Goal: Task Accomplishment & Management: Complete application form

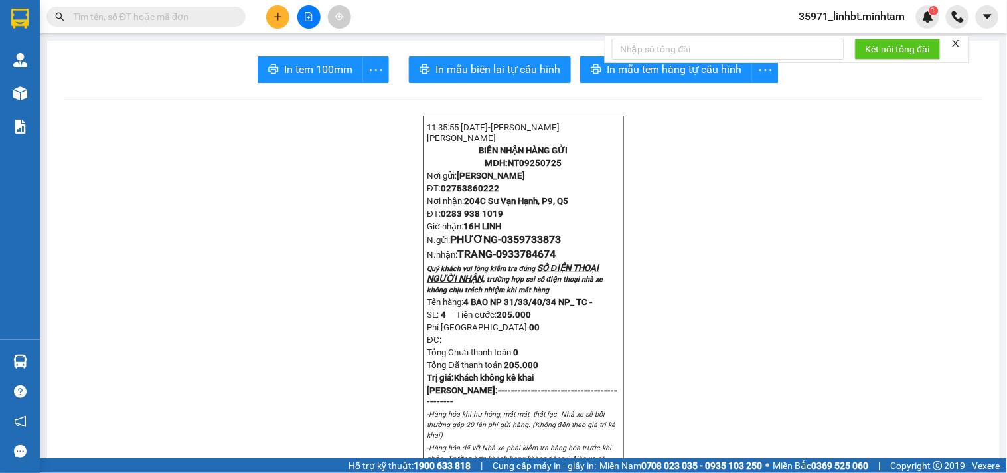
click at [277, 18] on icon "plus" at bounding box center [277, 16] width 9 height 9
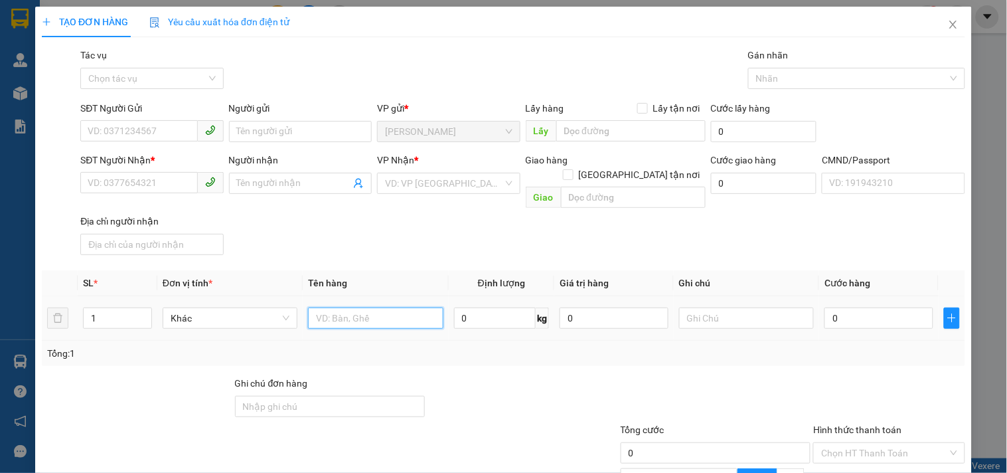
click at [375, 307] on input "text" at bounding box center [375, 317] width 135 height 21
click at [121, 141] on span at bounding box center [151, 131] width 143 height 21
type input "1 T NP 35KG_ TC"
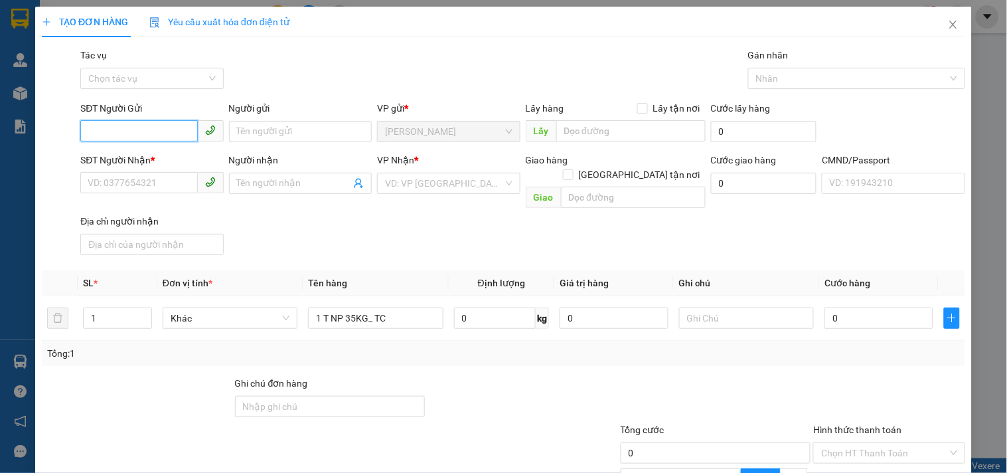
click at [126, 124] on input "SĐT Người Gửi" at bounding box center [138, 130] width 117 height 21
type input "0915102040"
click at [151, 153] on div "0915102040 - TÚ" at bounding box center [150, 158] width 125 height 15
type input "TÚ"
type input "0704478759"
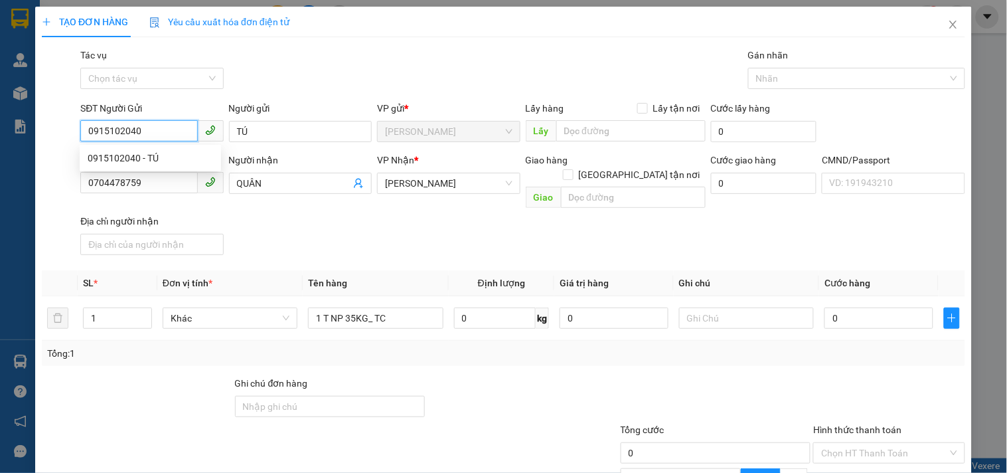
type input "QUÂN"
type input "0915102040"
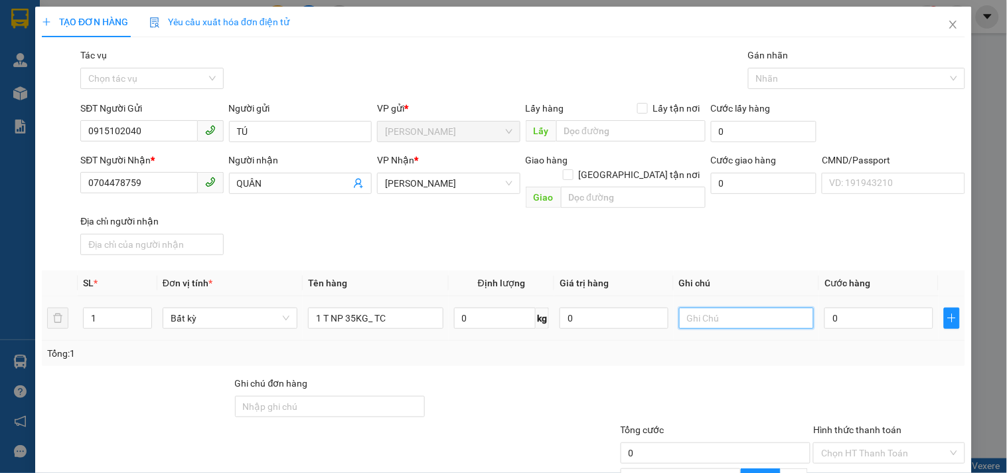
click at [763, 307] on input "text" at bounding box center [746, 317] width 135 height 21
type input "17H LINH"
click at [860, 307] on input "0" at bounding box center [878, 317] width 109 height 21
type input "5"
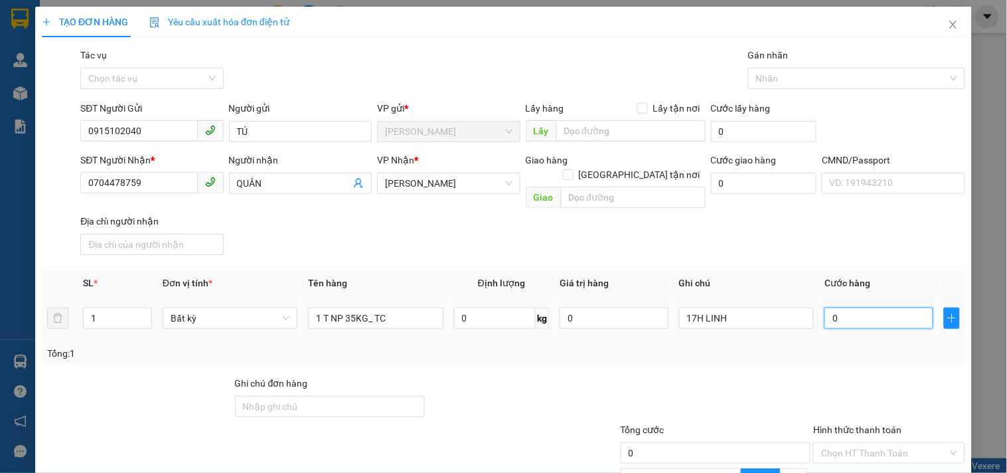
type input "5"
type input "50"
type input "50.000"
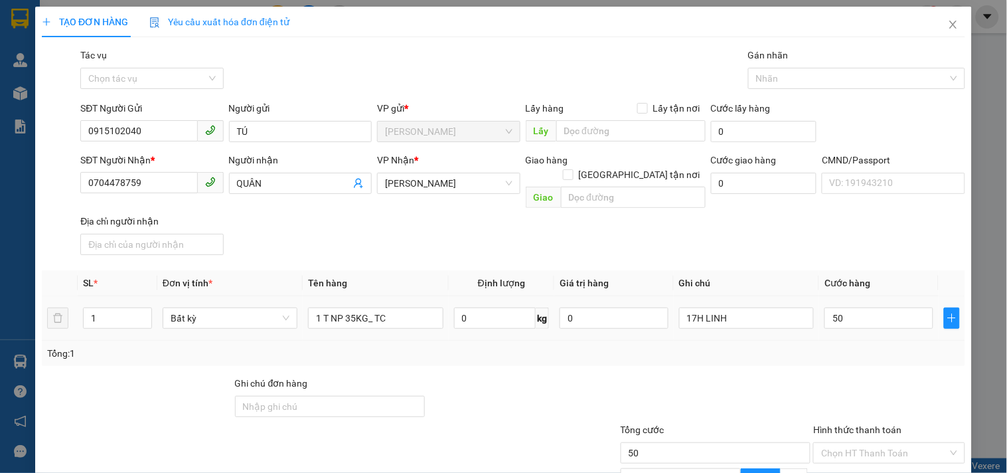
type input "50.000"
click at [780, 346] on div "Tổng: 1" at bounding box center [503, 353] width 913 height 15
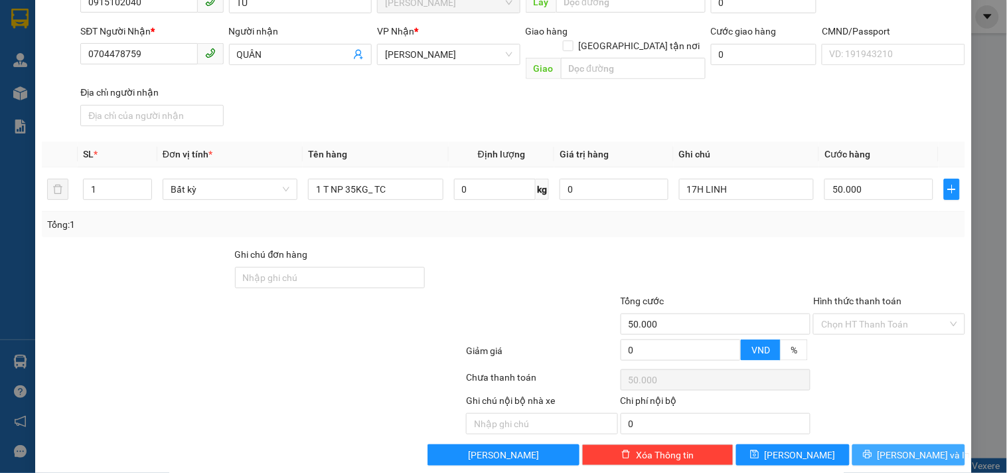
click at [896, 447] on span "[PERSON_NAME] và In" at bounding box center [923, 454] width 93 height 15
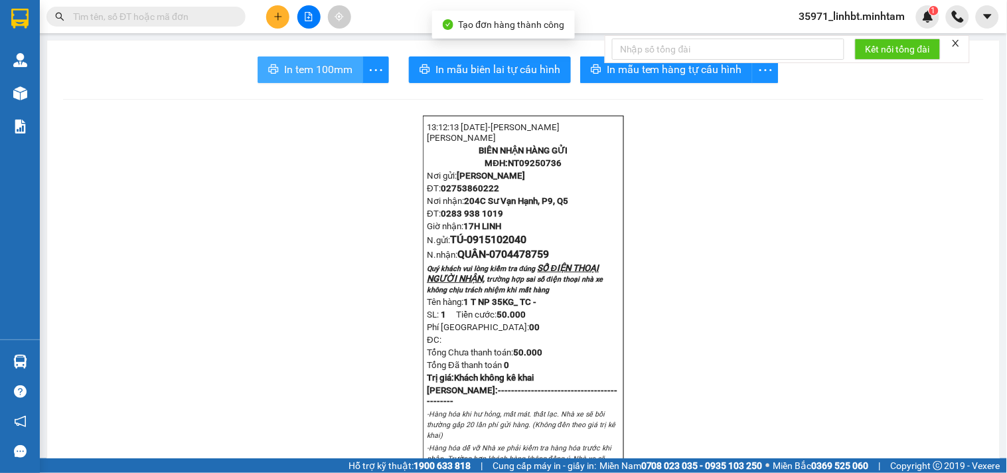
click at [334, 69] on span "In tem 100mm" at bounding box center [318, 69] width 68 height 17
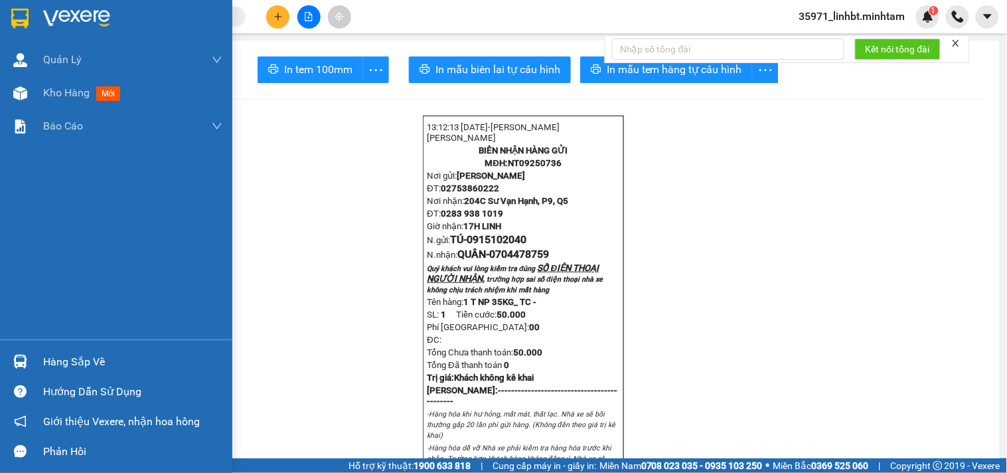
click at [29, 7] on div at bounding box center [20, 18] width 23 height 23
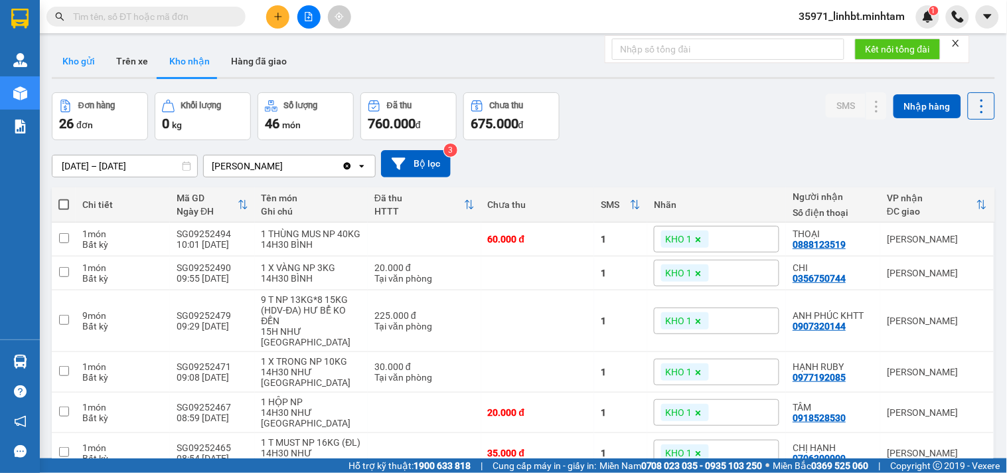
click at [92, 58] on button "Kho gửi" at bounding box center [79, 61] width 54 height 32
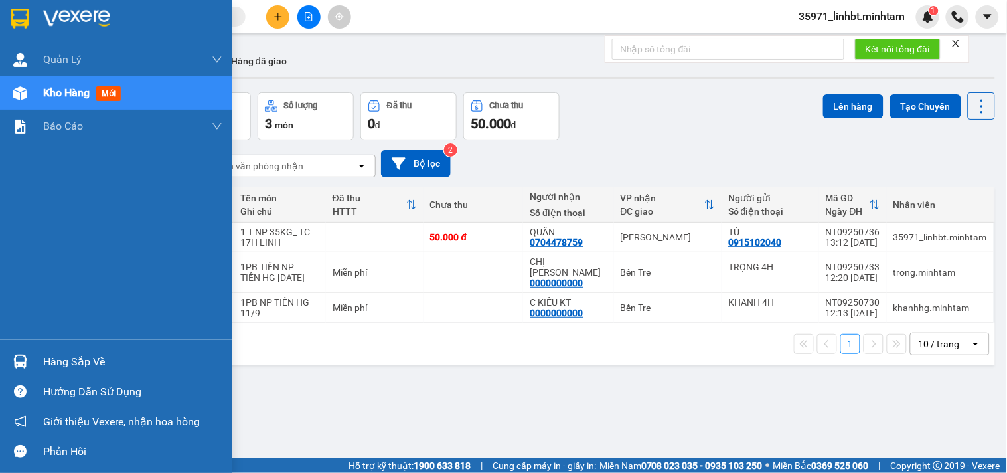
click at [10, 356] on div at bounding box center [20, 361] width 23 height 23
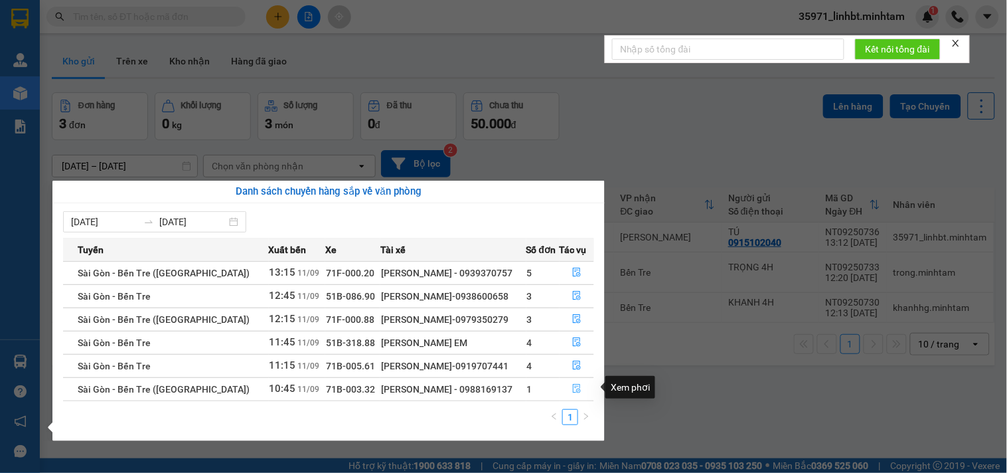
click at [572, 384] on icon "file-done" at bounding box center [576, 388] width 9 height 9
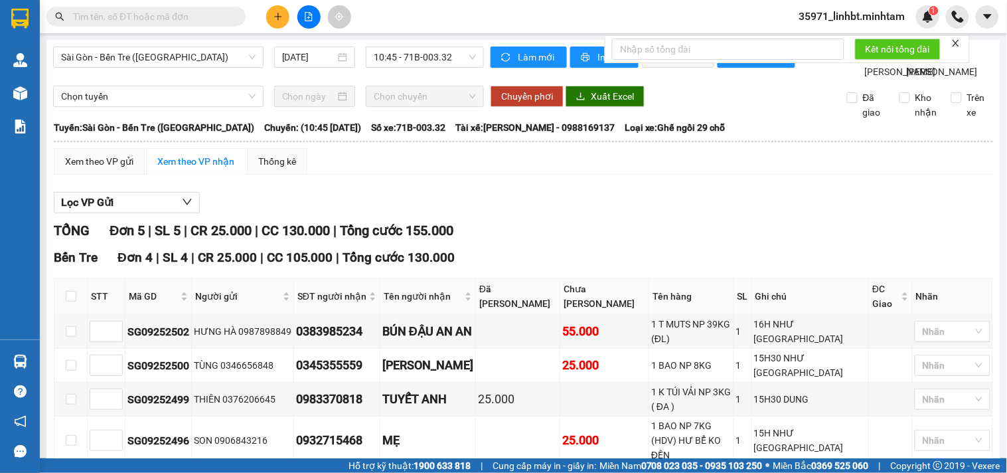
scroll to position [201, 0]
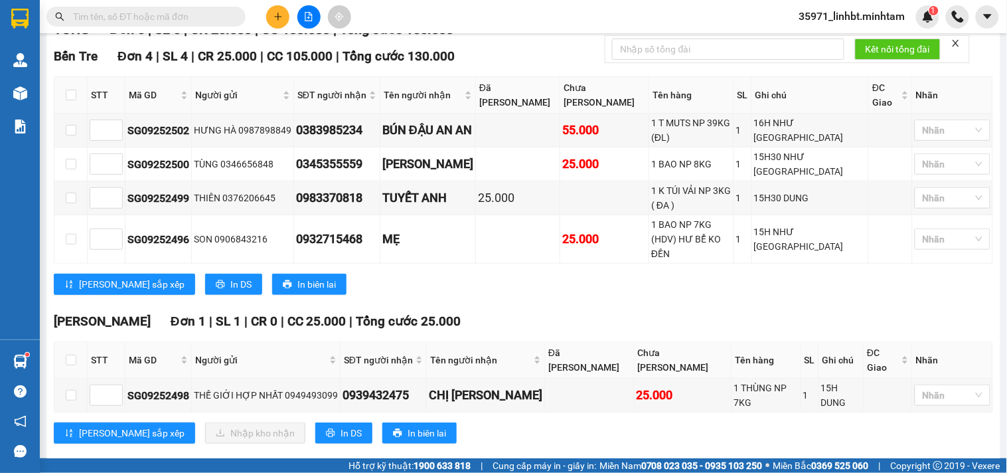
click at [186, 7] on span at bounding box center [145, 17] width 199 height 20
click at [178, 23] on input "text" at bounding box center [151, 16] width 157 height 15
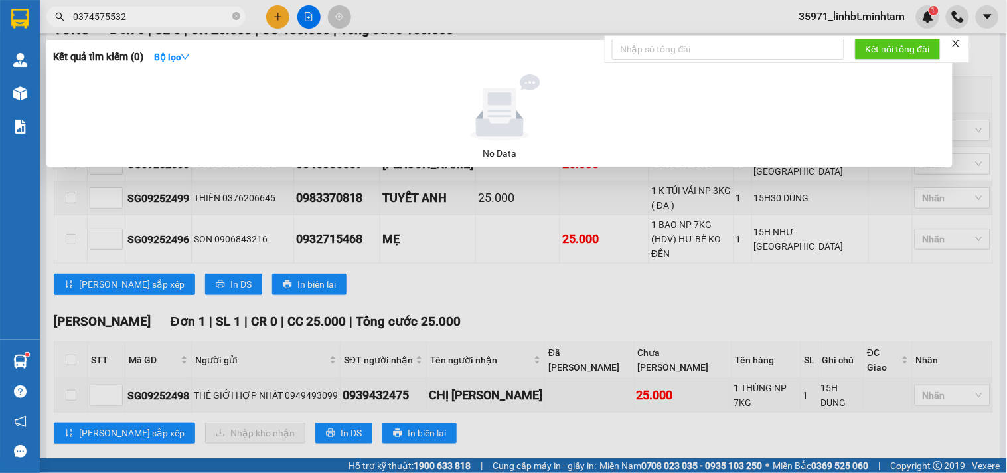
click at [108, 22] on input "0374575532" at bounding box center [151, 16] width 157 height 15
type input "532"
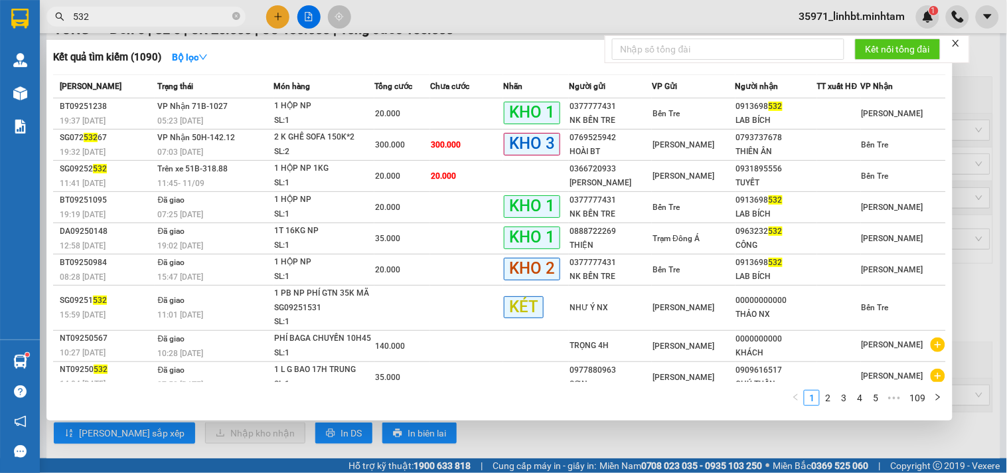
click at [98, 17] on input "532" at bounding box center [151, 16] width 157 height 15
click at [109, 17] on input "532" at bounding box center [151, 16] width 157 height 15
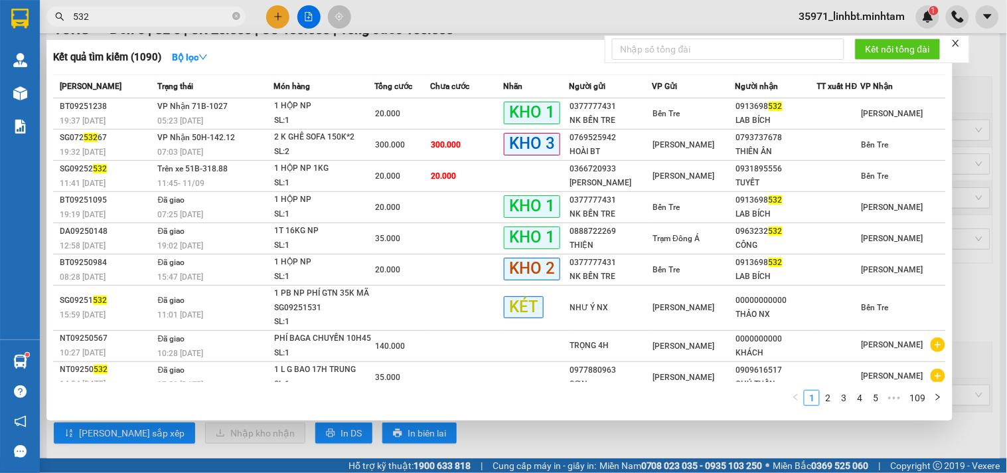
click at [168, 19] on input "532" at bounding box center [151, 16] width 157 height 15
click at [167, 20] on input "532" at bounding box center [151, 16] width 157 height 15
click at [153, 19] on input "532" at bounding box center [151, 16] width 157 height 15
click at [96, 11] on input "532" at bounding box center [151, 16] width 157 height 15
click at [95, 15] on input "532" at bounding box center [151, 16] width 157 height 15
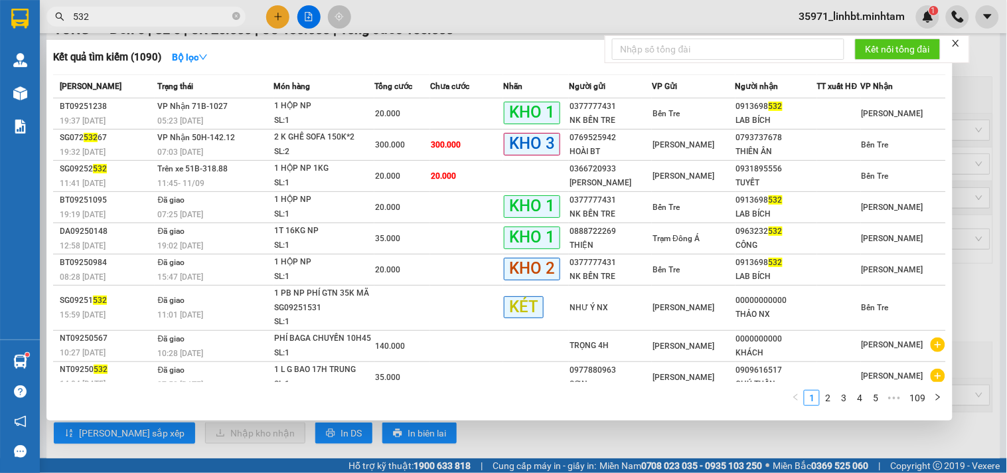
click at [96, 17] on input "532" at bounding box center [151, 16] width 157 height 15
click at [149, 16] on input "532" at bounding box center [151, 16] width 157 height 15
click at [142, 21] on input "532" at bounding box center [151, 16] width 157 height 15
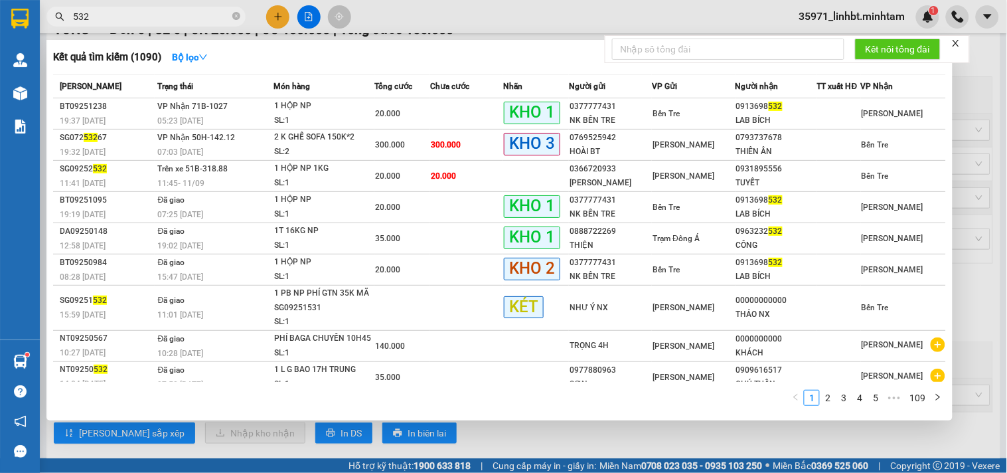
click at [141, 21] on input "532" at bounding box center [151, 16] width 157 height 15
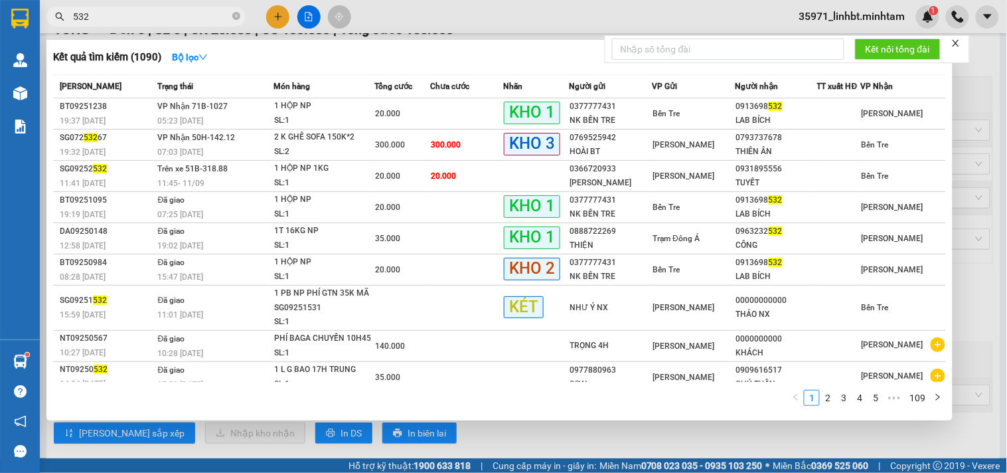
click at [141, 21] on input "532" at bounding box center [151, 16] width 157 height 15
click at [234, 16] on icon "close-circle" at bounding box center [236, 16] width 8 height 8
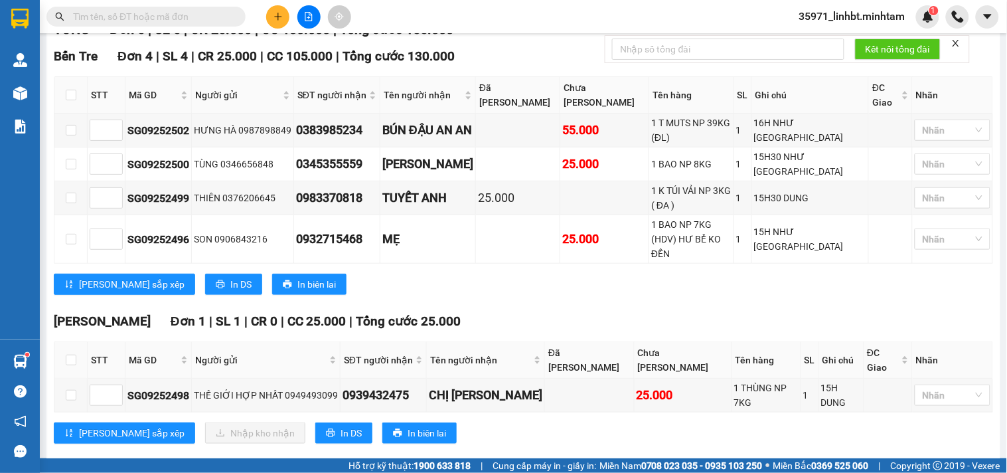
click at [284, 20] on button at bounding box center [277, 16] width 23 height 23
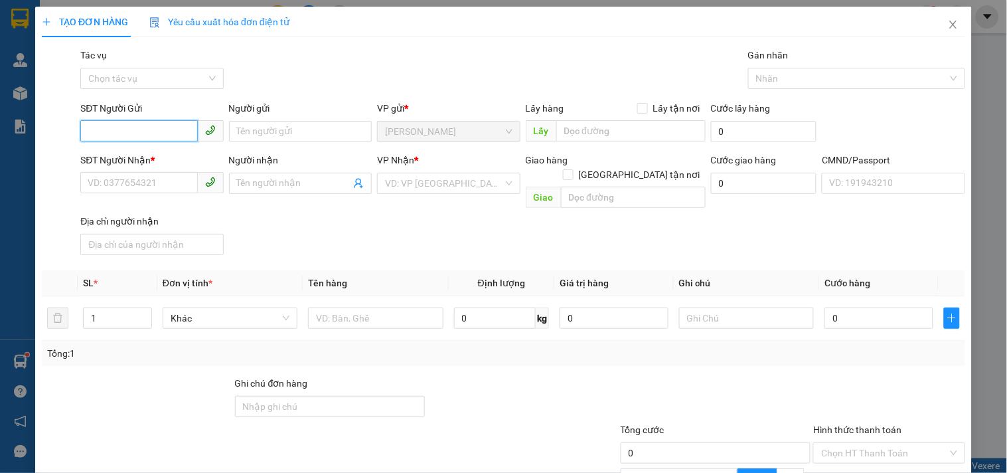
click at [140, 129] on input "SĐT Người Gửi" at bounding box center [138, 130] width 117 height 21
click at [376, 305] on div at bounding box center [375, 318] width 135 height 27
click at [372, 307] on input "text" at bounding box center [375, 317] width 135 height 21
type input "1 T NP 3KG_ DL"
click at [104, 120] on input "SĐT Người Gửi" at bounding box center [138, 130] width 117 height 21
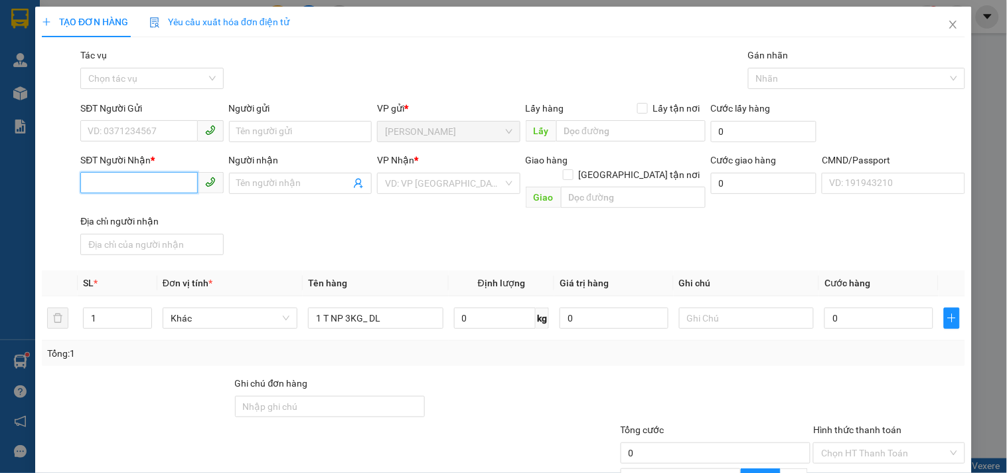
click at [127, 178] on input "SĐT Người Nhận *" at bounding box center [138, 182] width 117 height 21
click at [116, 183] on input "532" at bounding box center [138, 182] width 117 height 21
type input "532"
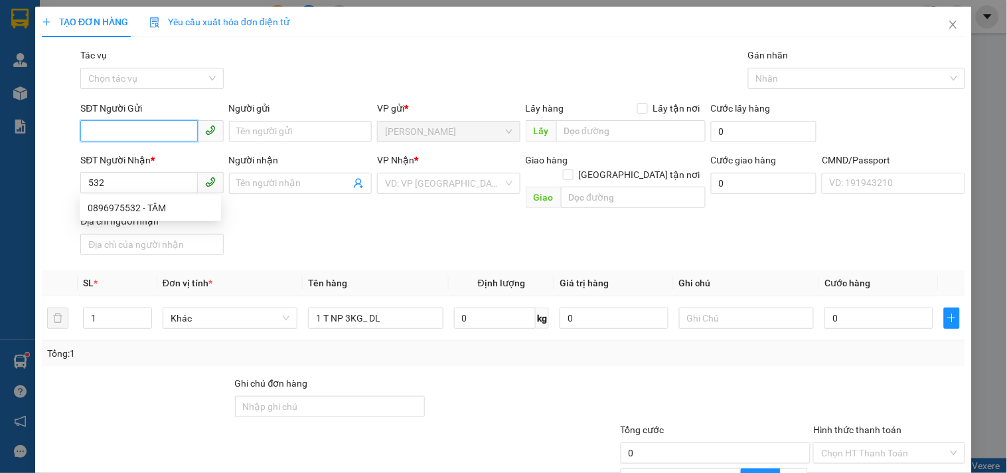
click at [125, 131] on input "SĐT Người Gửi" at bounding box center [138, 130] width 117 height 21
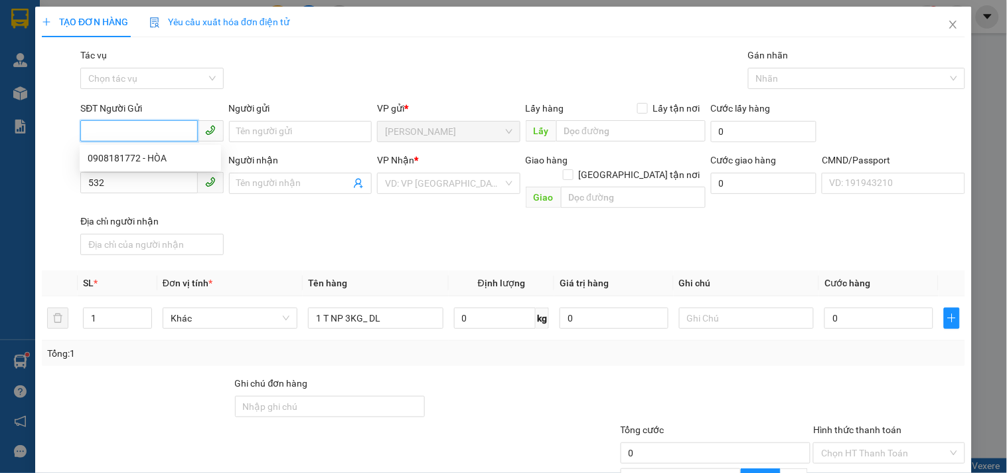
click at [125, 131] on input "SĐT Người Gửi" at bounding box center [138, 130] width 117 height 21
type input "0907434463"
click at [143, 161] on div "0907434463 - DŨNG" at bounding box center [150, 158] width 125 height 15
type input "DŨNG"
type input "0907434463"
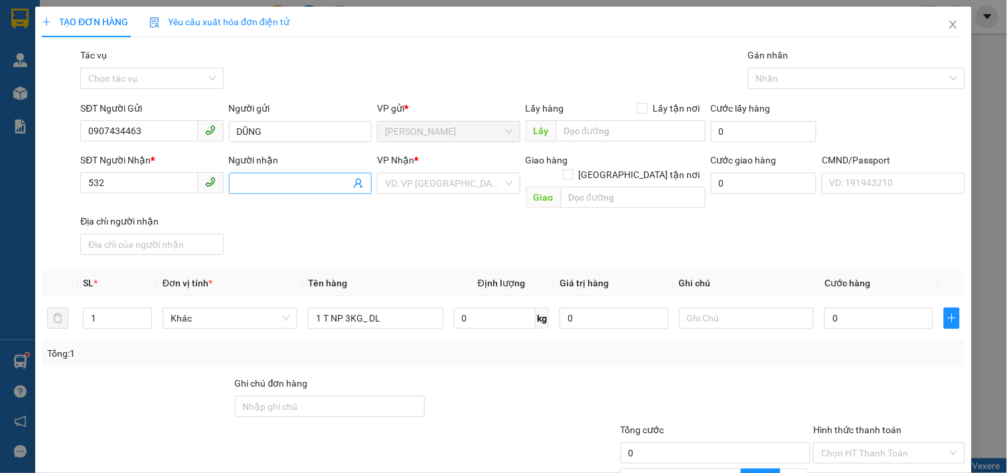
click at [353, 178] on icon "user-add" at bounding box center [358, 183] width 11 height 11
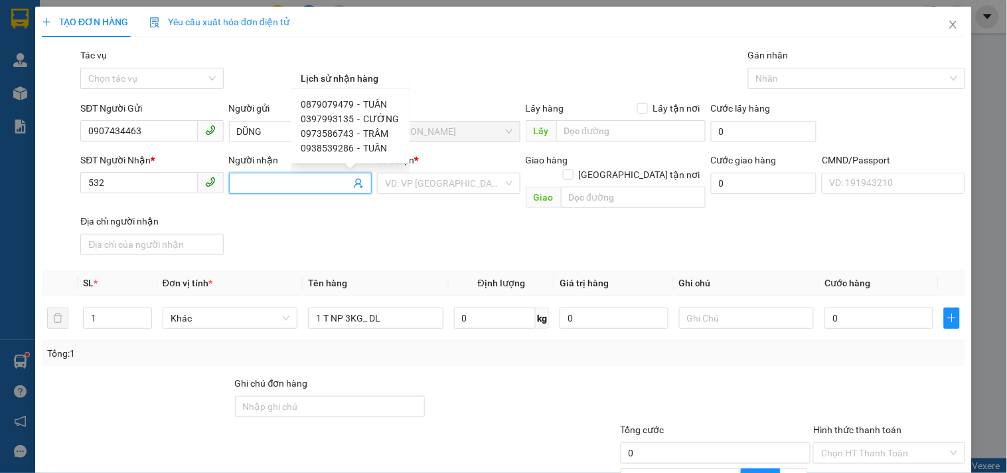
click at [360, 116] on div "0397993135 - [PERSON_NAME]" at bounding box center [350, 119] width 98 height 15
type input "0397993135"
type input "CƯỜNG"
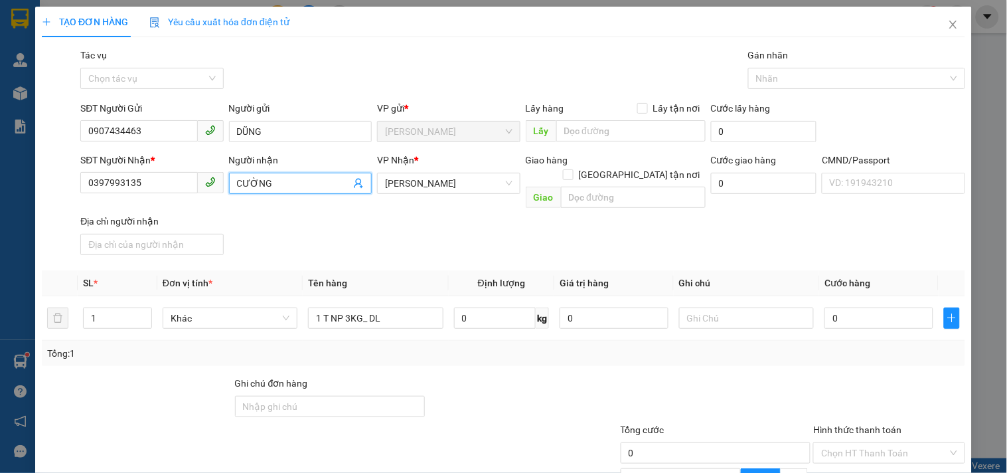
click at [356, 179] on icon "user-add" at bounding box center [358, 184] width 9 height 10
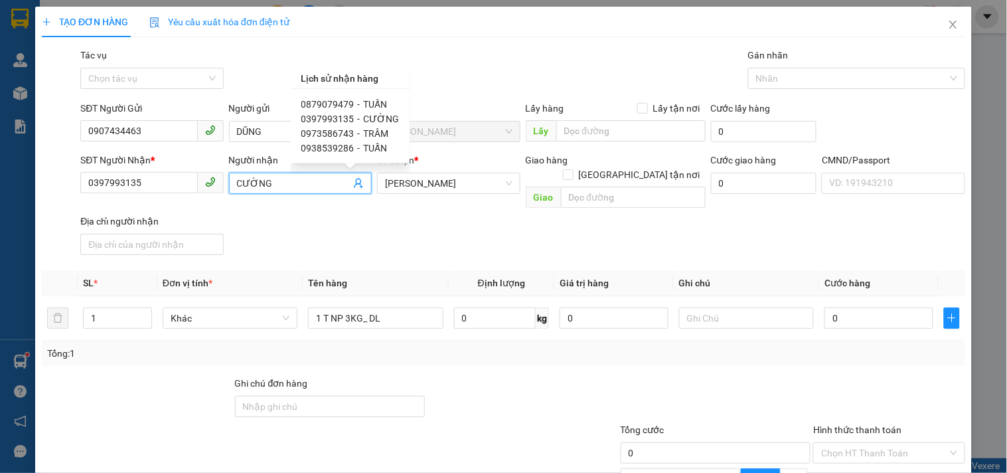
click at [500, 242] on div "SĐT Người Nhận * 0397993135 Người nhận CƯỜNG CƯỜNG VP Nhận * [PERSON_NAME] hàng…" at bounding box center [523, 207] width 890 height 108
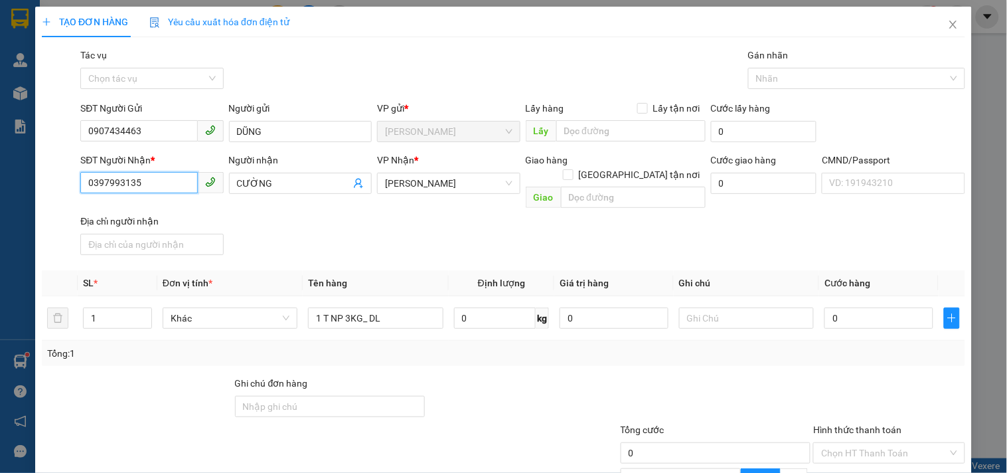
click at [153, 181] on input "0397993135" at bounding box center [138, 182] width 117 height 21
click at [149, 209] on div "0374575532 - [PERSON_NAME]" at bounding box center [153, 207] width 131 height 15
type input "0374575532"
click at [716, 307] on input "text" at bounding box center [746, 317] width 135 height 21
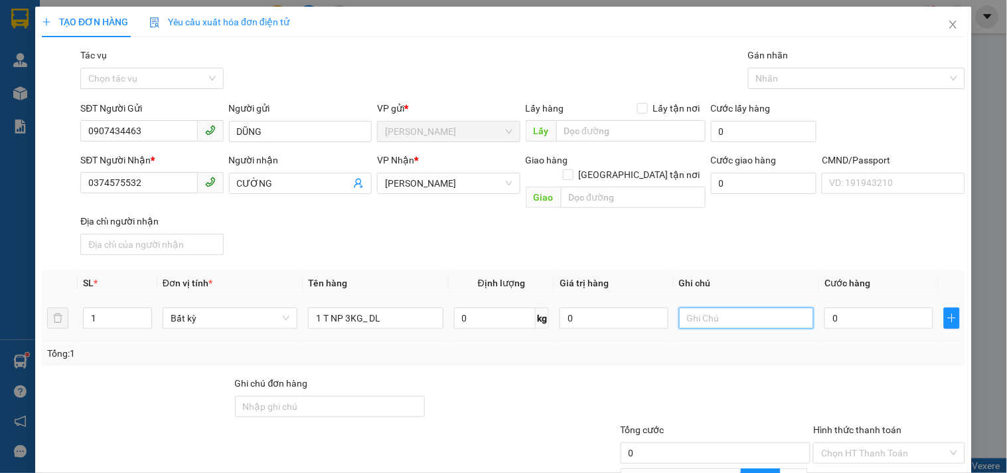
type input "1"
click at [697, 307] on input "17H LINH" at bounding box center [746, 317] width 135 height 21
type input "17H30 LINH"
click at [872, 307] on input "0" at bounding box center [878, 317] width 109 height 21
type input "002"
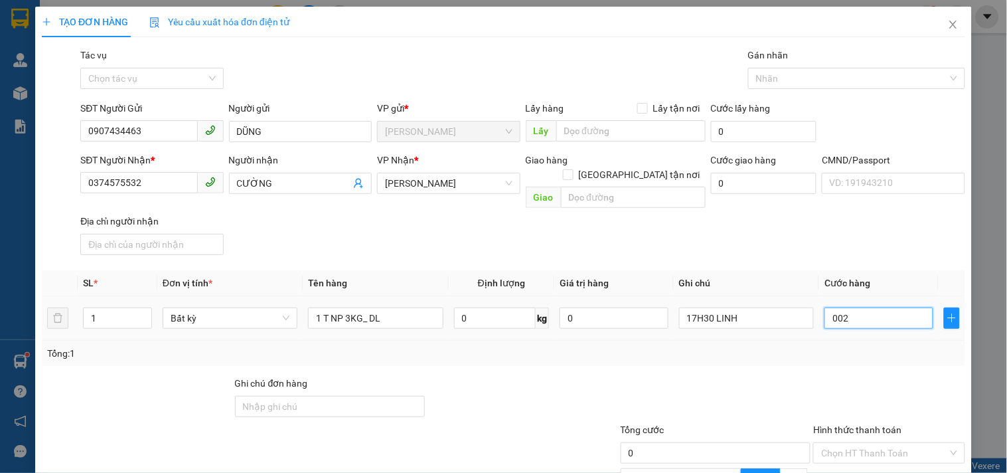
type input "2"
type input "0.020"
type input "20"
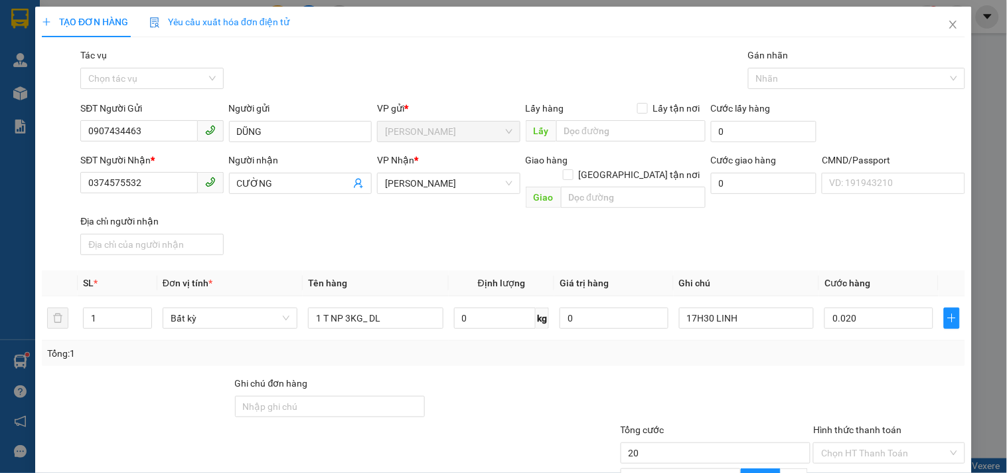
click at [766, 376] on div at bounding box center [715, 399] width 193 height 46
type input "20.000"
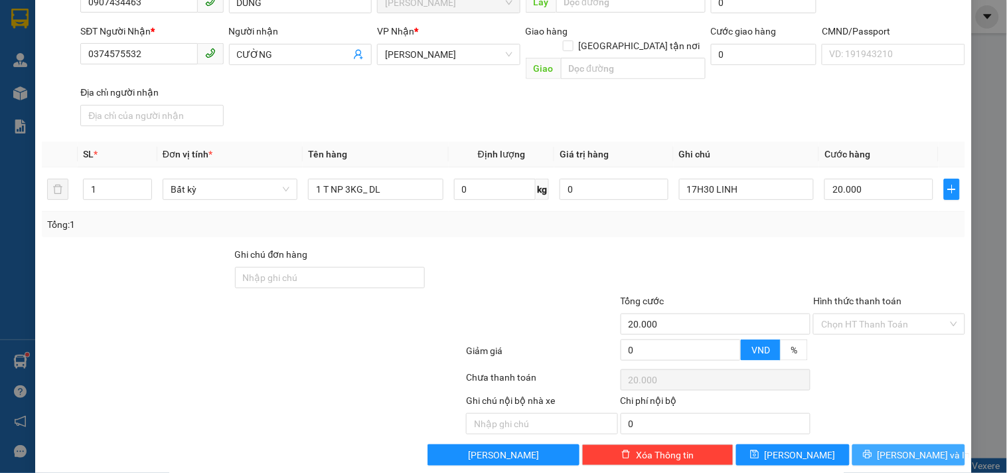
click at [933, 444] on button "[PERSON_NAME] và In" at bounding box center [908, 454] width 113 height 21
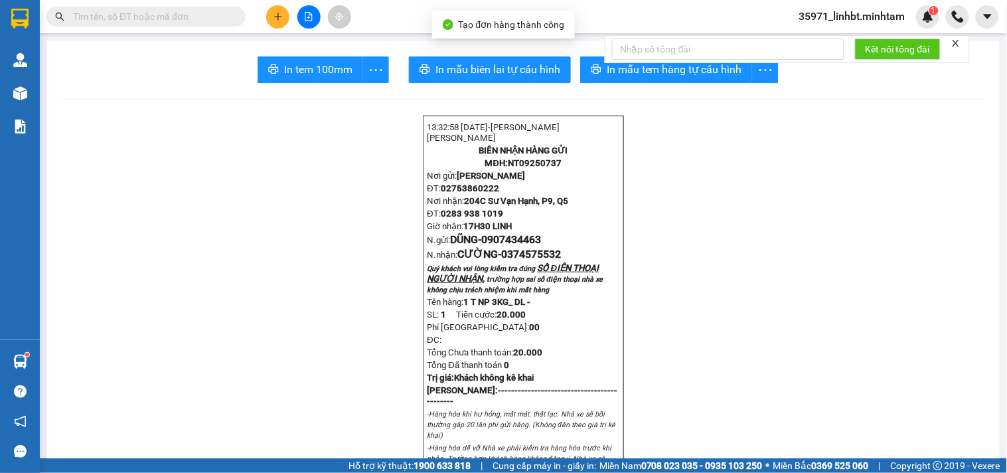
click at [664, 63] on div "Kết nối tổng đài" at bounding box center [787, 49] width 365 height 28
click at [664, 70] on span "In mẫu tem hàng tự cấu hình" at bounding box center [674, 69] width 135 height 17
click at [309, 69] on span "In tem 100mm" at bounding box center [318, 69] width 68 height 17
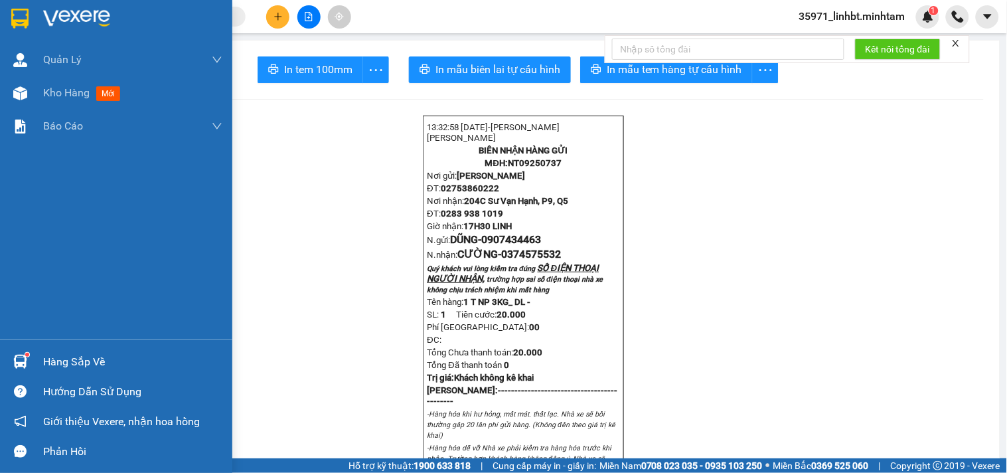
click at [56, 363] on div "Hàng sắp về" at bounding box center [132, 362] width 179 height 20
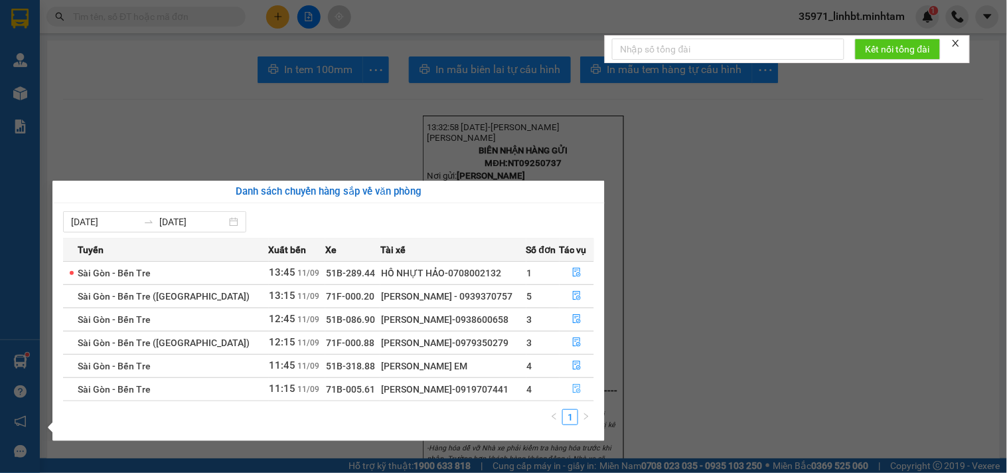
click at [574, 389] on icon "file-done" at bounding box center [577, 388] width 8 height 9
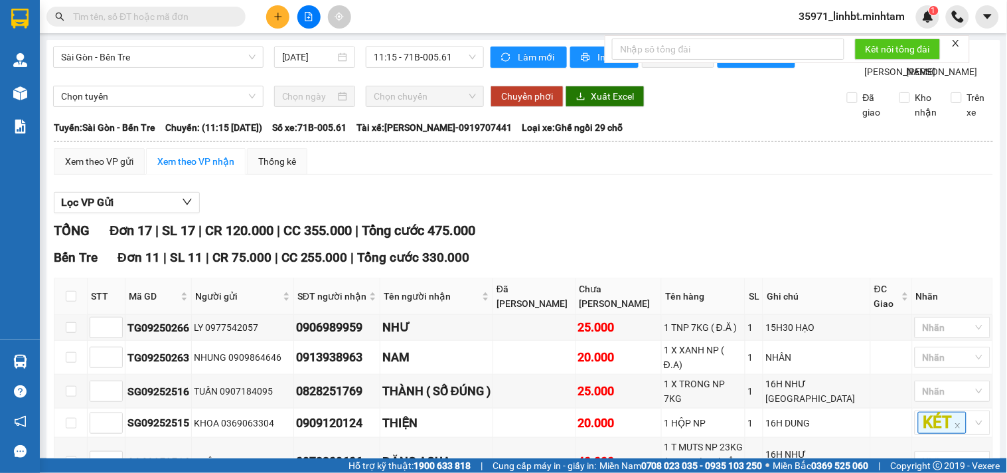
click at [207, 11] on input "text" at bounding box center [151, 16] width 157 height 15
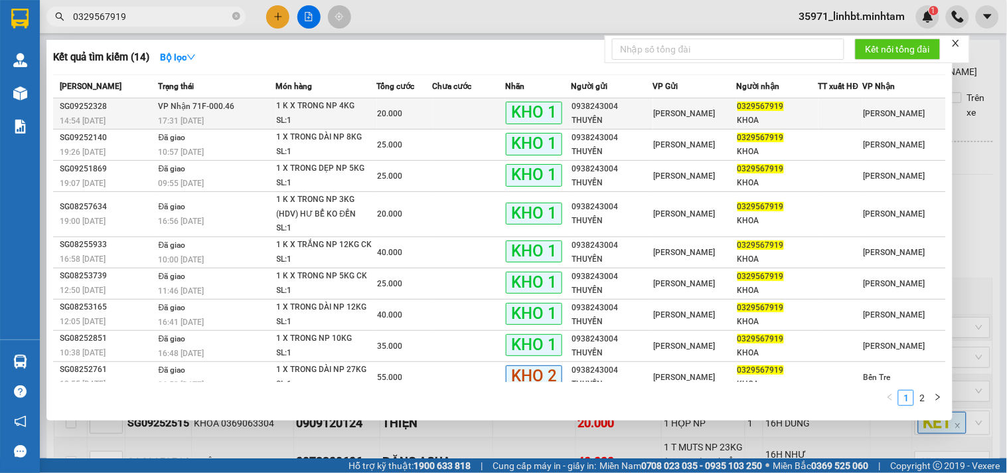
type input "0329567919"
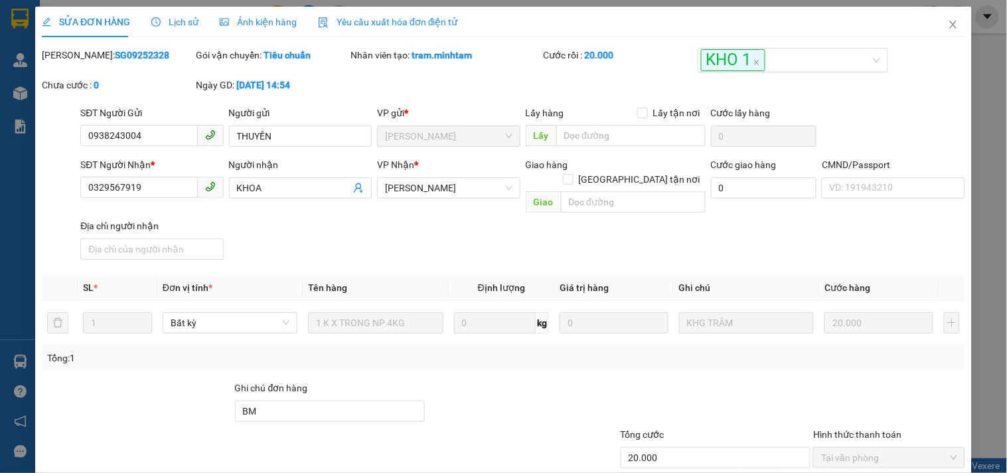
type input "0938243004"
type input "THUYỀN"
type input "0329567919"
type input "KHOA"
type input "BM"
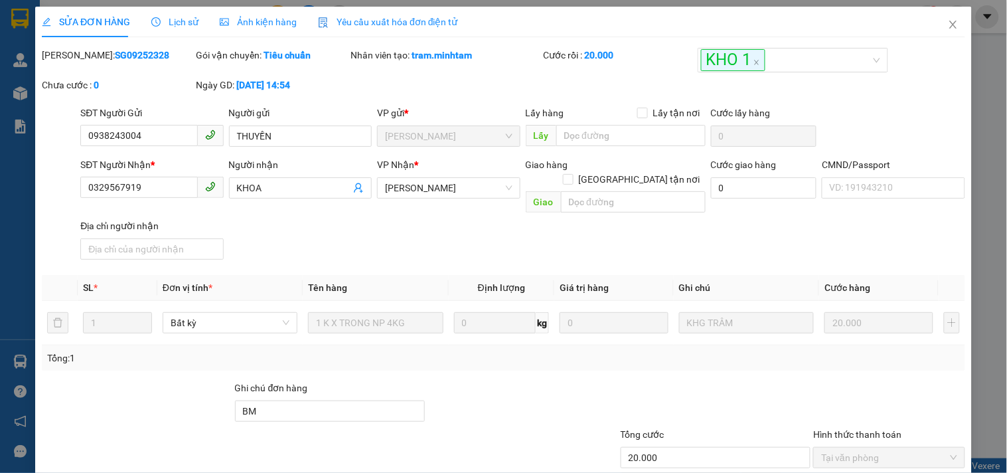
type input "20.000"
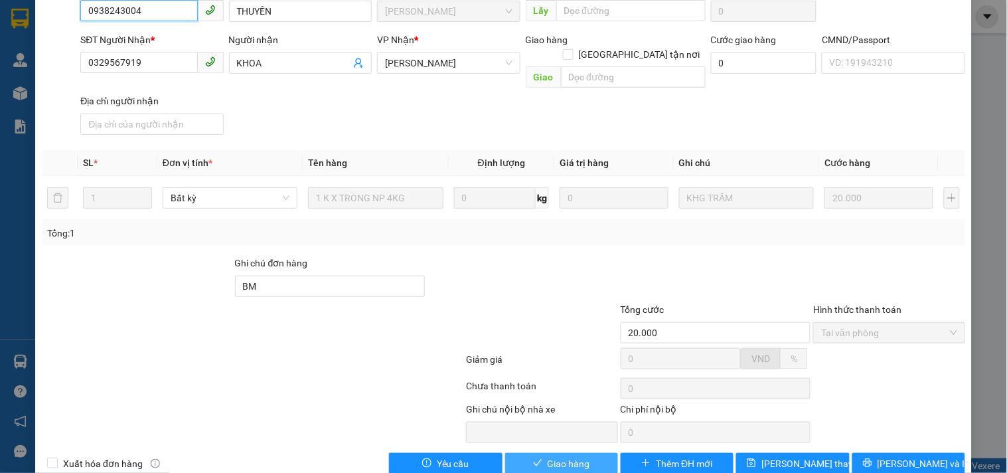
scroll to position [134, 0]
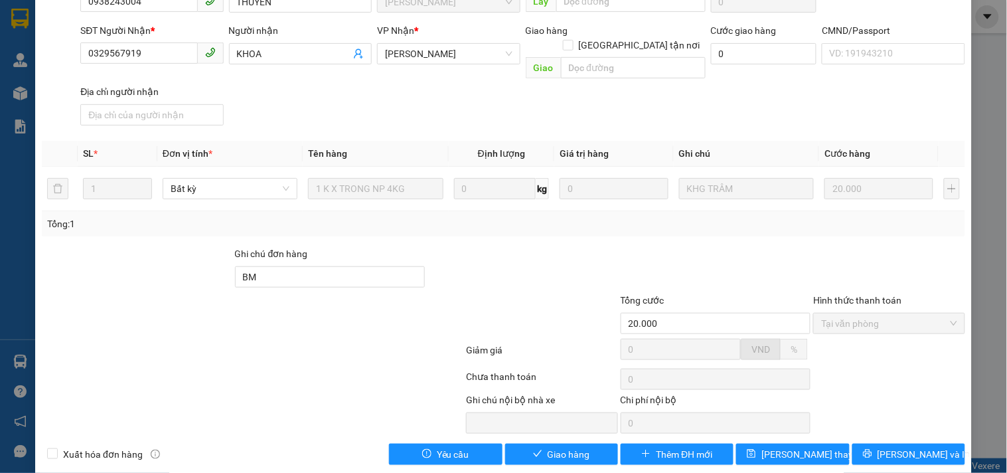
click at [488, 455] on div "SỬA ĐƠN HÀNG Lịch sử Ảnh kiện hàng Yêu cầu xuất hóa đơn điện tử Total Paid Fee …" at bounding box center [503, 174] width 937 height 602
click at [592, 443] on button "Giao hàng" at bounding box center [561, 453] width 113 height 21
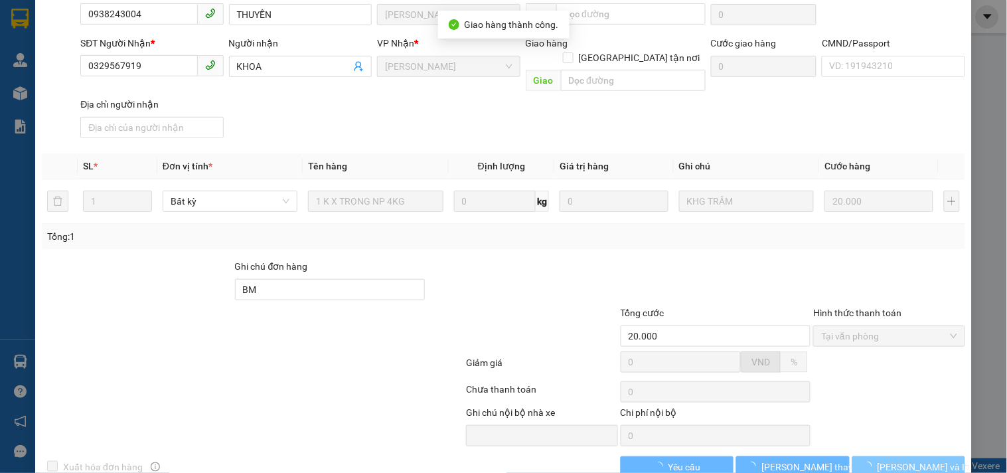
scroll to position [146, 0]
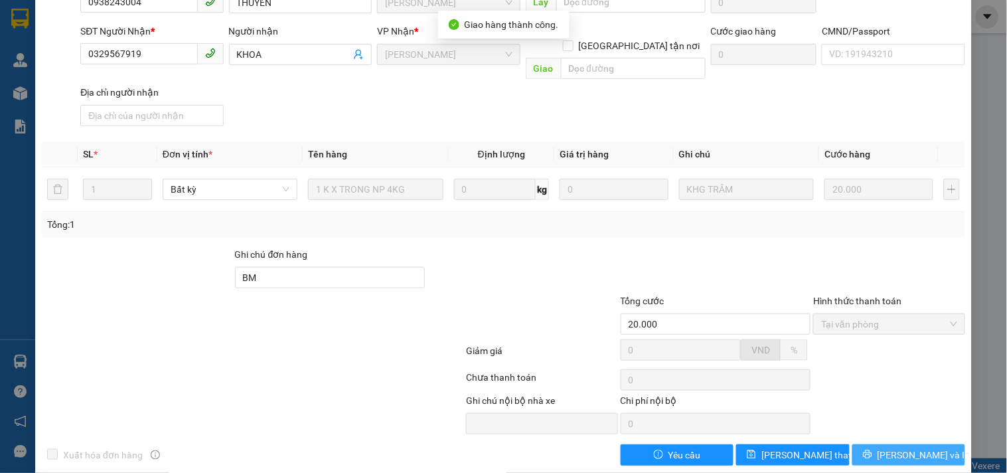
click at [946, 444] on button "[PERSON_NAME] và In" at bounding box center [908, 454] width 113 height 21
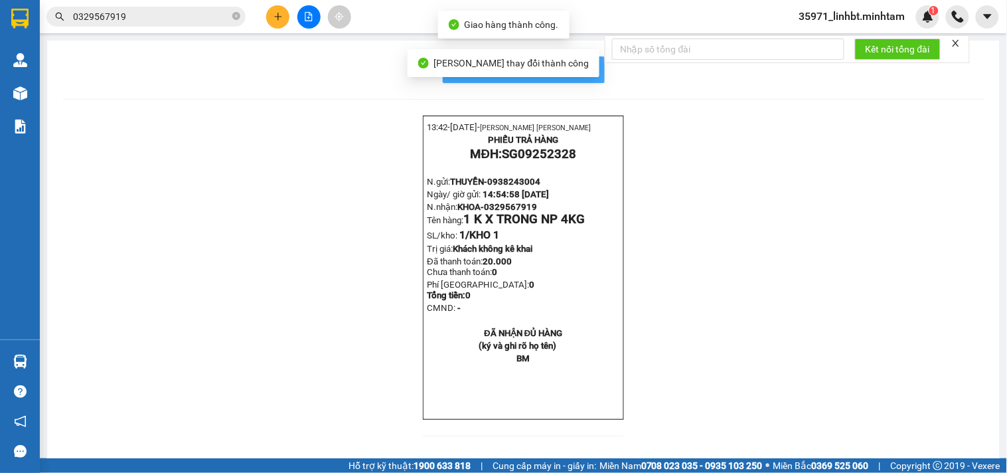
click at [588, 71] on button "In mẫu biên lai tự cấu hình" at bounding box center [524, 69] width 162 height 27
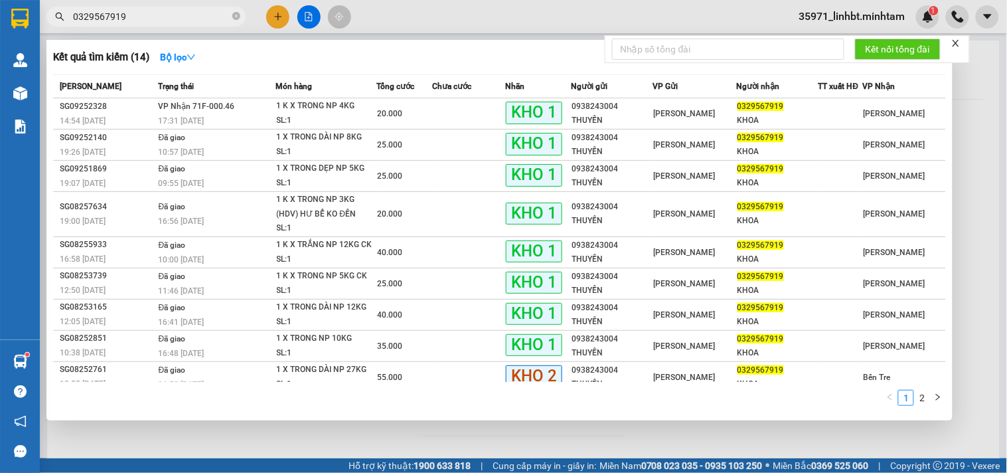
click at [162, 22] on input "0329567919" at bounding box center [151, 16] width 157 height 15
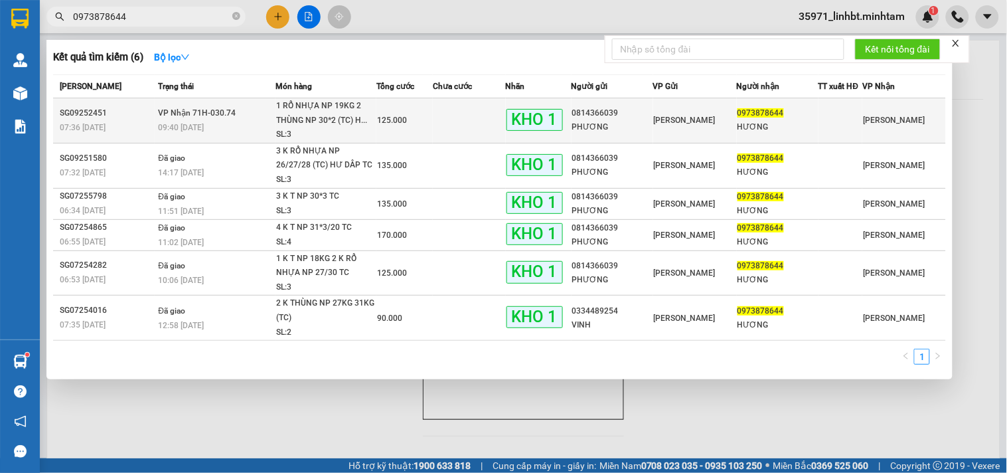
type input "0973878644"
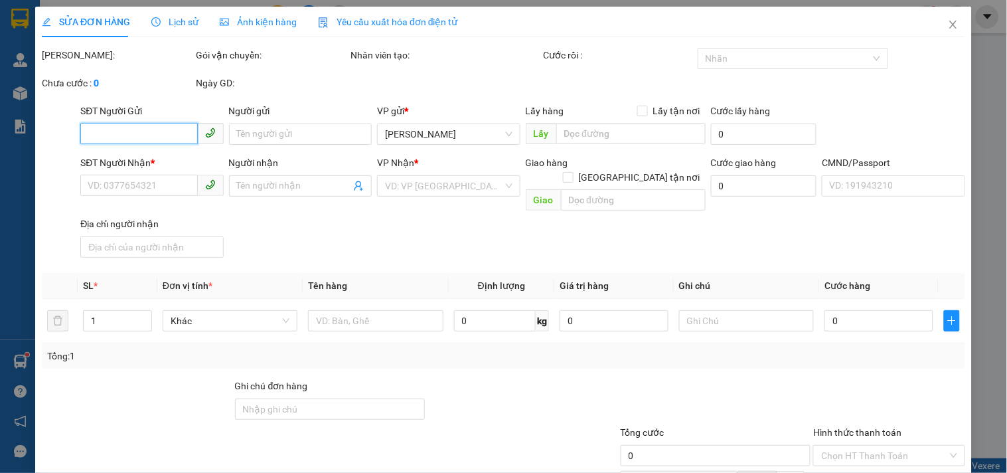
type input "0814366039"
type input "PHƯƠNG"
type input "0973878644"
type input "HƯƠNG"
type input "DG"
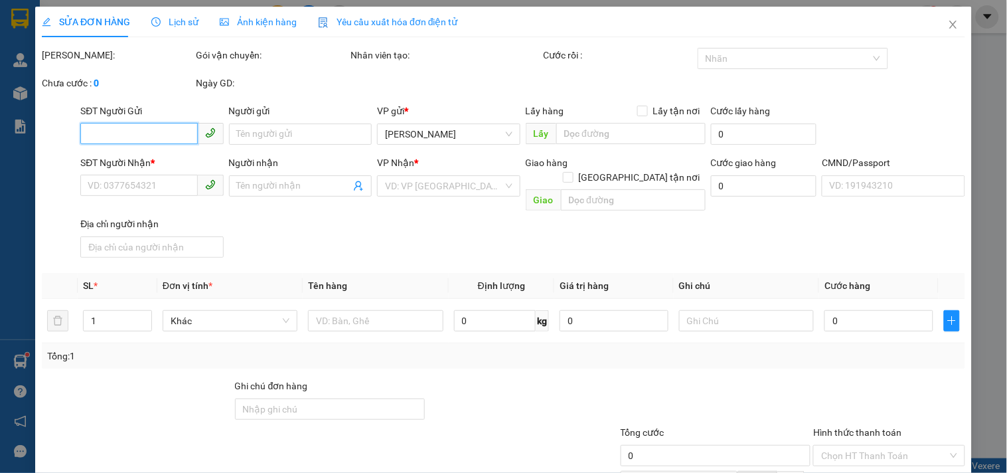
type input "125.000"
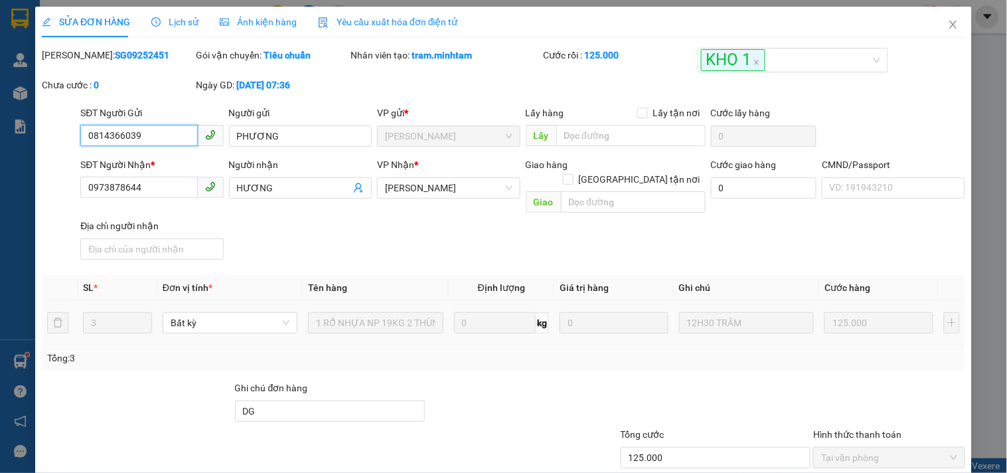
scroll to position [134, 0]
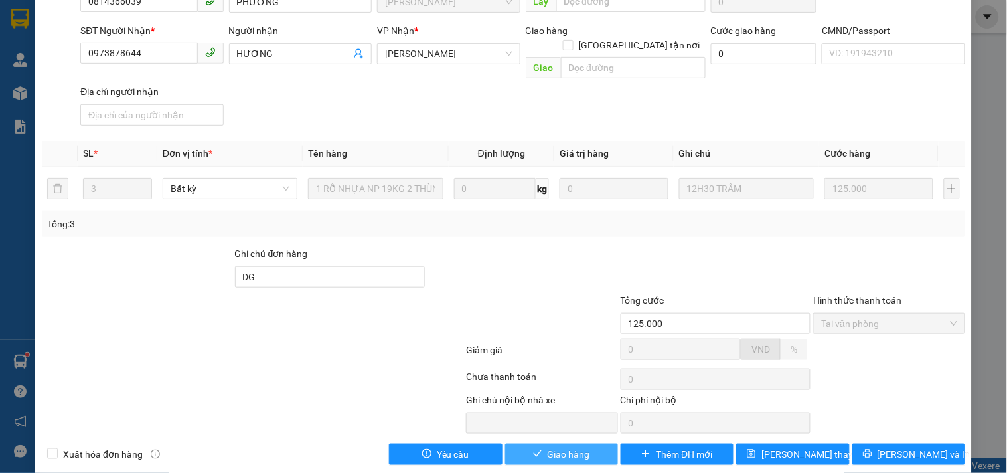
click at [554, 447] on span "Giao hàng" at bounding box center [569, 454] width 42 height 15
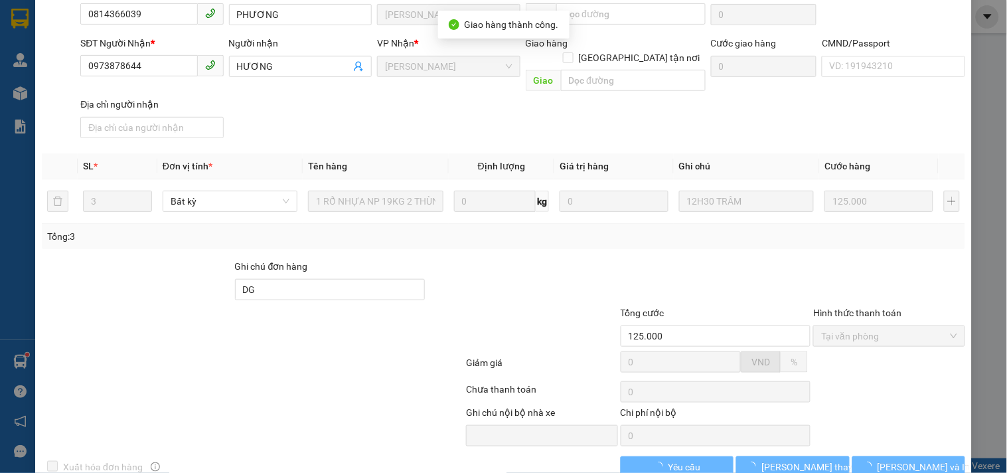
click at [943, 456] on button "[PERSON_NAME] và In" at bounding box center [908, 466] width 113 height 21
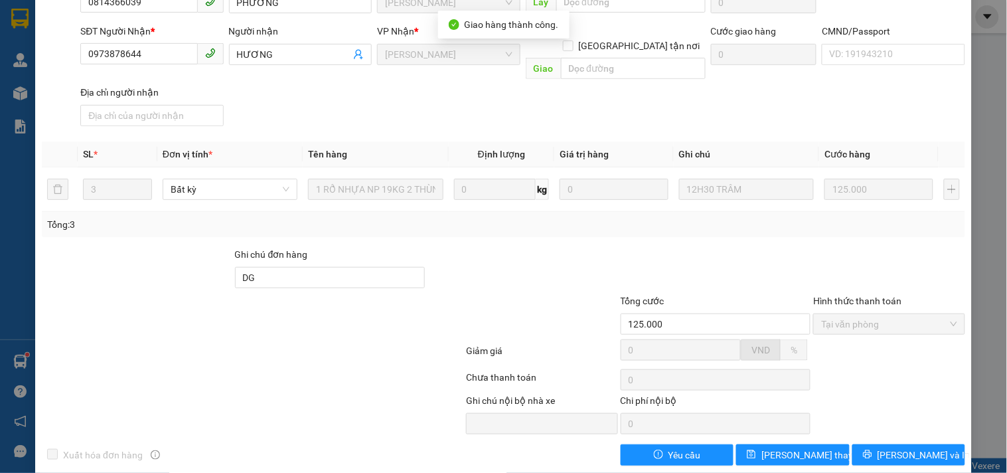
click at [943, 444] on button "[PERSON_NAME] và In" at bounding box center [908, 454] width 113 height 21
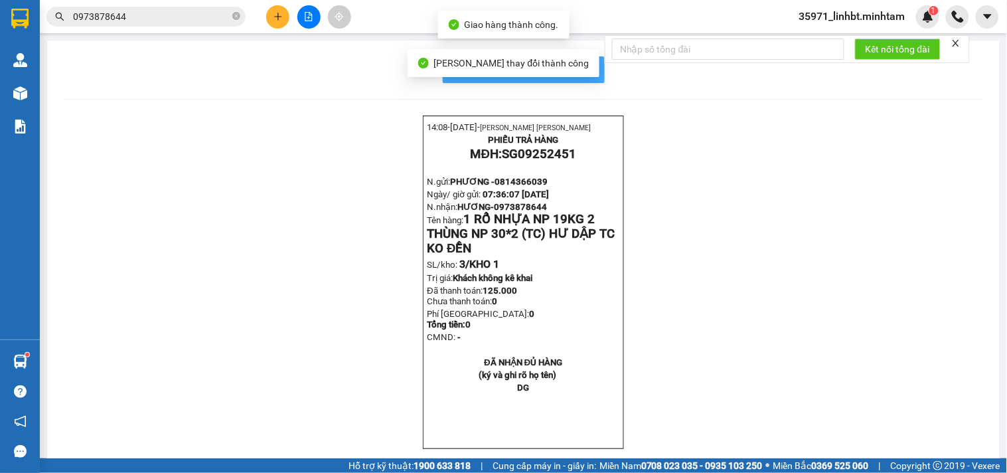
click at [587, 68] on span "In mẫu biên lai tự cấu hình" at bounding box center [531, 69] width 125 height 17
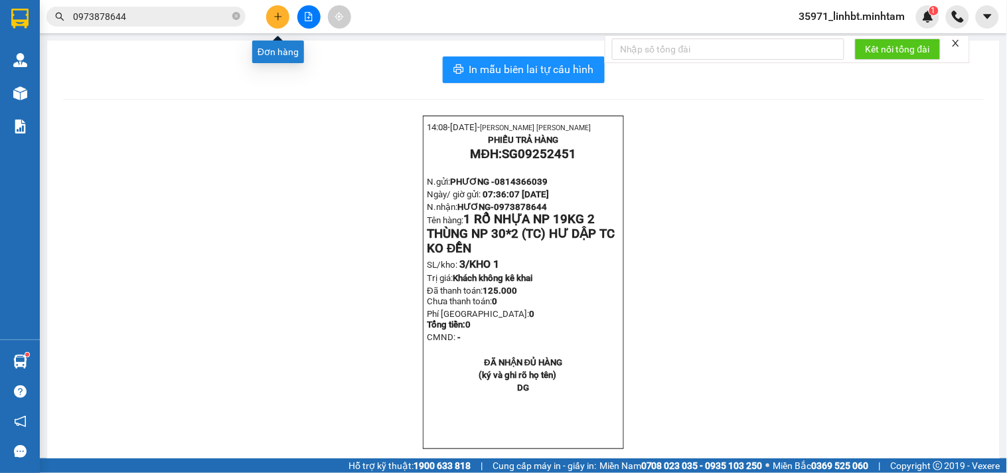
click at [276, 17] on icon "plus" at bounding box center [277, 16] width 7 height 1
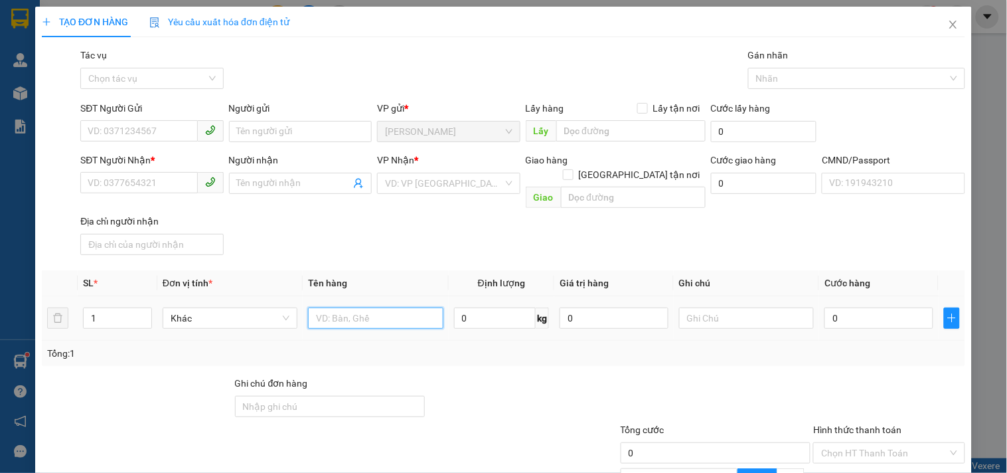
click at [367, 309] on input "text" at bounding box center [375, 317] width 135 height 21
type input "1 T 13KG NP_ TC"
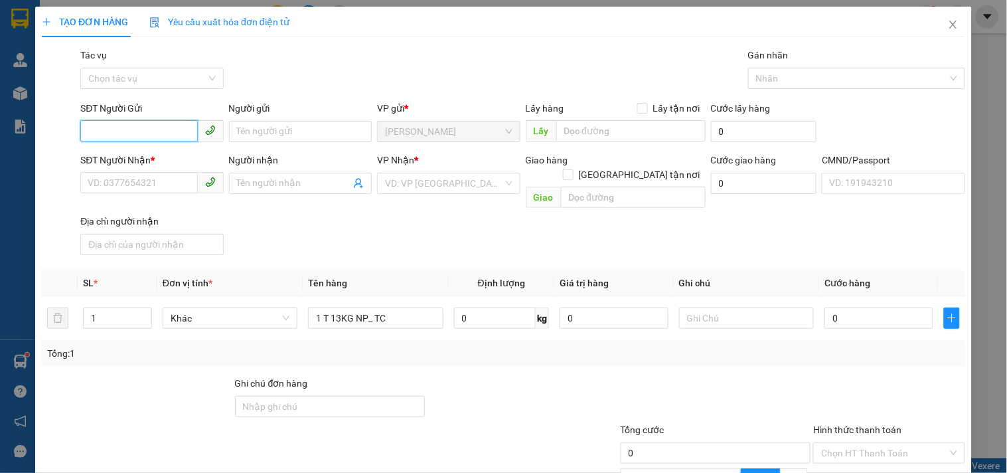
click at [144, 123] on input "SĐT Người Gửi" at bounding box center [138, 130] width 117 height 21
type input "0933712817"
click at [117, 146] on div "0933712817 0933712817 - TÈO" at bounding box center [150, 158] width 141 height 27
click at [116, 153] on div "SĐT Người Nhận *" at bounding box center [151, 160] width 143 height 15
click at [116, 172] on input "SĐT Người Nhận *" at bounding box center [138, 182] width 117 height 21
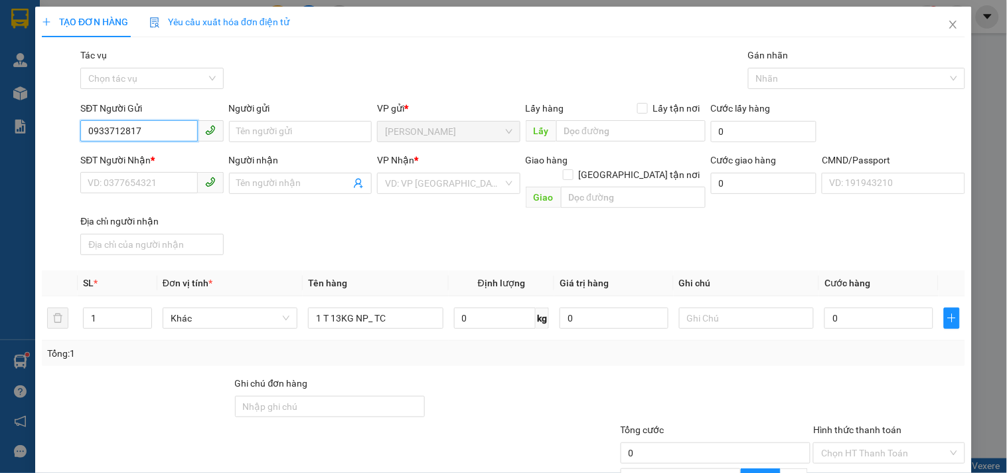
click at [157, 129] on input "0933712817" at bounding box center [138, 130] width 117 height 21
click at [158, 164] on div "0933712817 - TÈO" at bounding box center [150, 158] width 125 height 15
type input "TÈO"
type input "0333274579"
type input "DƯỢNG TƯ TÌNH"
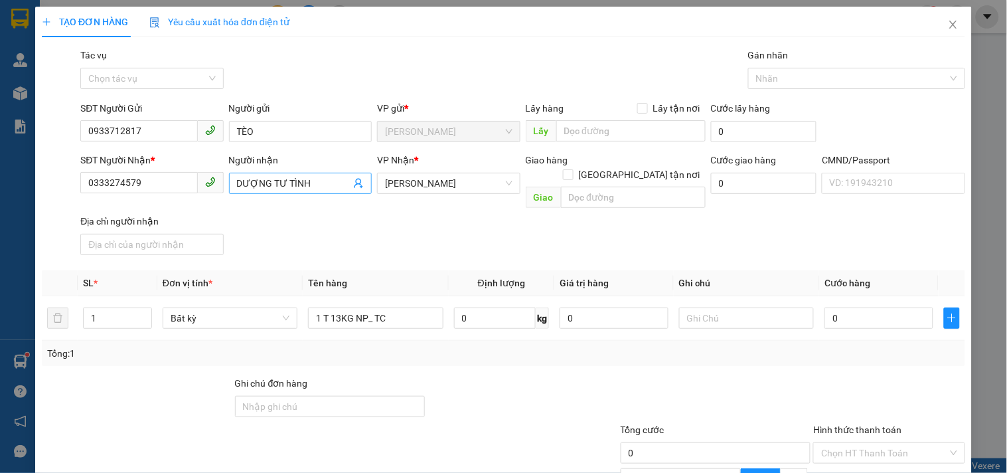
click at [354, 181] on icon "user-add" at bounding box center [358, 184] width 9 height 10
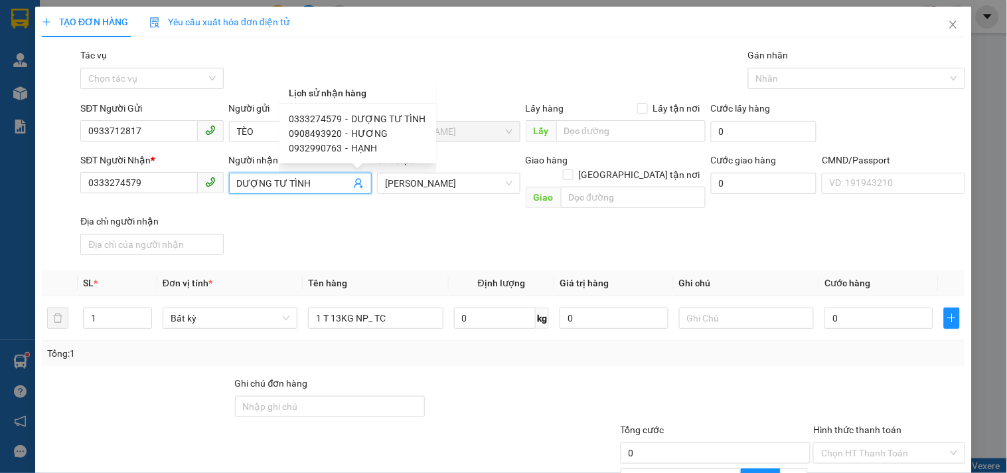
click at [359, 129] on span "HƯƠNG" at bounding box center [370, 133] width 37 height 11
type input "0908493920"
type input "HƯƠNG"
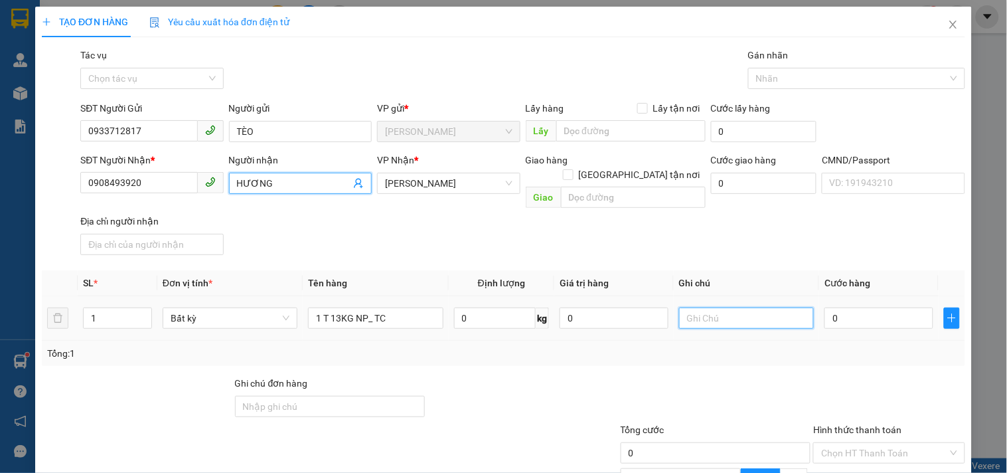
click at [731, 307] on input "text" at bounding box center [746, 317] width 135 height 21
type input "19H LINH"
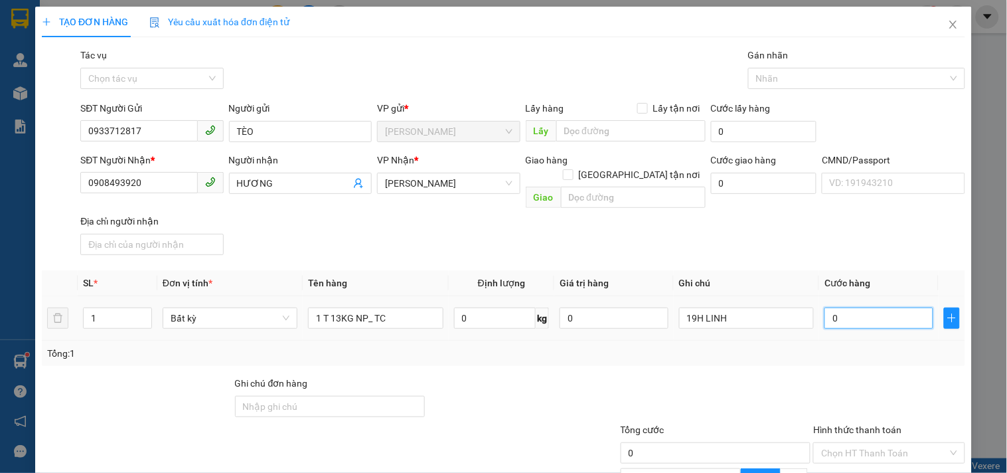
click at [868, 307] on input "0" at bounding box center [878, 317] width 109 height 21
type input "2"
type input "0"
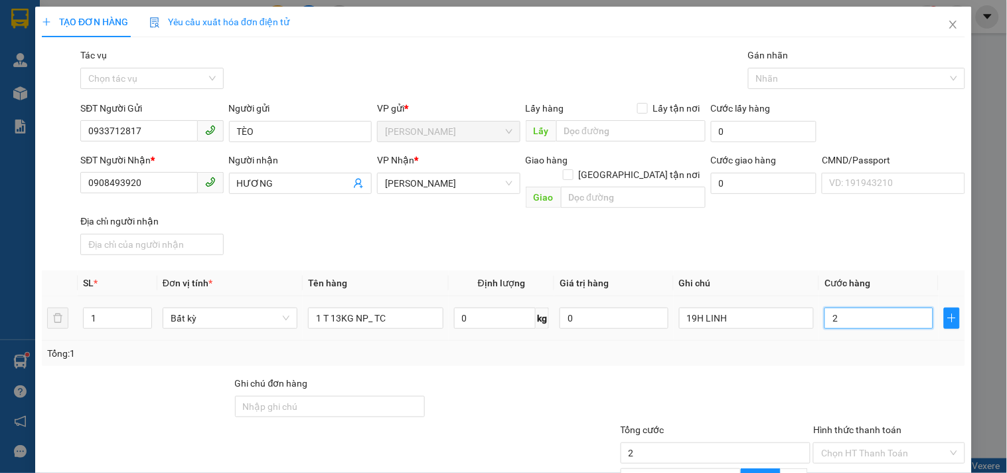
type input "0"
type input "03"
type input "3"
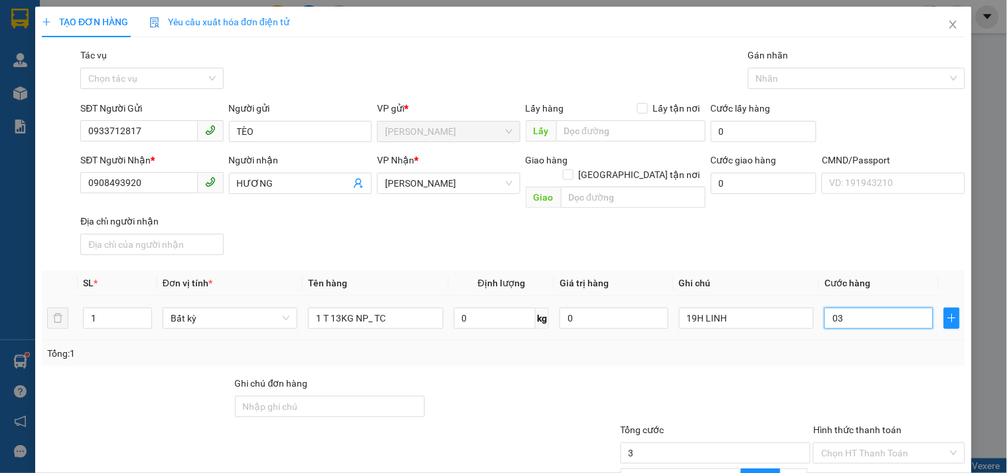
type input "030"
type input "30"
type input "30.000"
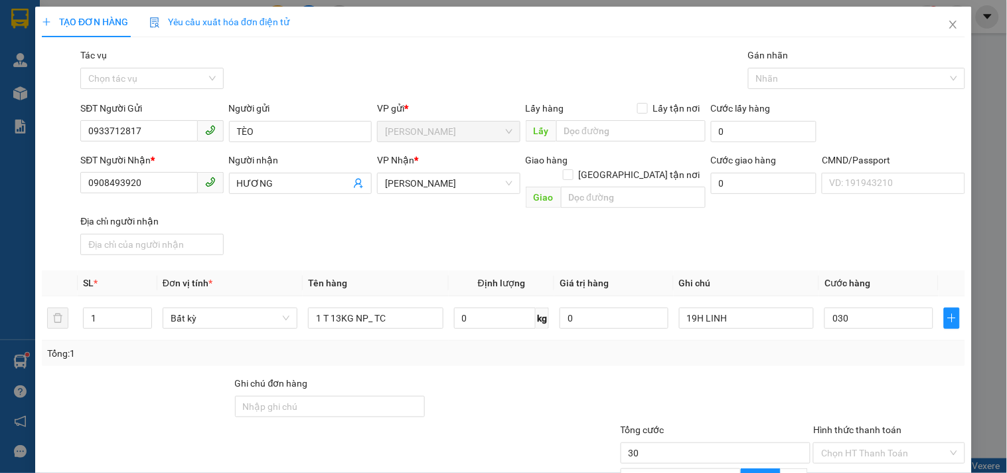
type input "30.000"
click at [753, 402] on div at bounding box center [715, 399] width 193 height 46
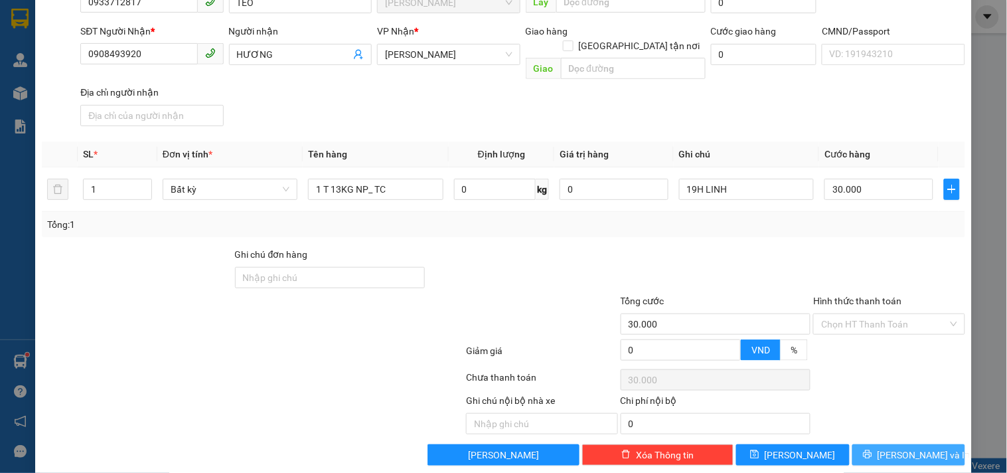
click at [860, 444] on button "[PERSON_NAME] và In" at bounding box center [908, 454] width 113 height 21
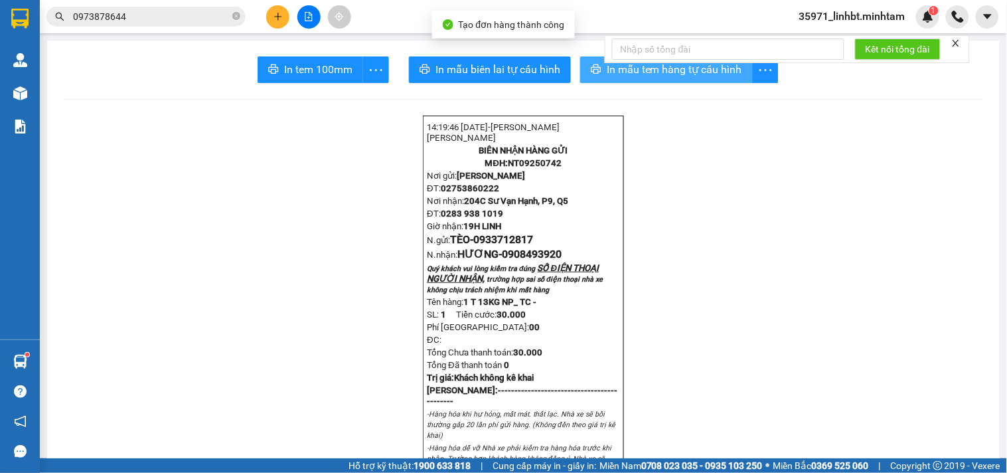
click at [584, 66] on button "In mẫu tem hàng tự cấu hình" at bounding box center [666, 69] width 173 height 27
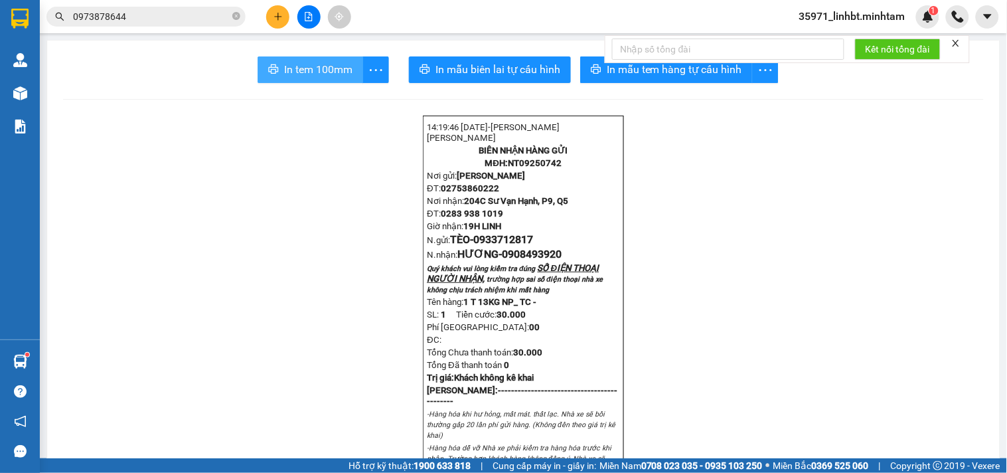
click at [317, 75] on span "In tem 100mm" at bounding box center [318, 69] width 68 height 17
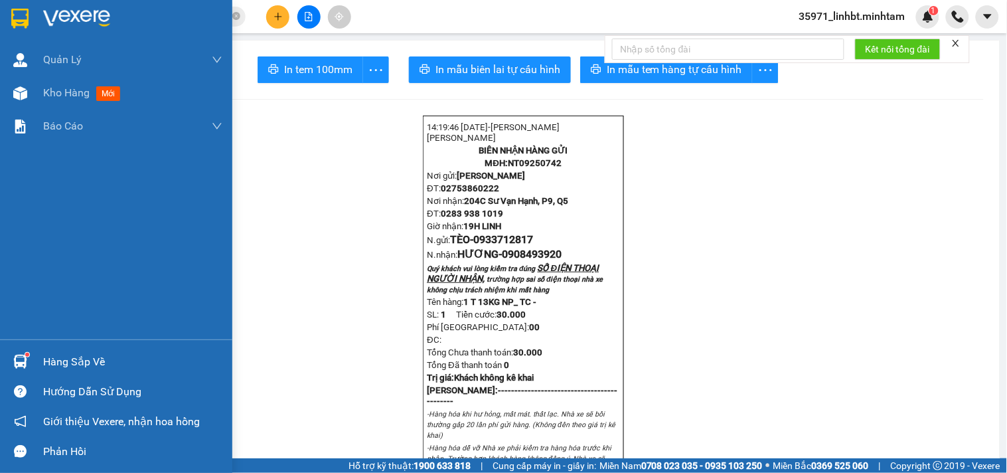
click at [40, 366] on div "Hàng sắp về" at bounding box center [116, 361] width 232 height 30
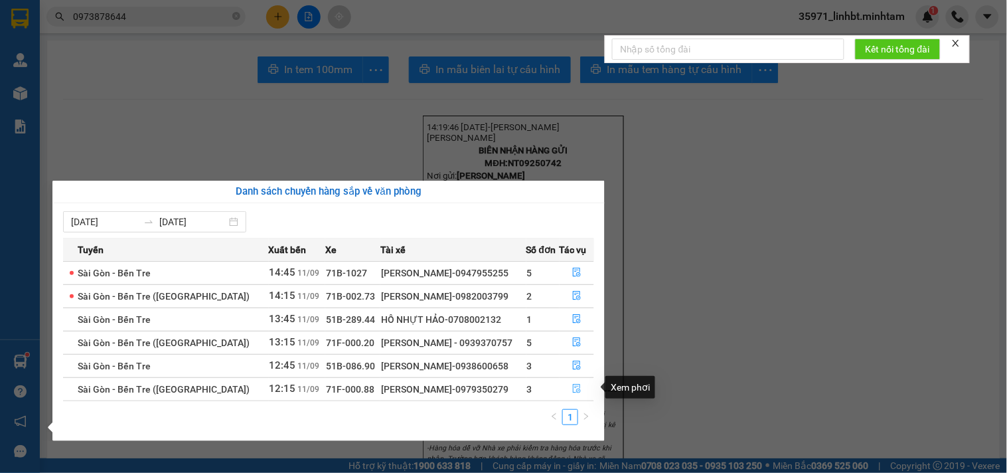
click at [577, 388] on icon "file-done" at bounding box center [577, 388] width 8 height 9
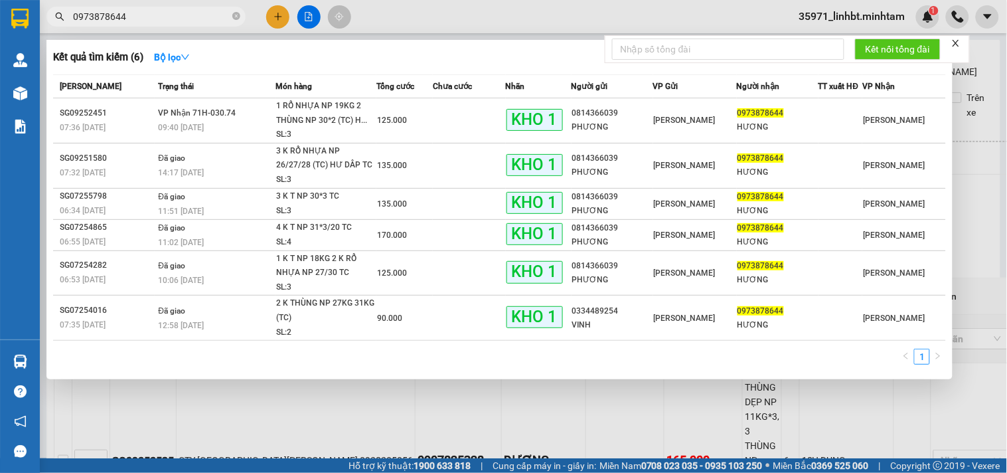
click at [161, 19] on input "0973878644" at bounding box center [151, 16] width 157 height 15
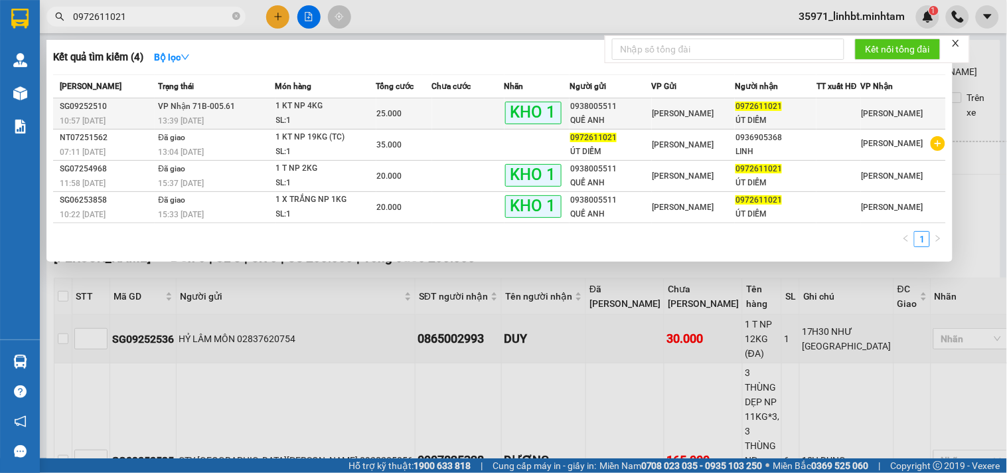
type input "0972611021"
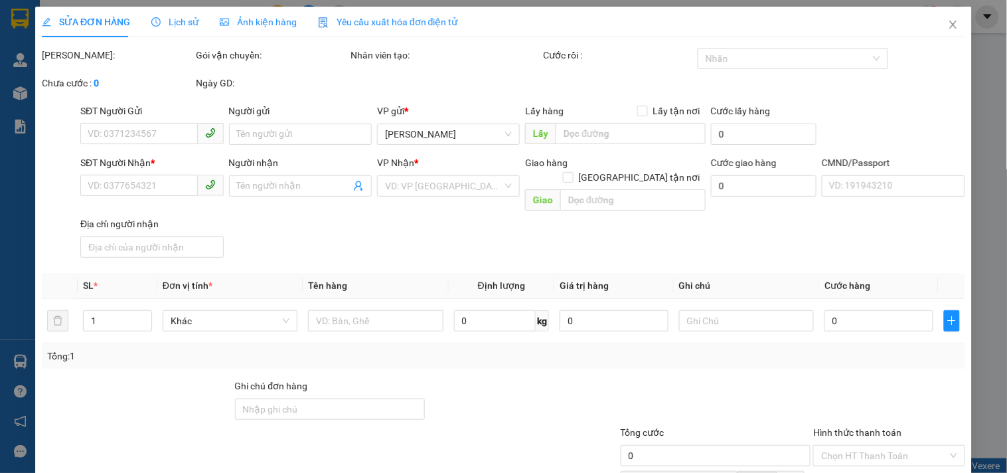
type input "0938005511"
type input "QUẾ ANH"
type input "0972611021"
type input "ÚT DIỄM"
type input "HCK KNM"
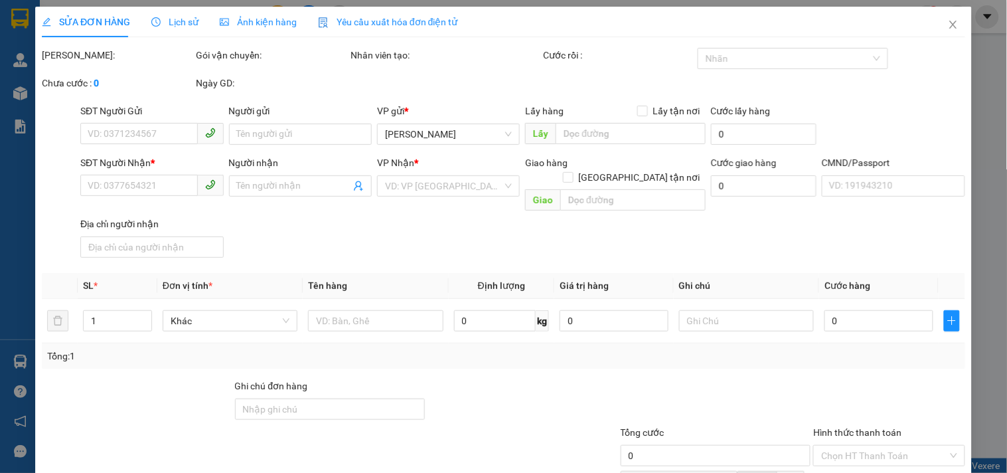
type input "25.000"
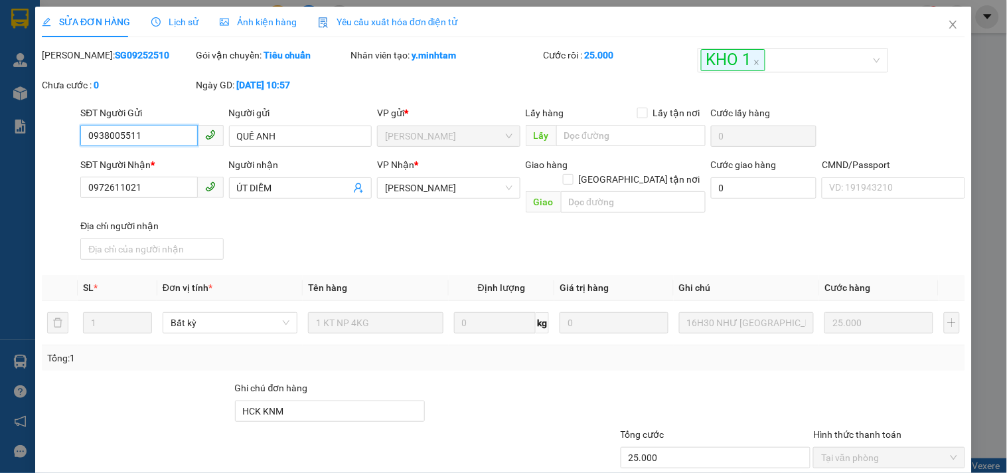
scroll to position [125, 0]
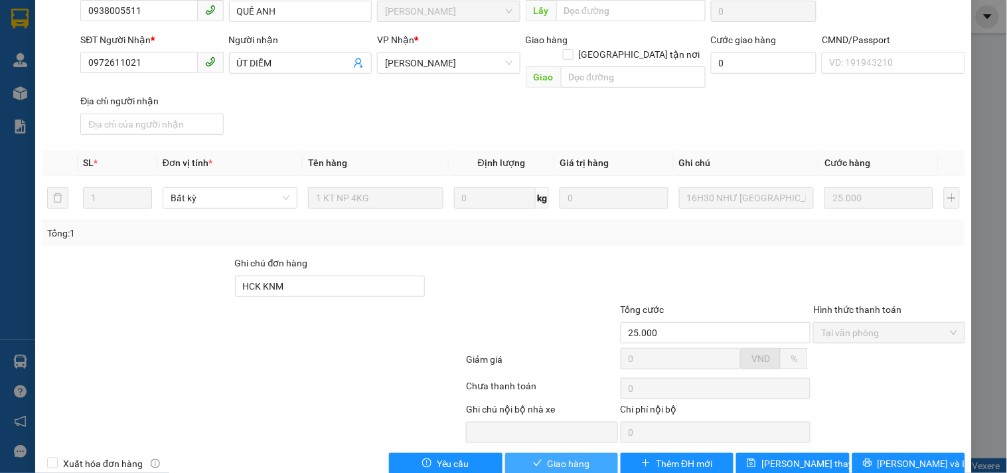
click at [571, 456] on span "Giao hàng" at bounding box center [569, 463] width 42 height 15
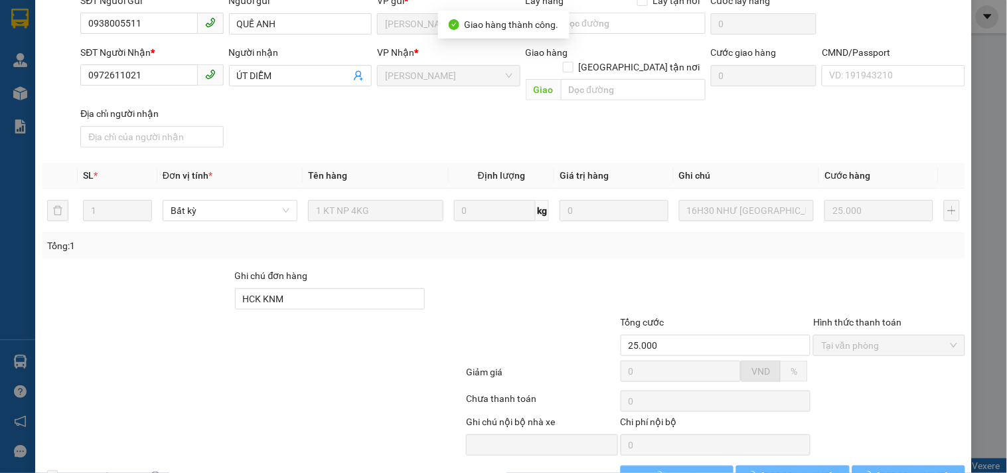
scroll to position [137, 0]
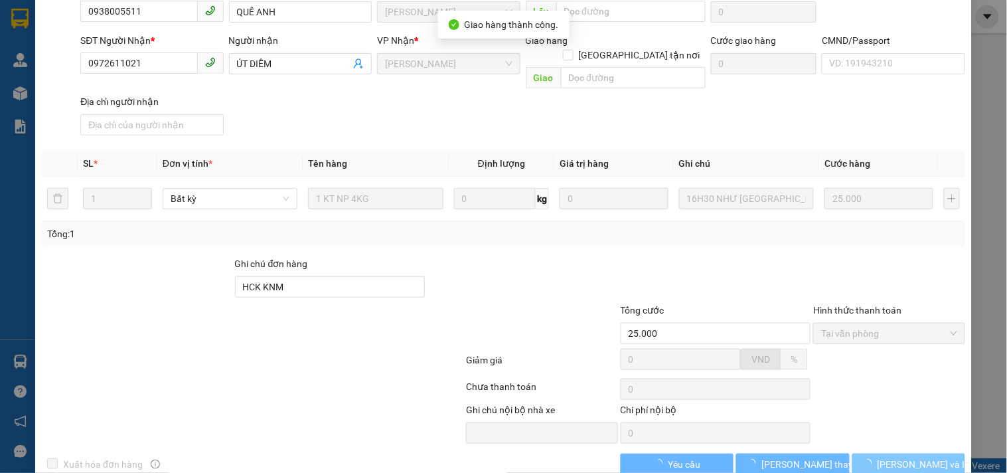
click at [939, 453] on button "[PERSON_NAME] và In" at bounding box center [908, 463] width 113 height 21
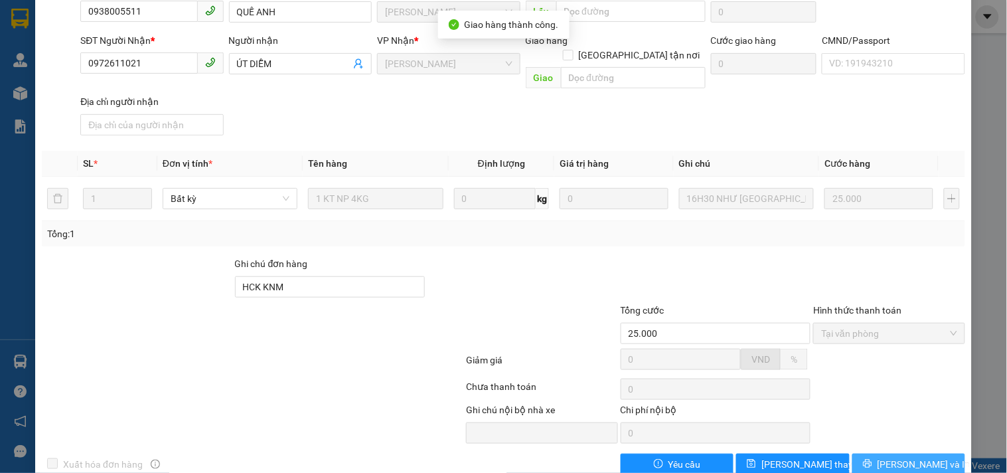
click at [939, 453] on button "[PERSON_NAME] và In" at bounding box center [908, 463] width 113 height 21
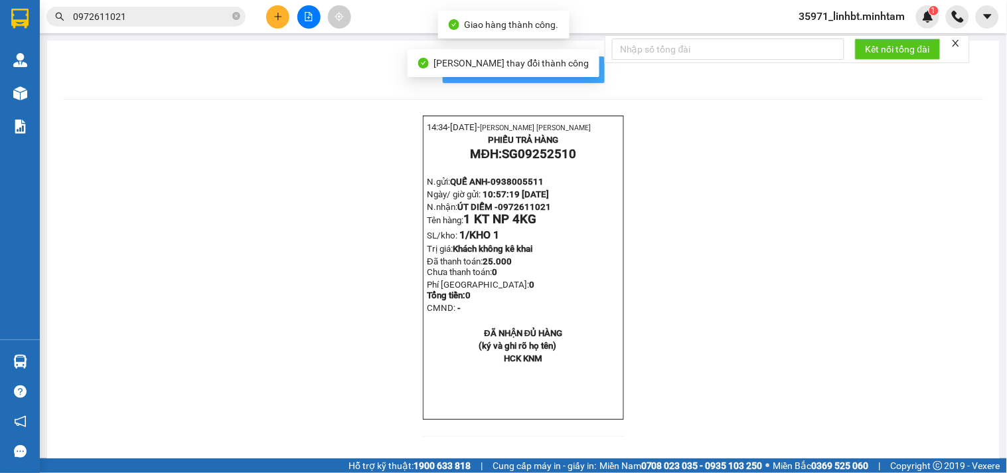
click at [587, 76] on span "In mẫu biên lai tự cấu hình" at bounding box center [531, 69] width 125 height 17
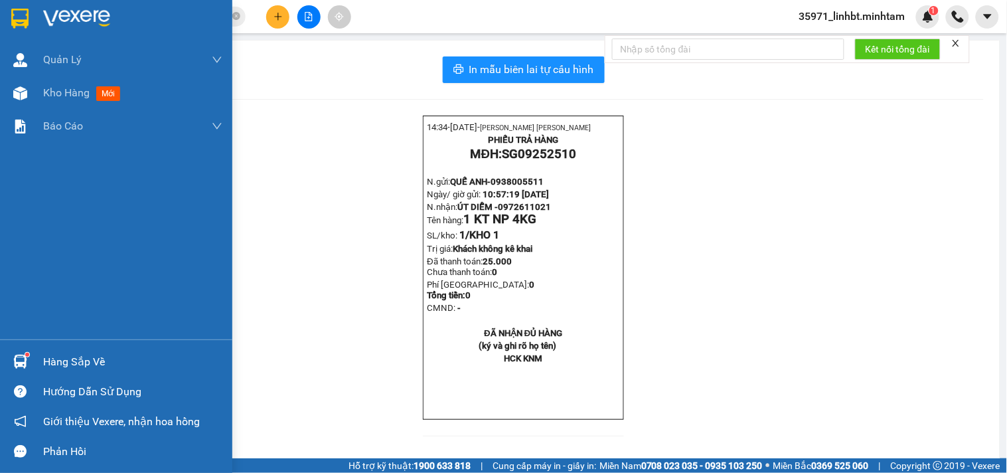
click at [67, 360] on div "Hàng sắp về" at bounding box center [132, 362] width 179 height 20
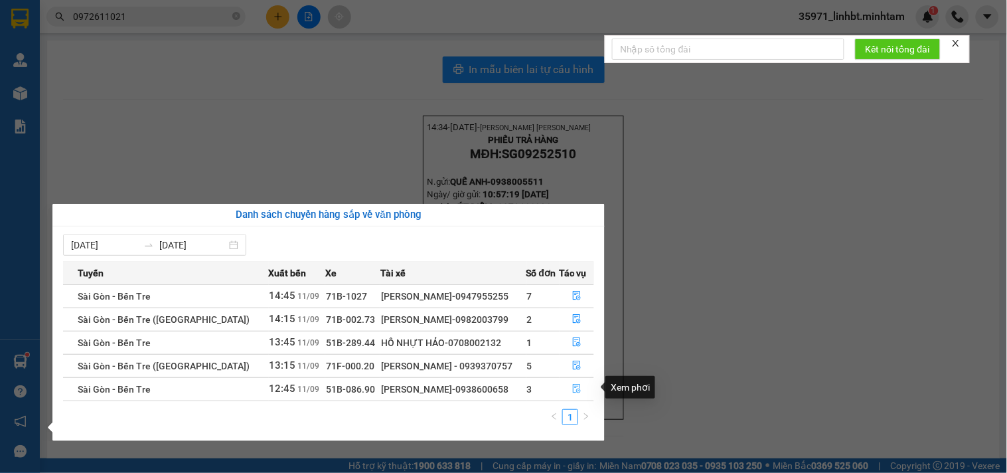
click at [577, 390] on icon "file-done" at bounding box center [576, 388] width 9 height 9
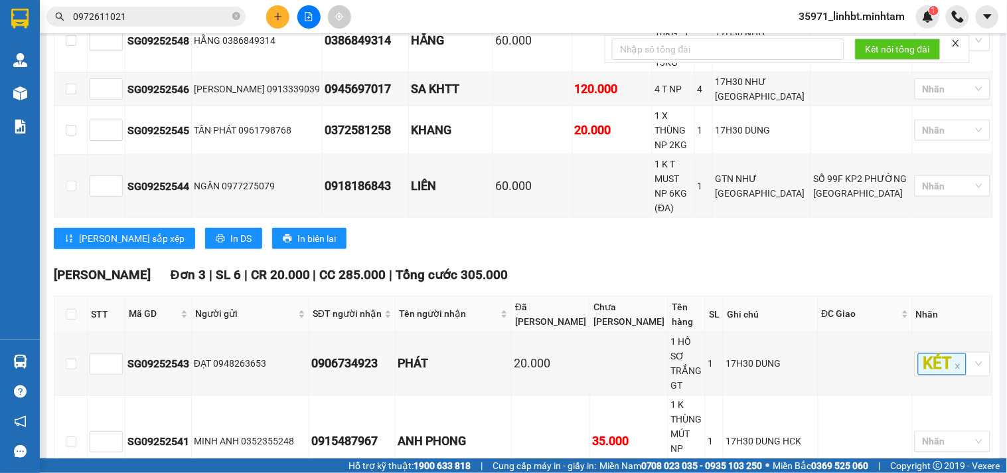
scroll to position [470, 0]
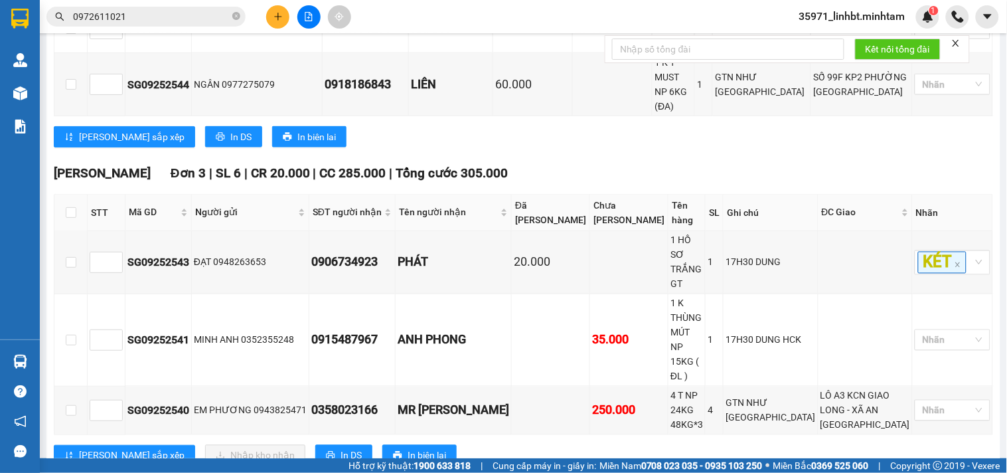
click at [154, 17] on input "0972611021" at bounding box center [151, 16] width 157 height 15
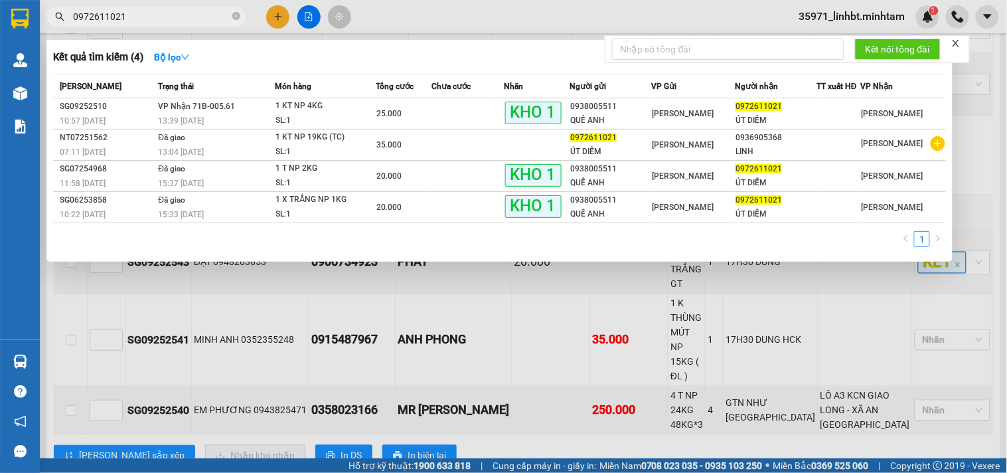
click at [154, 17] on input "0972611021" at bounding box center [151, 16] width 157 height 15
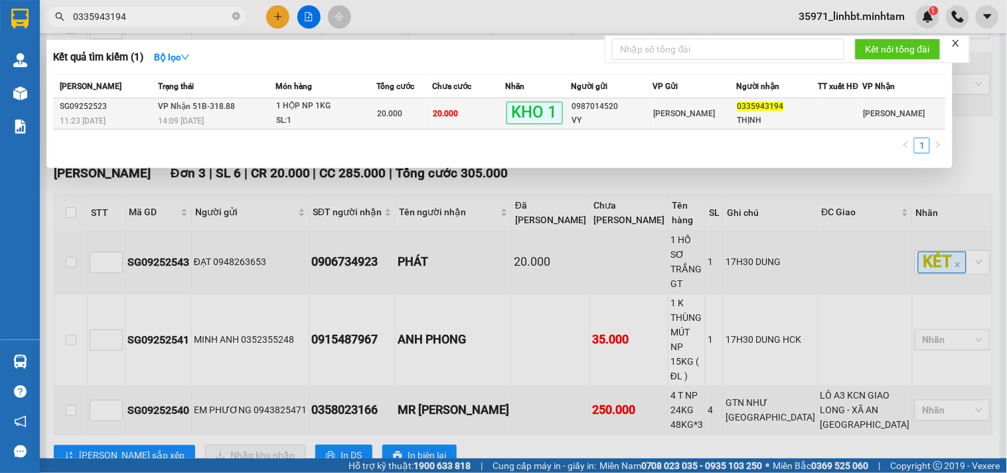
type input "0335943194"
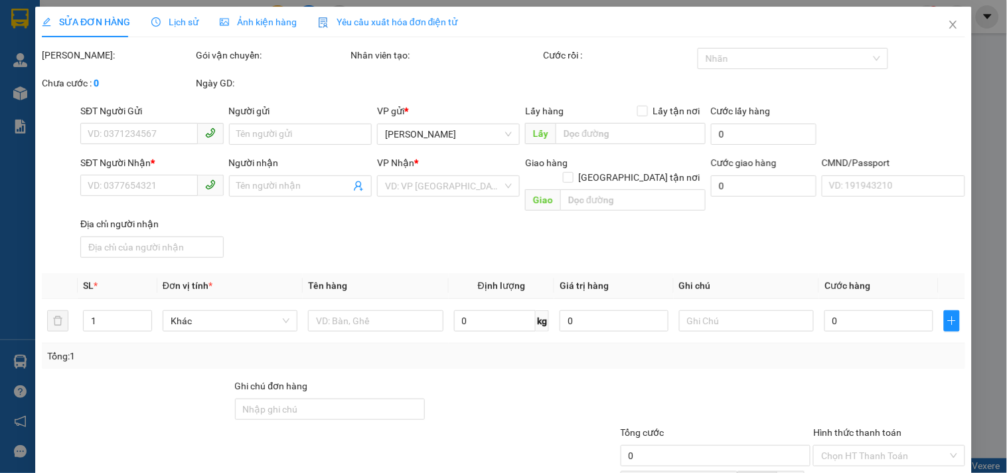
type input "0987014520"
type input "VY"
type input "0335943194"
type input "THỊNH"
type input "ĐG"
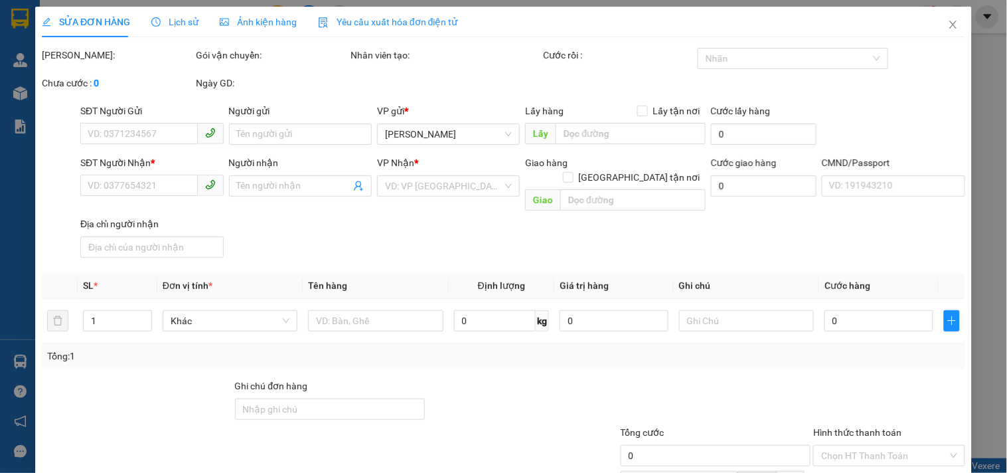
type input "20.000"
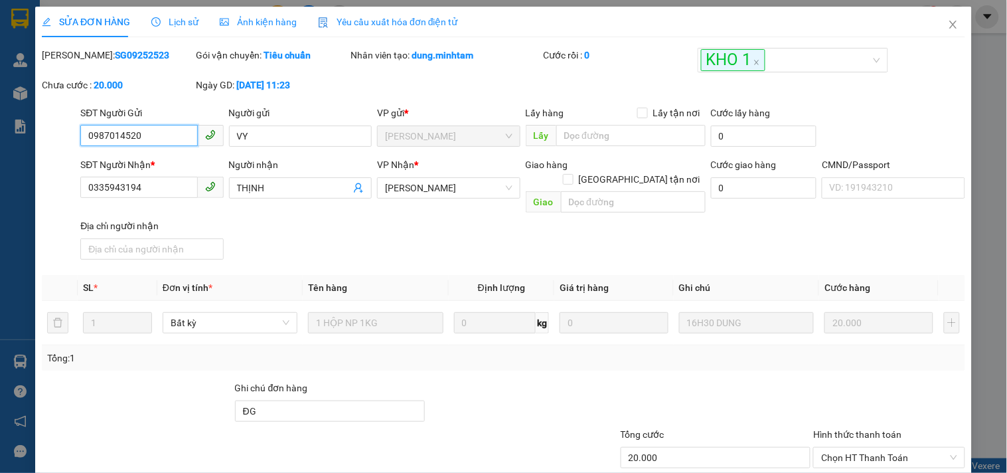
scroll to position [134, 0]
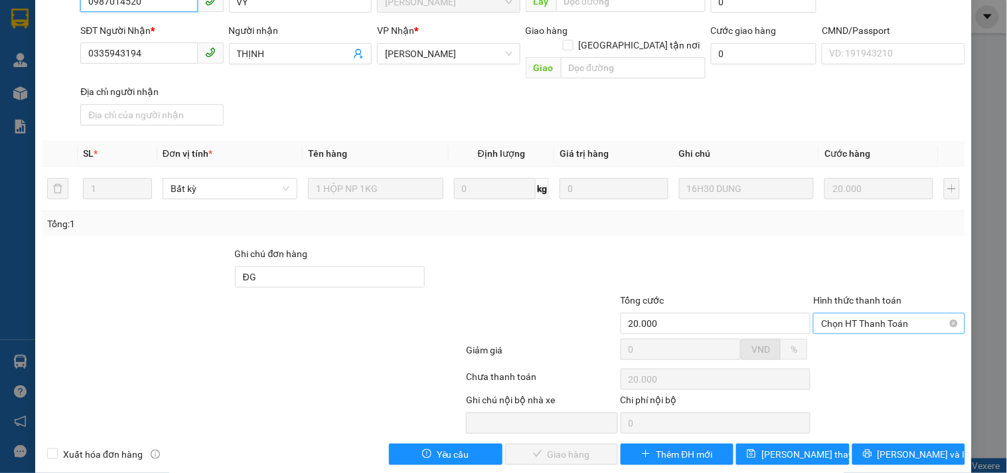
click at [905, 313] on div "Chọn HT Thanh Toán" at bounding box center [888, 323] width 151 height 21
click at [879, 341] on div "Tại văn phòng" at bounding box center [881, 333] width 150 height 21
type input "0"
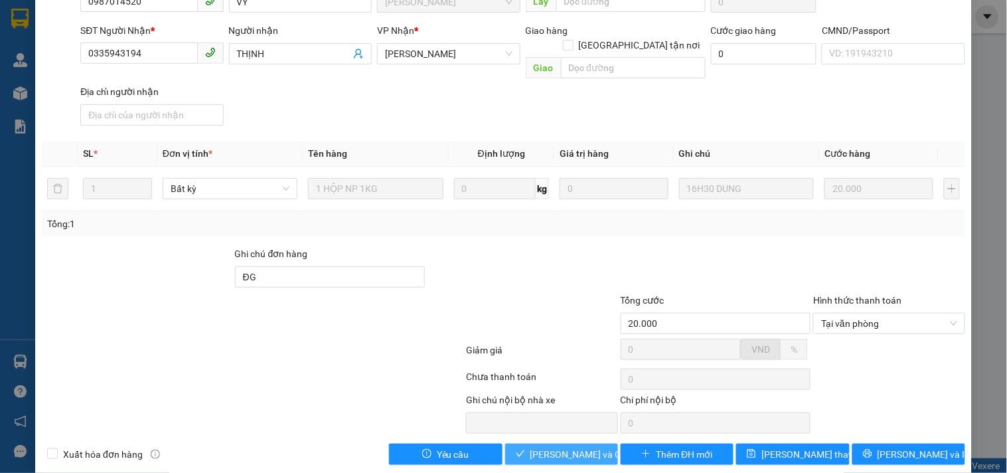
click at [553, 447] on span "[PERSON_NAME] và Giao hàng" at bounding box center [593, 454] width 127 height 15
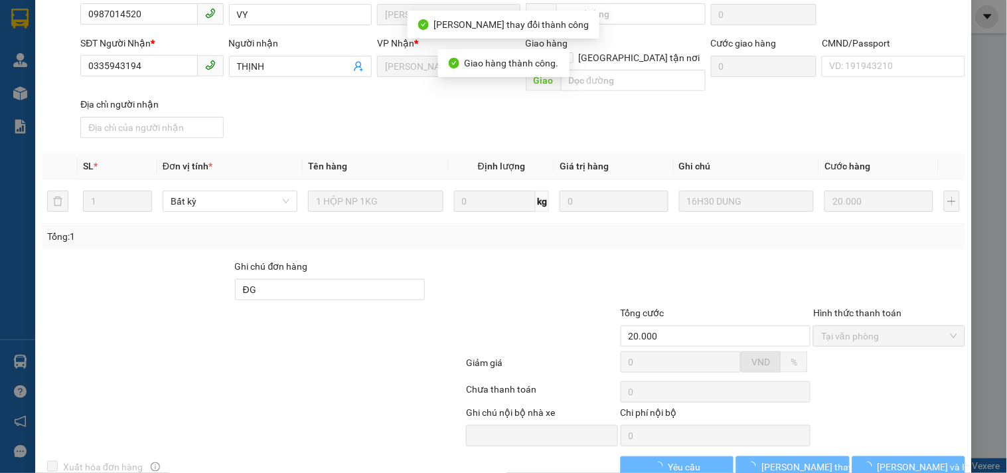
click at [926, 456] on button "[PERSON_NAME] và In" at bounding box center [908, 466] width 113 height 21
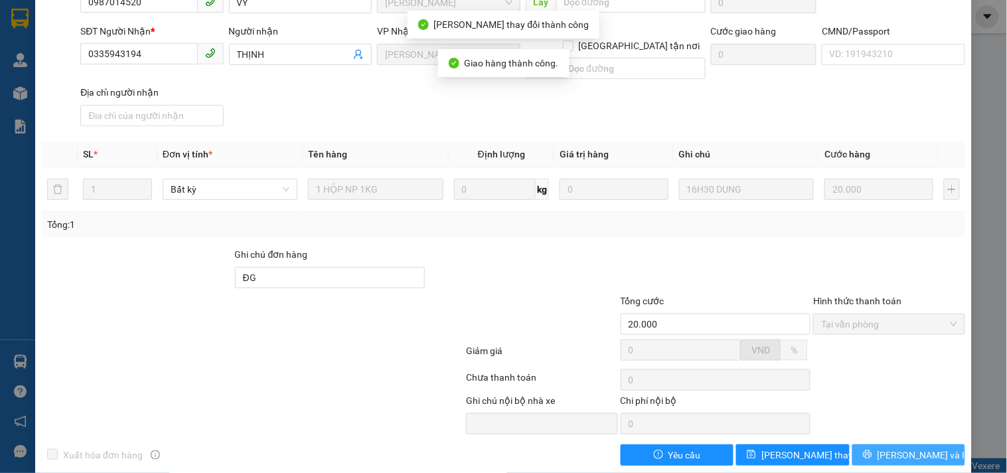
click at [929, 444] on button "[PERSON_NAME] và In" at bounding box center [908, 454] width 113 height 21
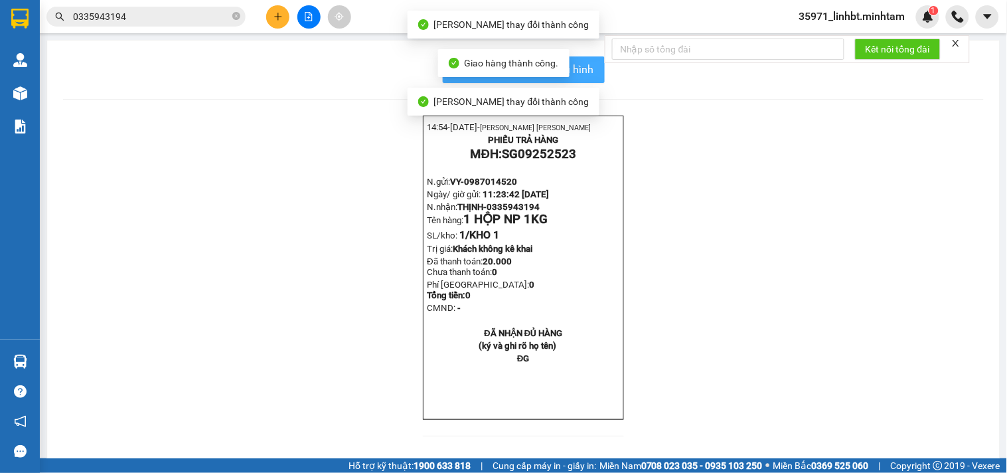
click at [587, 81] on button "In mẫu biên lai tự cấu hình" at bounding box center [524, 69] width 162 height 27
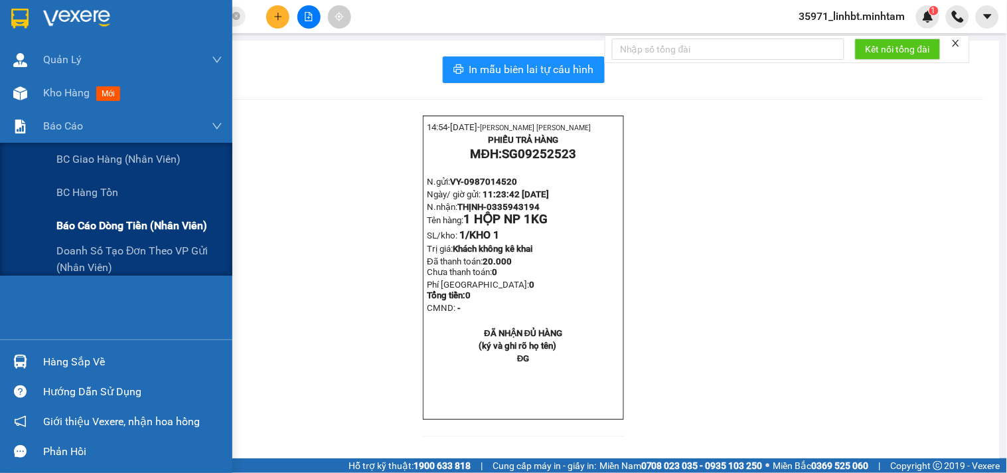
drag, startPoint x: 93, startPoint y: 229, endPoint x: 141, endPoint y: 224, distance: 48.0
click at [94, 229] on span "Báo cáo dòng tiền (nhân viên)" at bounding box center [131, 225] width 151 height 17
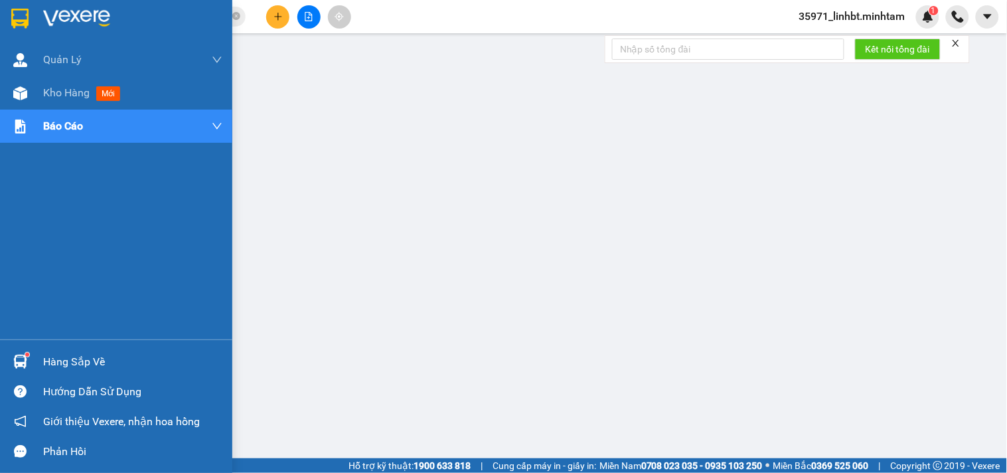
click at [18, 356] on img at bounding box center [20, 361] width 14 height 14
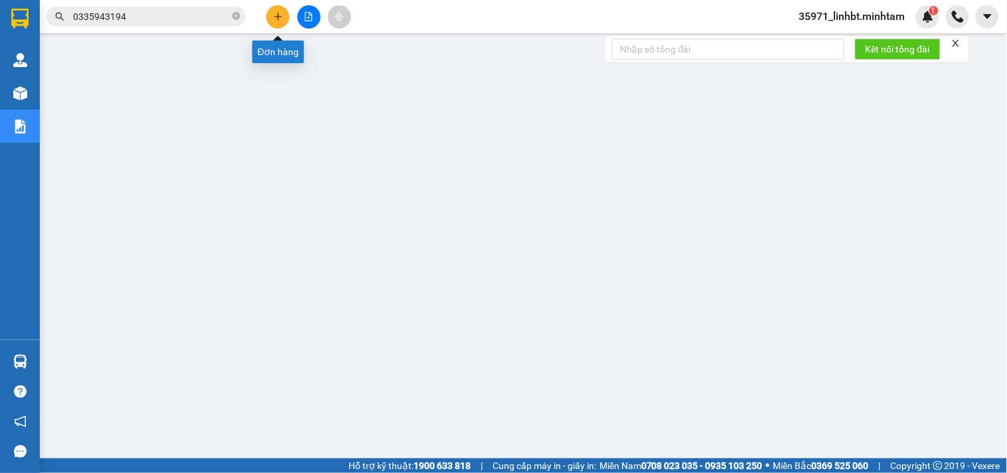
click at [283, 21] on button at bounding box center [277, 16] width 23 height 23
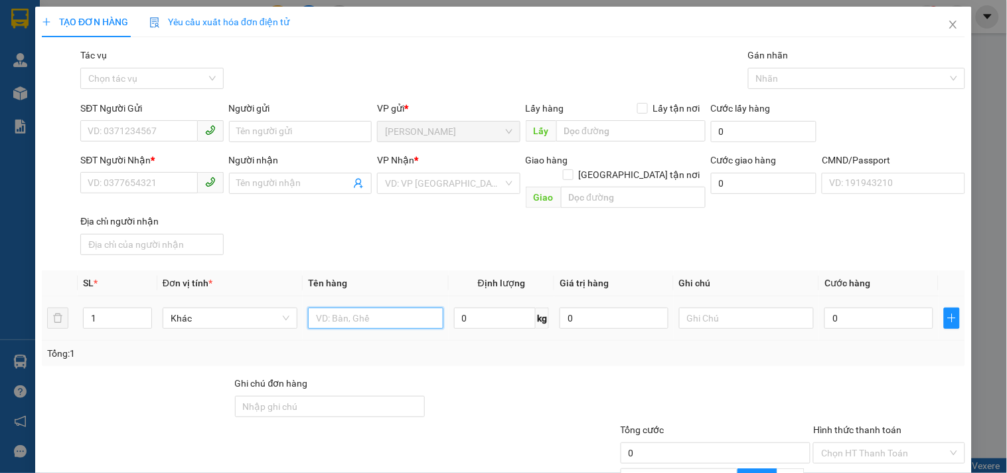
click at [380, 312] on input "text" at bounding box center [375, 317] width 135 height 21
type input "1 SMI GT NP_ TN"
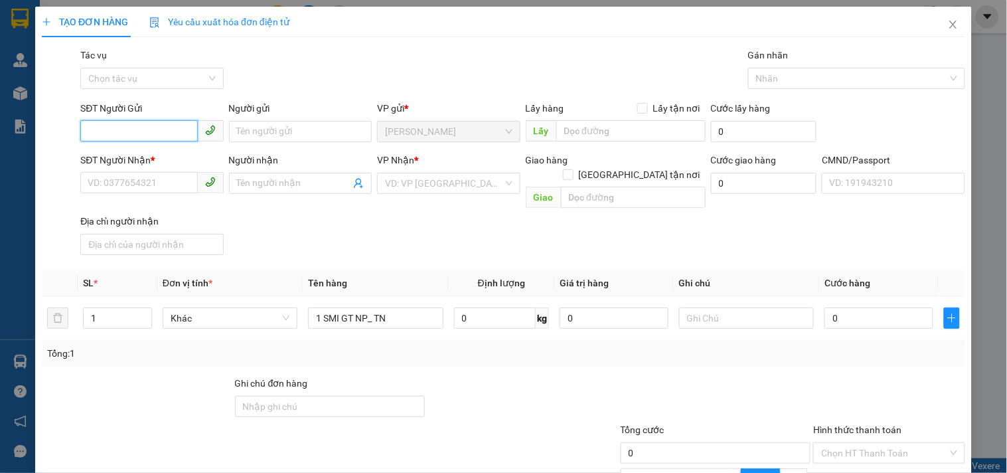
click at [143, 126] on input "SĐT Người Gửi" at bounding box center [138, 130] width 117 height 21
type input "0707123192"
click at [145, 153] on div "0707123192 - NGỌC" at bounding box center [150, 158] width 125 height 15
type input "NGỌC"
type input "0903916073"
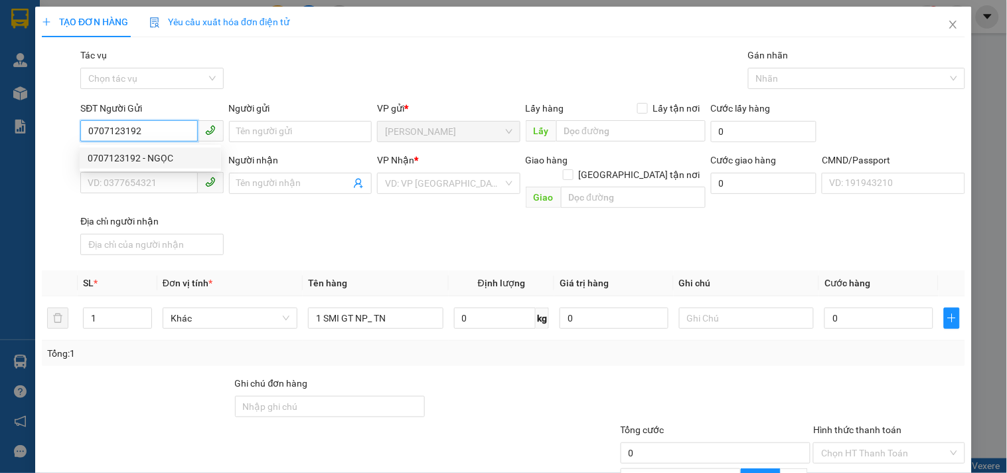
type input "ĐỨC"
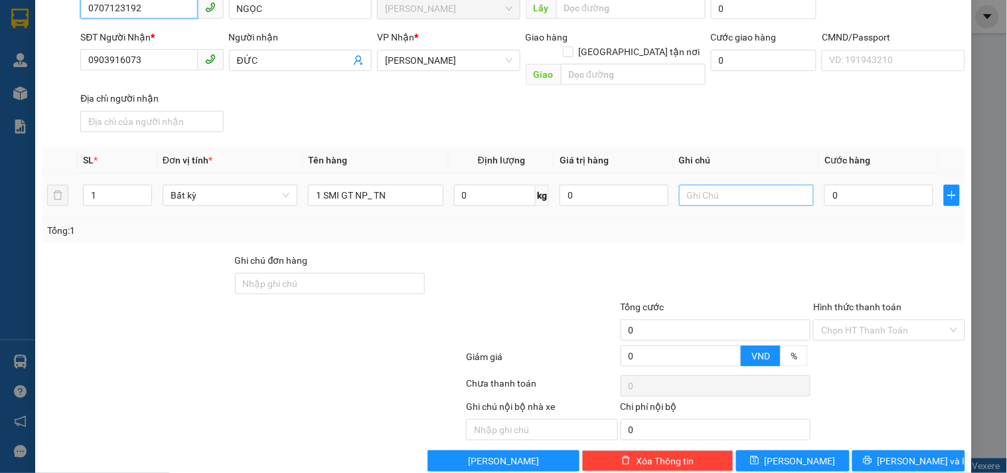
type input "0707123192"
click at [702, 185] on input "text" at bounding box center [746, 195] width 135 height 21
type input "19H30 LINH"
click at [868, 182] on div "0" at bounding box center [878, 195] width 109 height 27
click at [870, 185] on input "0" at bounding box center [878, 195] width 109 height 21
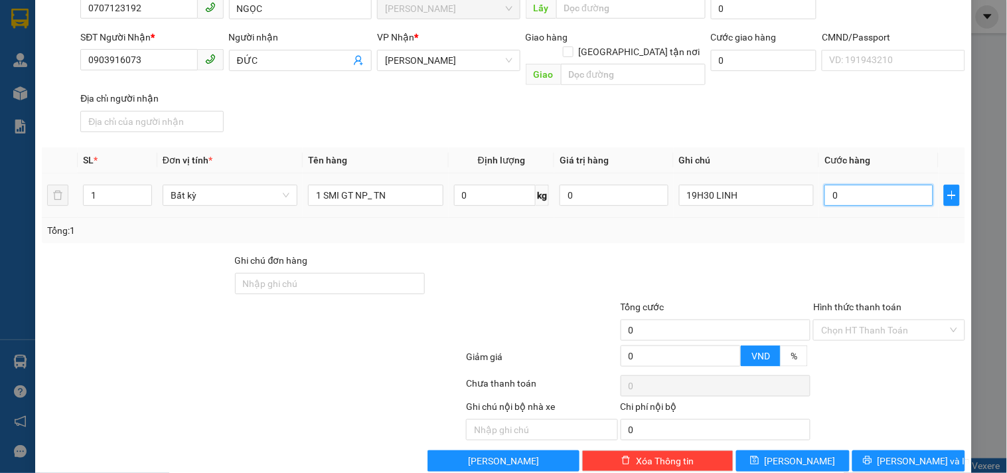
type input "2"
type input "20"
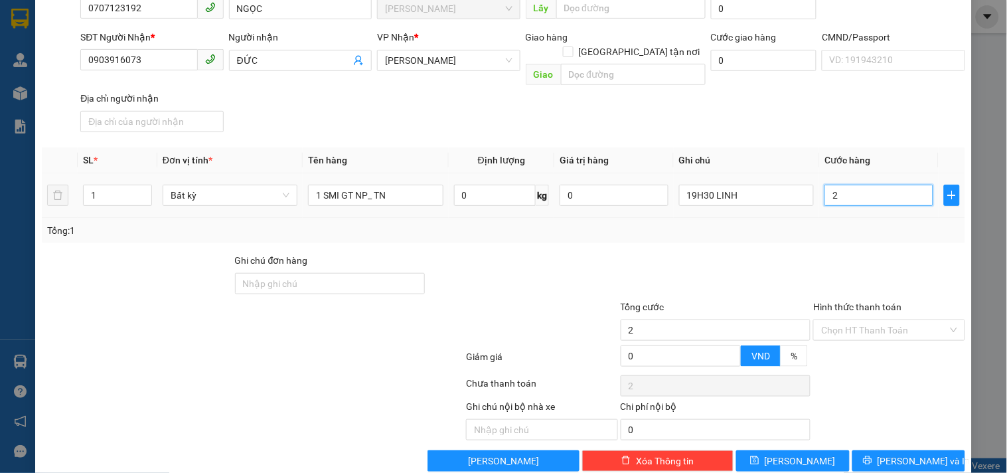
type input "20"
type input "20.000"
click at [859, 218] on div "Tổng: 1" at bounding box center [503, 230] width 923 height 25
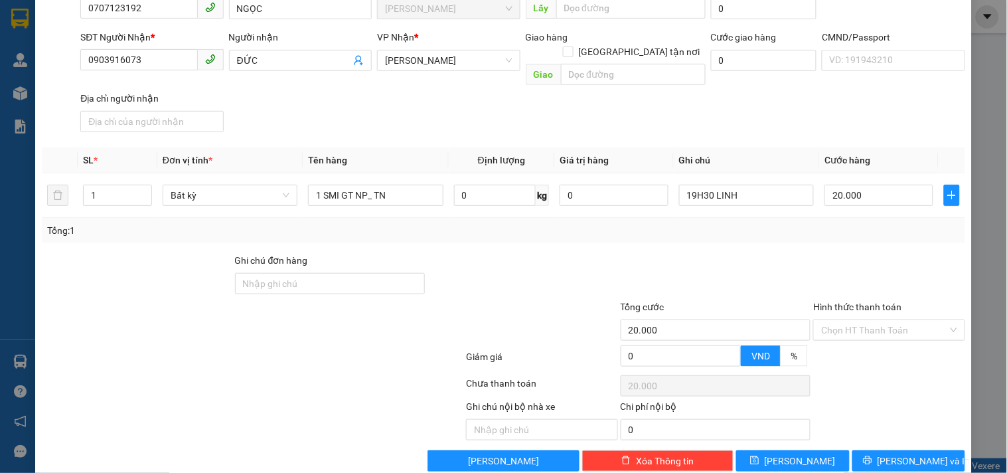
scroll to position [129, 0]
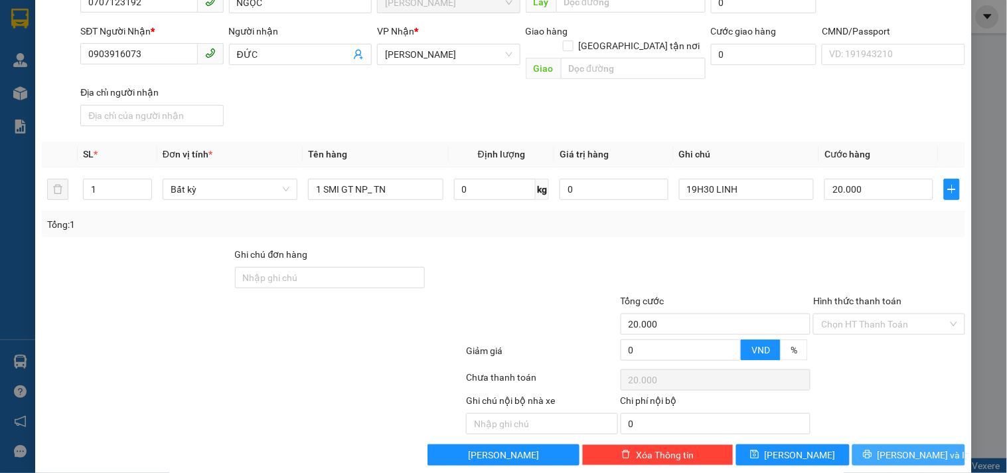
click at [916, 447] on span "[PERSON_NAME] và In" at bounding box center [923, 454] width 93 height 15
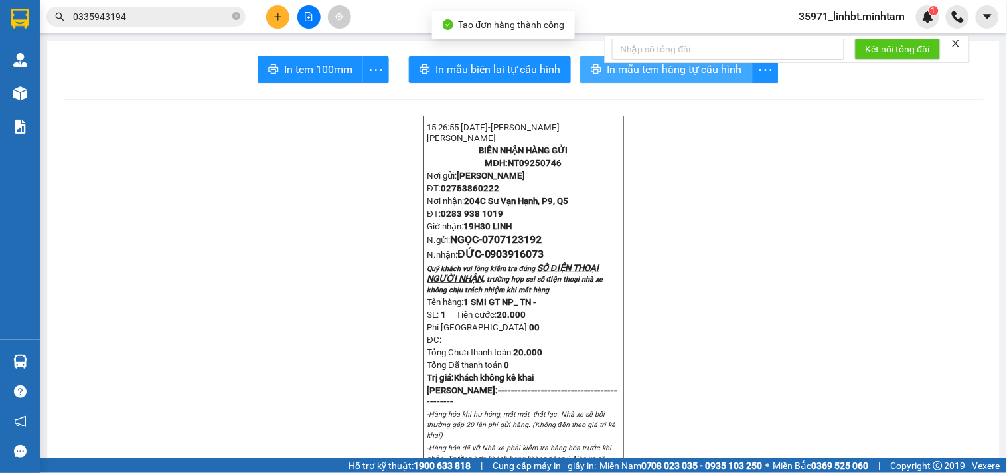
click at [670, 74] on span "In mẫu tem hàng tự cấu hình" at bounding box center [674, 69] width 135 height 17
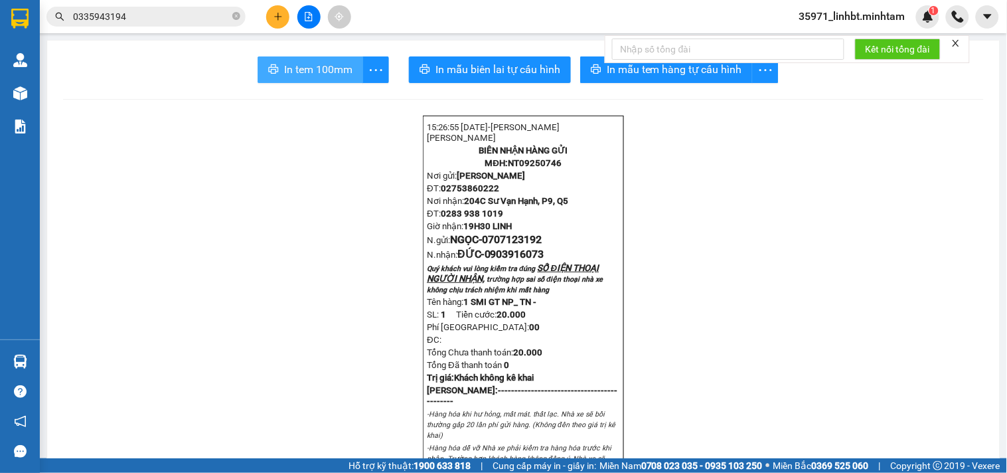
click at [316, 78] on button "In tem 100mm" at bounding box center [311, 69] width 106 height 27
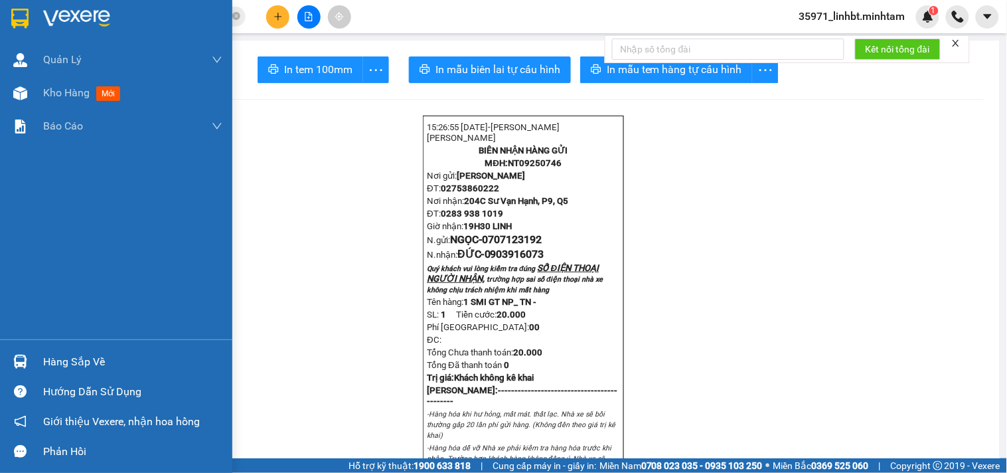
click at [45, 361] on div "Hàng sắp về" at bounding box center [132, 362] width 179 height 20
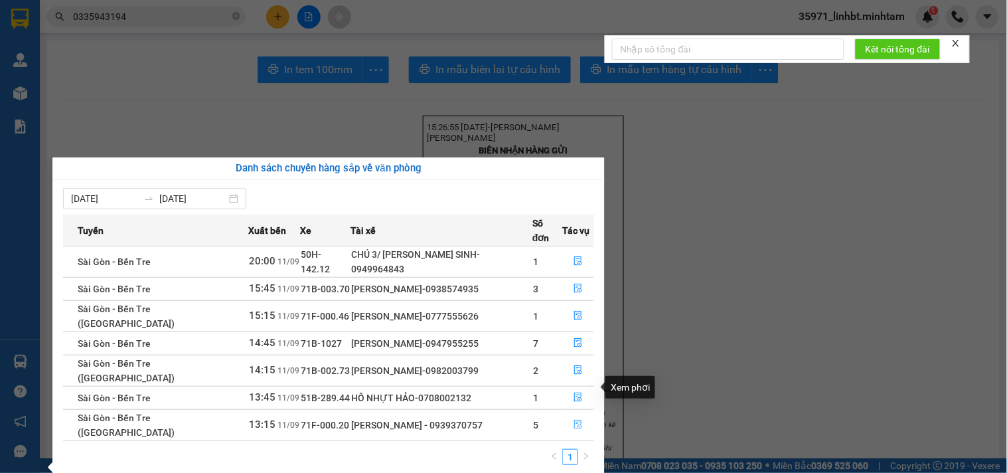
click at [574, 419] on icon "file-done" at bounding box center [577, 423] width 9 height 9
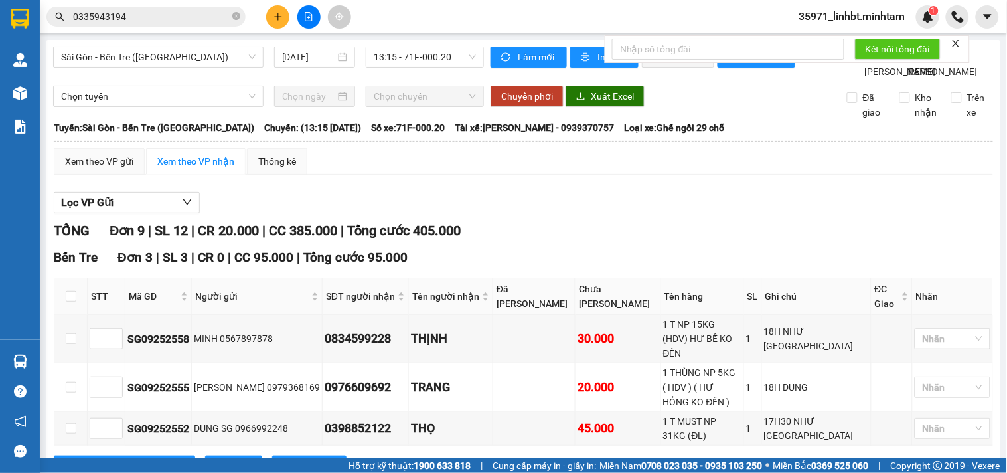
scroll to position [368, 0]
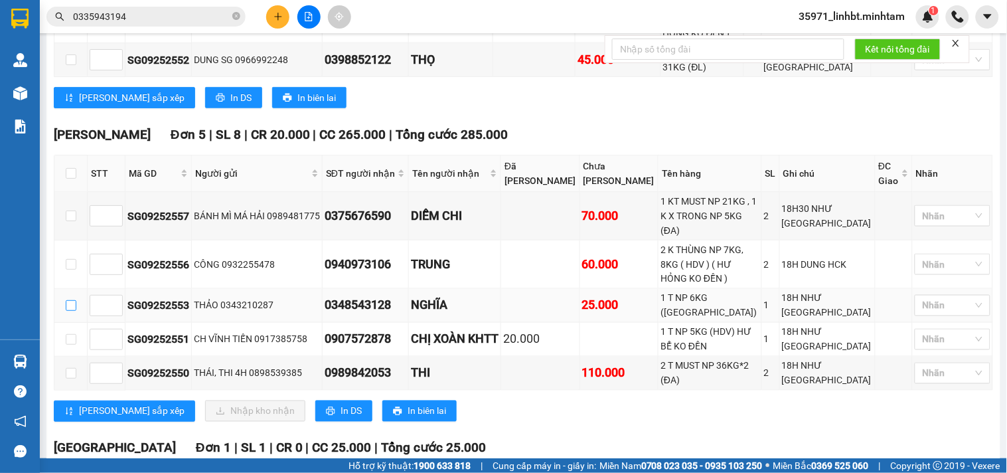
click at [67, 300] on input "checkbox" at bounding box center [71, 305] width 11 height 11
checkbox input "true"
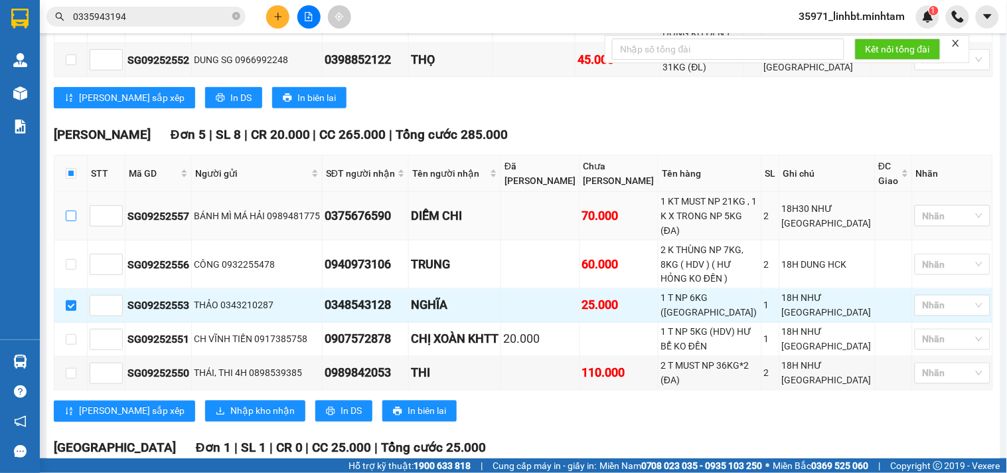
click at [72, 210] on input "checkbox" at bounding box center [71, 215] width 11 height 11
checkbox input "true"
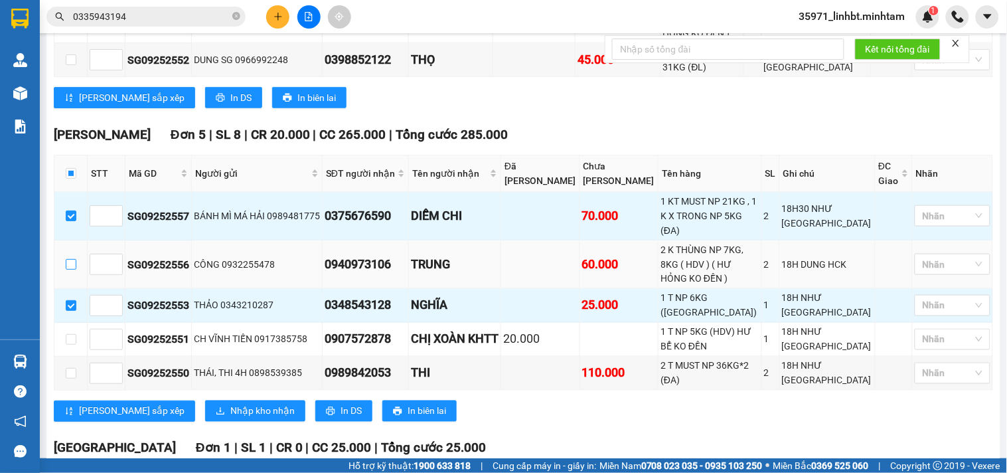
click at [66, 259] on input "checkbox" at bounding box center [71, 264] width 11 height 11
checkbox input "true"
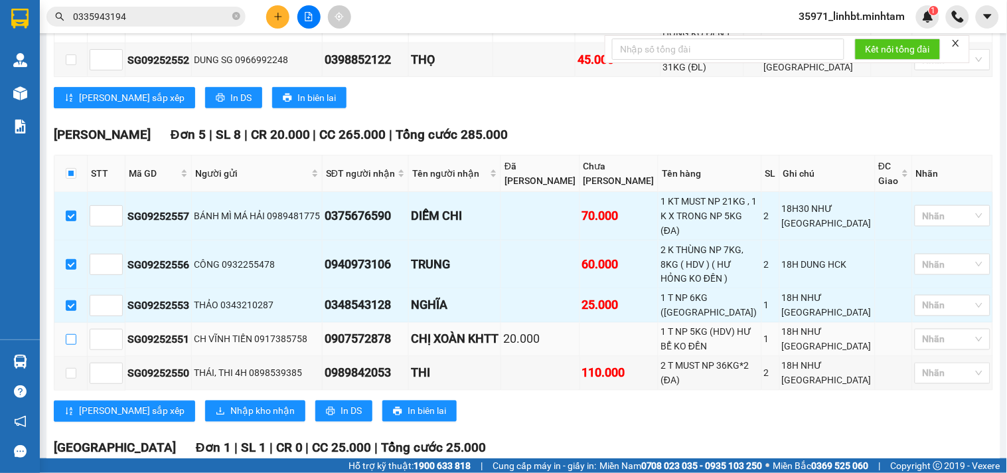
click at [74, 334] on input "checkbox" at bounding box center [71, 339] width 11 height 11
checkbox input "true"
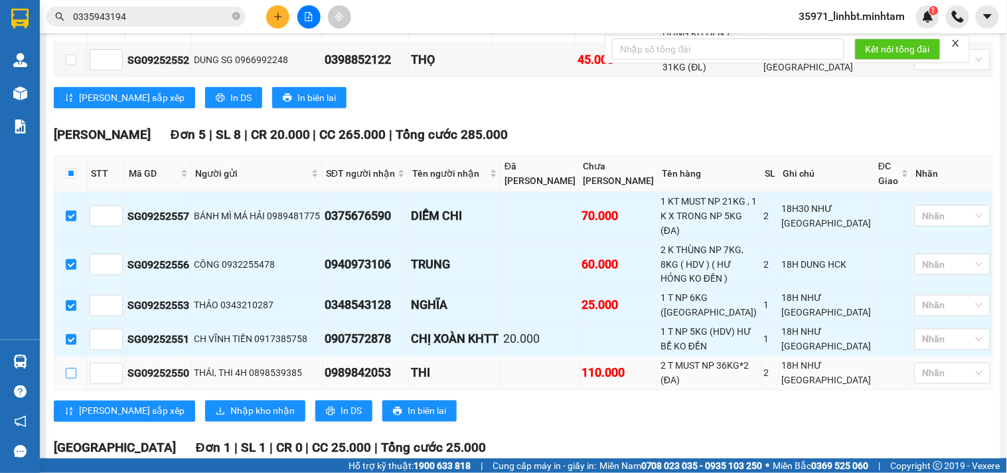
click at [71, 368] on input "checkbox" at bounding box center [71, 373] width 11 height 11
checkbox input "true"
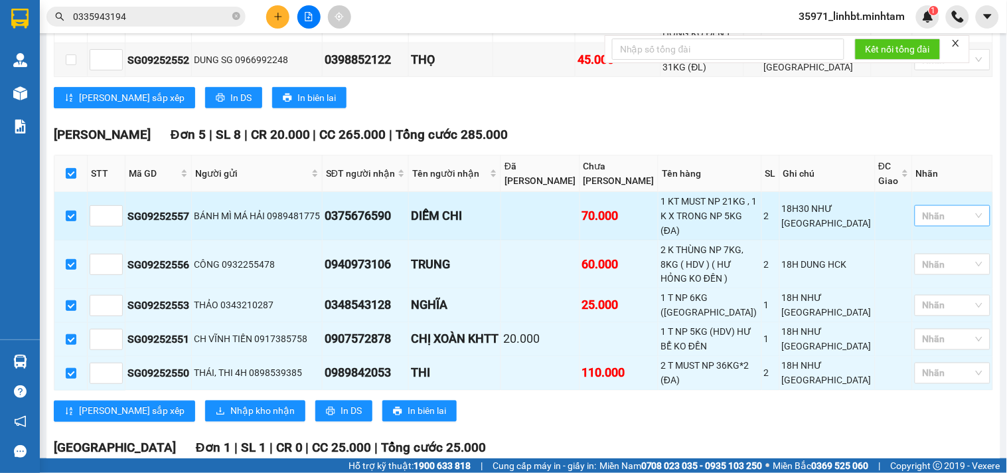
click at [931, 208] on div at bounding box center [946, 216] width 56 height 16
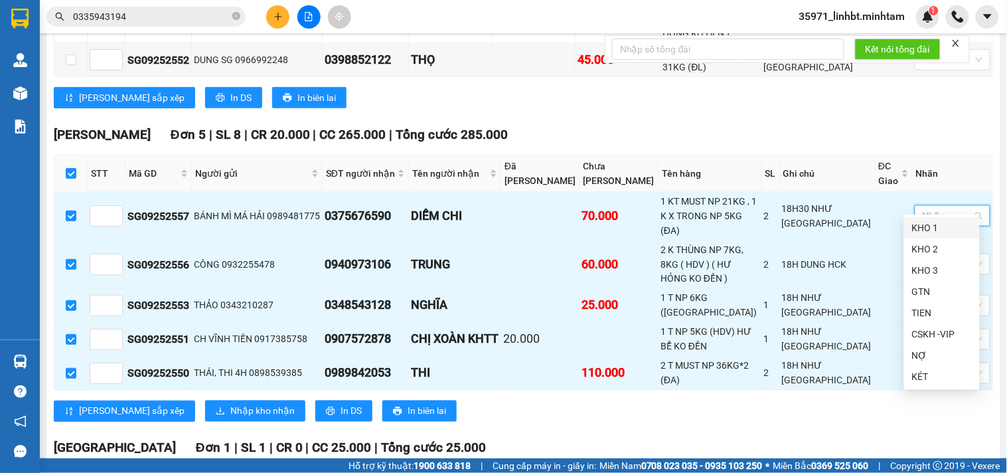
click at [929, 223] on div "KHO 1" at bounding box center [942, 227] width 60 height 15
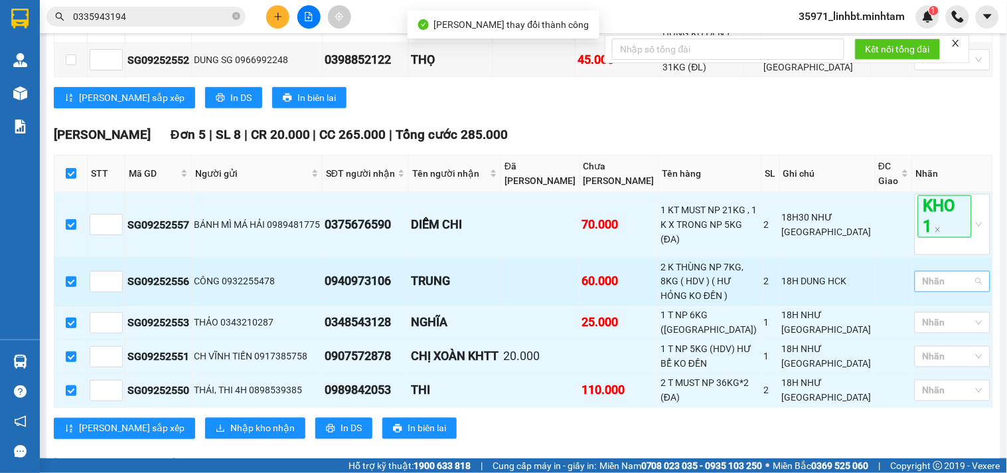
click at [928, 273] on div at bounding box center [946, 281] width 56 height 16
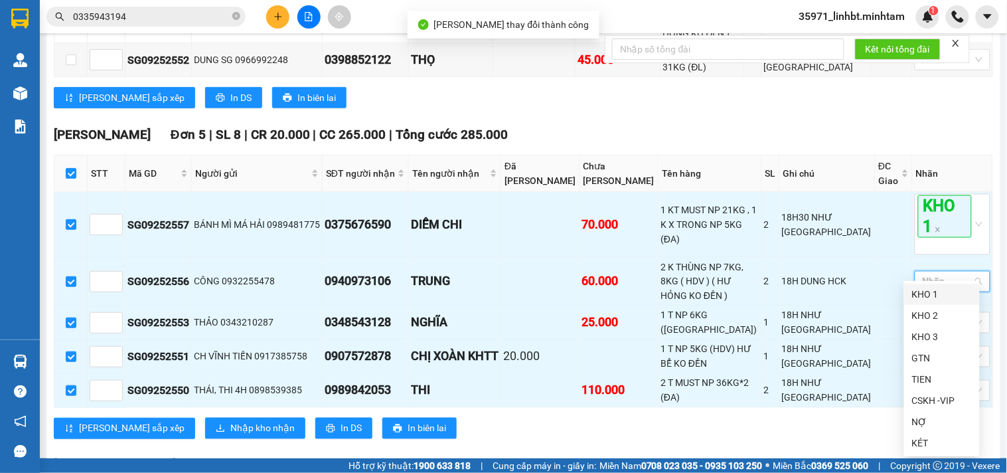
click at [925, 289] on div "KHO 1" at bounding box center [942, 294] width 60 height 15
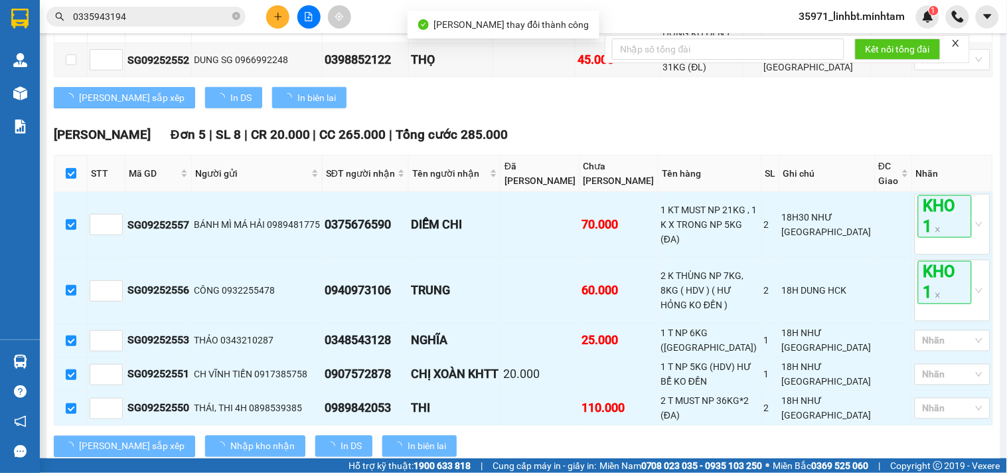
click at [714, 87] on div "[PERSON_NAME] sắp xếp In DS In biên lai" at bounding box center [523, 97] width 939 height 21
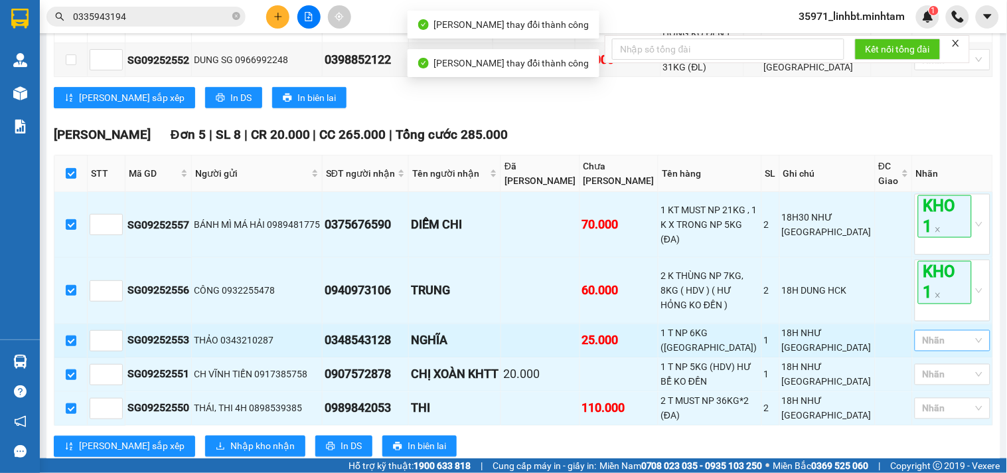
click at [923, 334] on div at bounding box center [946, 341] width 56 height 16
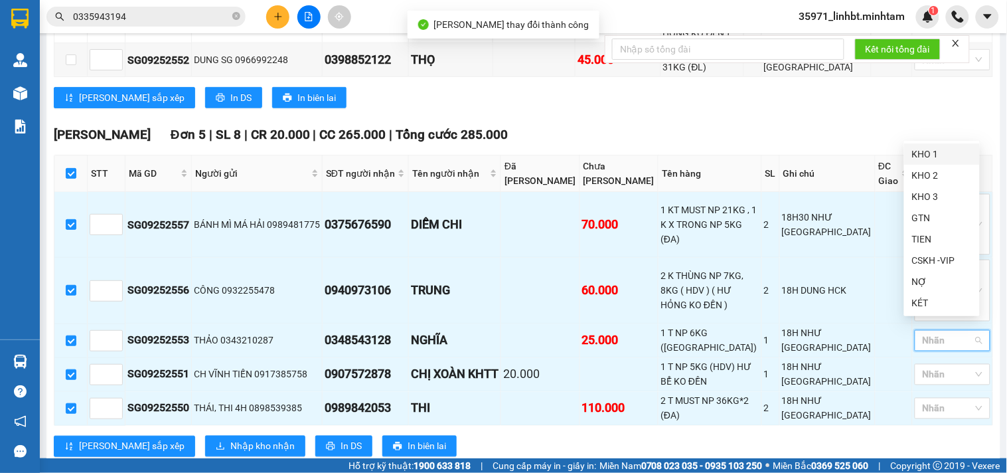
click at [923, 154] on div "KHO 1" at bounding box center [942, 154] width 60 height 15
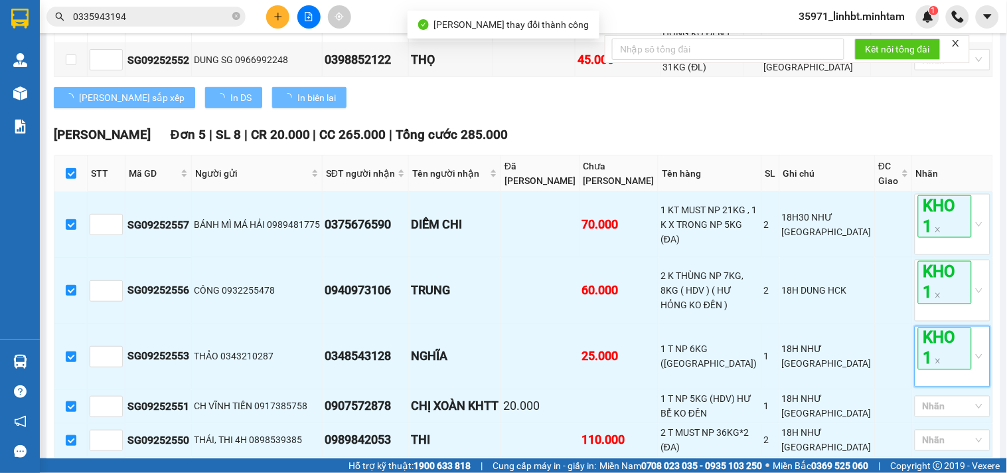
click at [718, 125] on div "[PERSON_NAME] Đơn 5 | SL 8 | CR 20.000 | CC 265.000 | Tổng cước 285.000" at bounding box center [523, 135] width 939 height 20
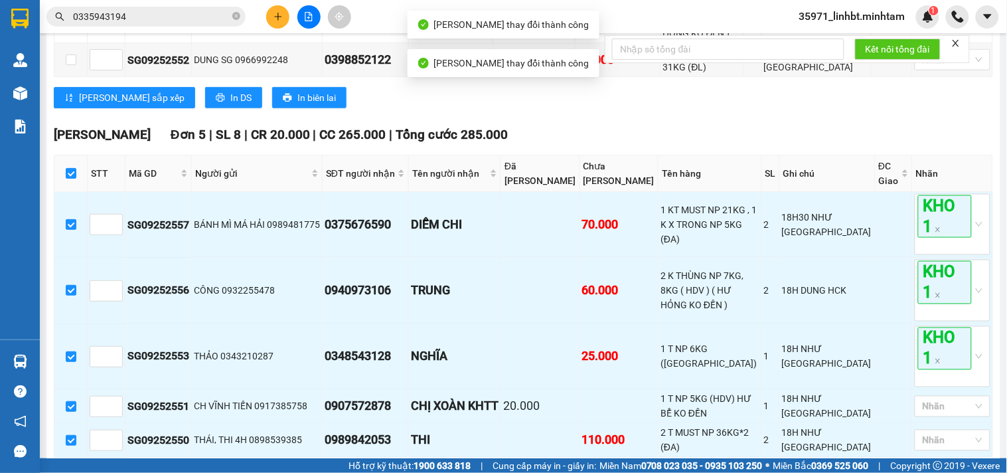
scroll to position [540, 0]
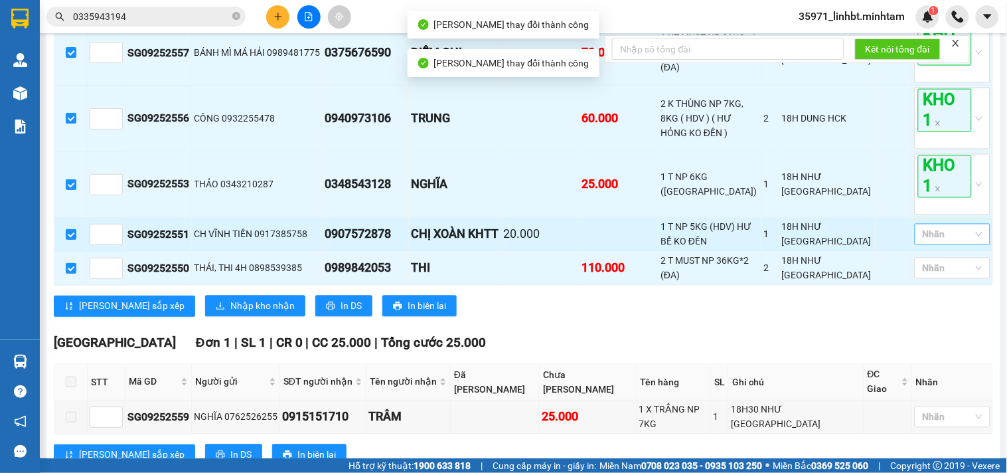
click at [924, 226] on div at bounding box center [946, 234] width 56 height 16
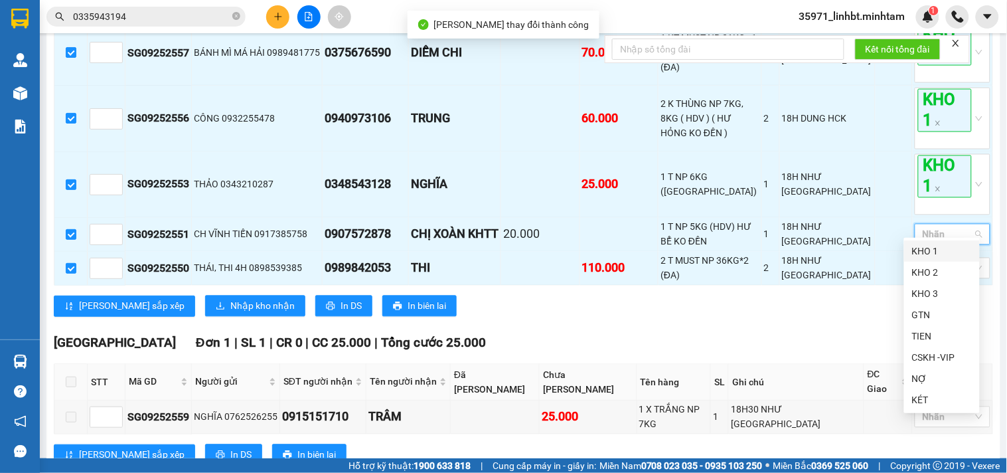
click at [920, 250] on div "KHO 1" at bounding box center [942, 251] width 60 height 15
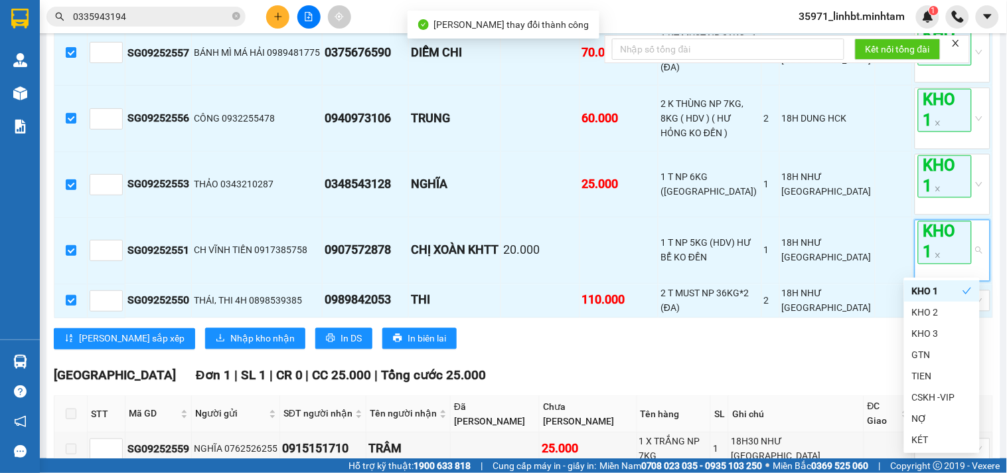
click at [790, 333] on div "[PERSON_NAME] sắp xếp Nhập kho nhận In DS In biên lai" at bounding box center [523, 338] width 939 height 21
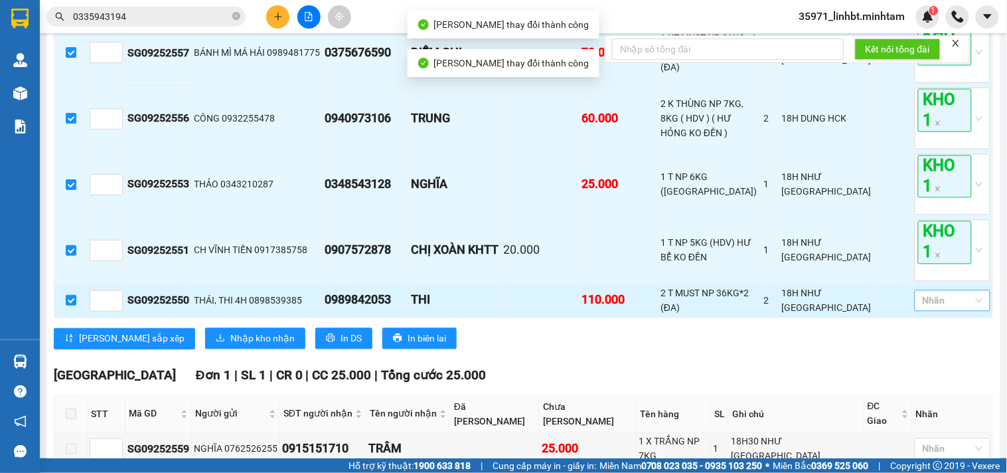
click at [933, 293] on div at bounding box center [946, 301] width 56 height 16
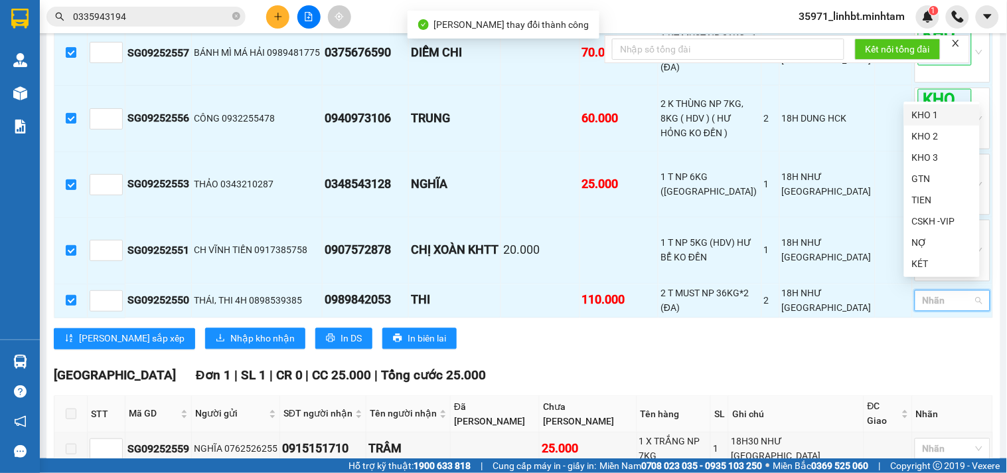
click at [928, 110] on div "KHO 1" at bounding box center [942, 115] width 60 height 15
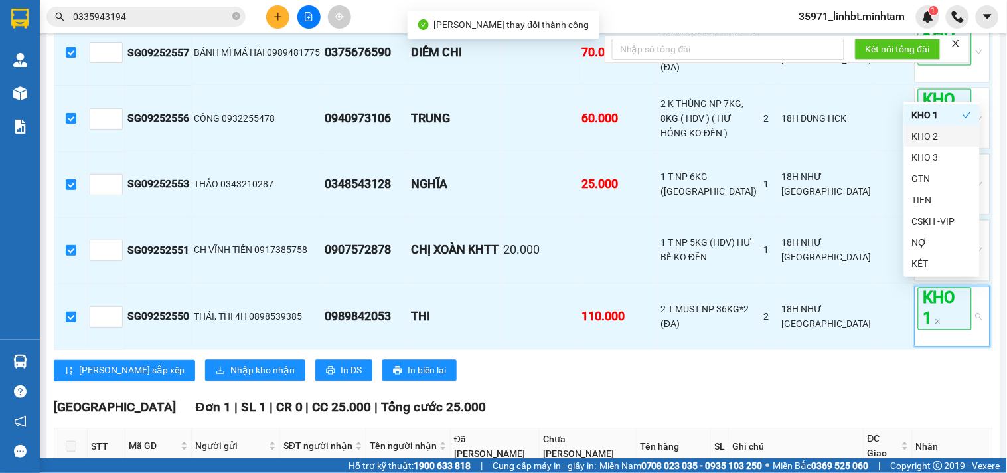
click at [729, 360] on div "[PERSON_NAME] sắp xếp Nhập kho nhận In DS In biên lai" at bounding box center [523, 370] width 939 height 21
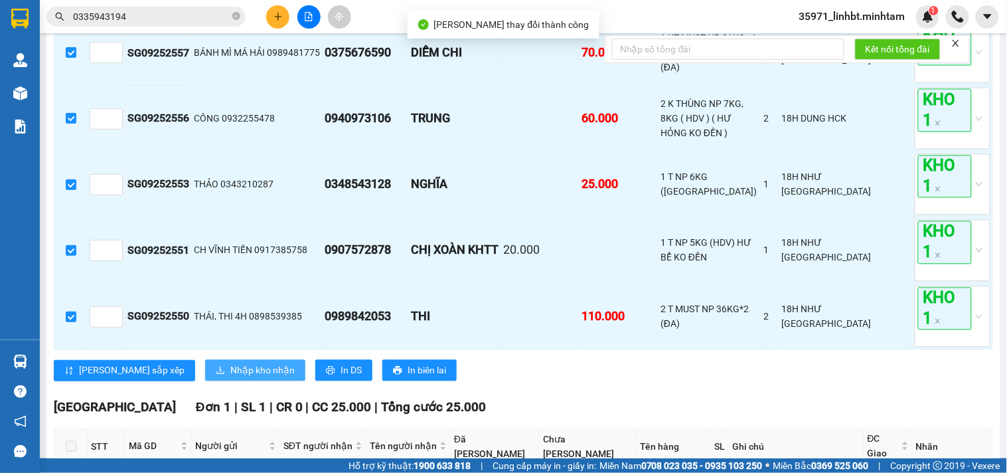
click at [230, 365] on span "Nhập kho nhận" at bounding box center [262, 370] width 64 height 15
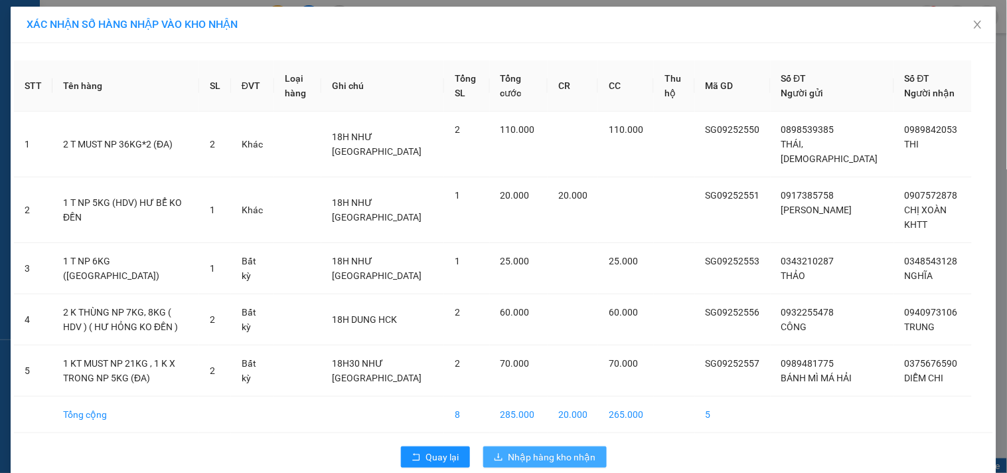
click at [488, 447] on button "Nhập hàng kho nhận" at bounding box center [544, 456] width 123 height 21
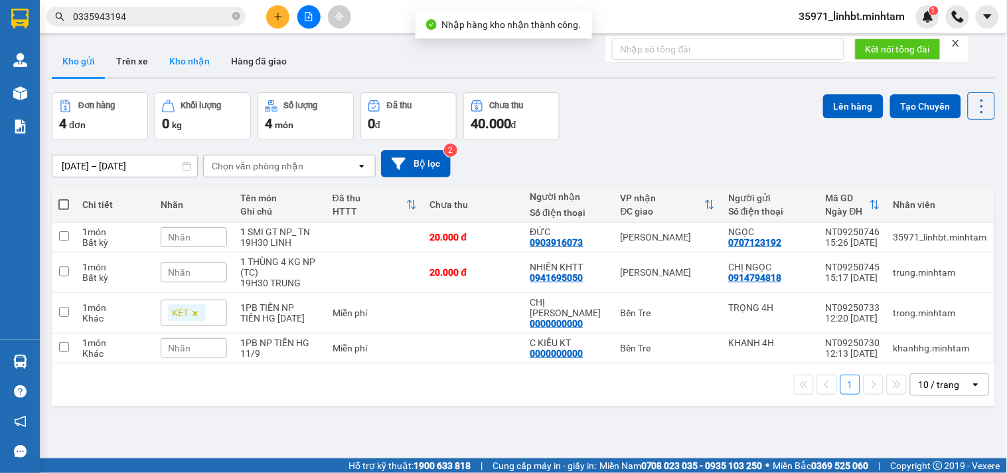
click at [203, 57] on button "Kho nhận" at bounding box center [190, 61] width 62 height 32
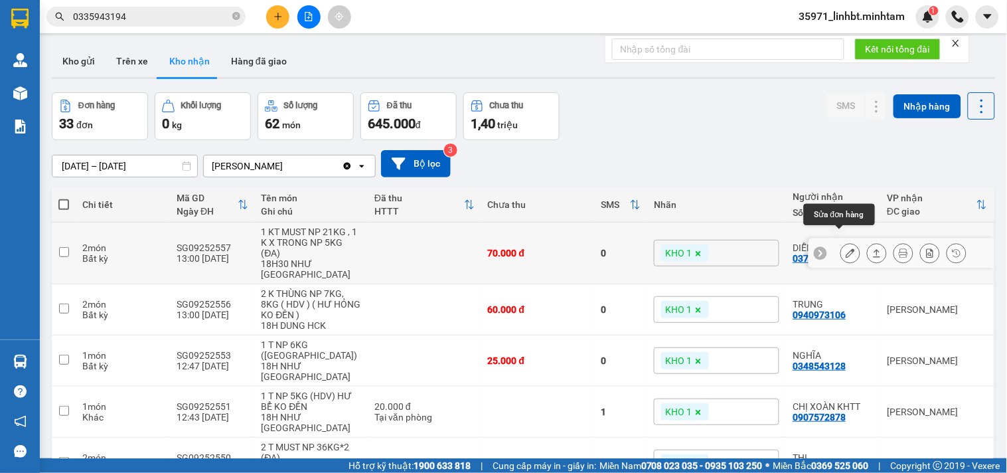
click at [846, 248] on icon at bounding box center [850, 252] width 9 height 9
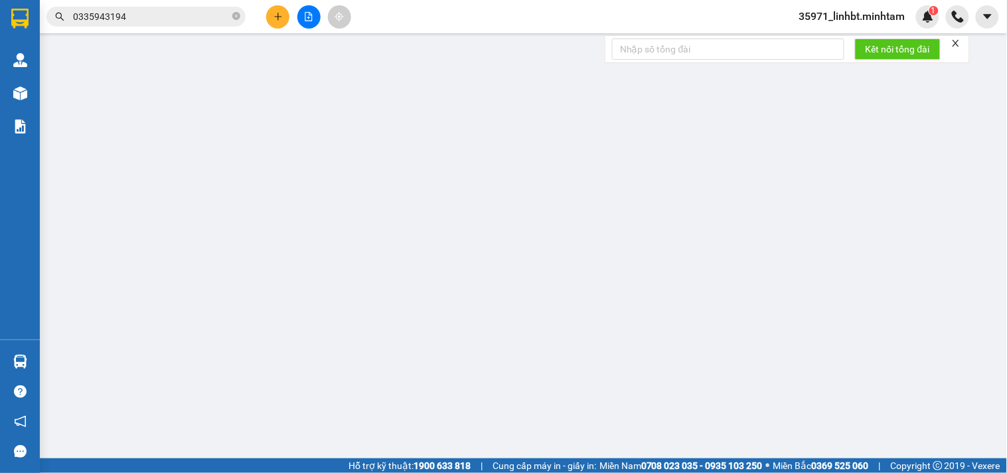
type input "0989481775"
type input "BÁNH MÌ MÁ HẢI"
type input "0375676590"
type input "DIỄM CHI"
type input "HCK"
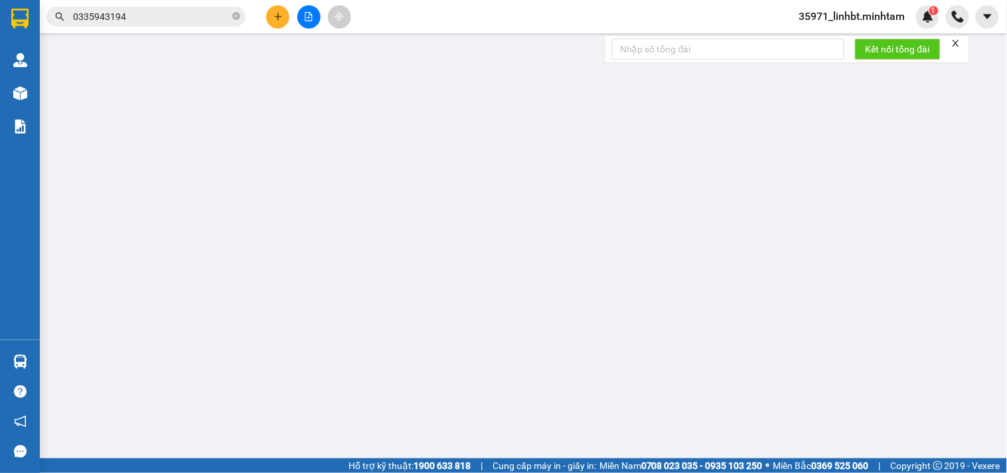
type input "70.000"
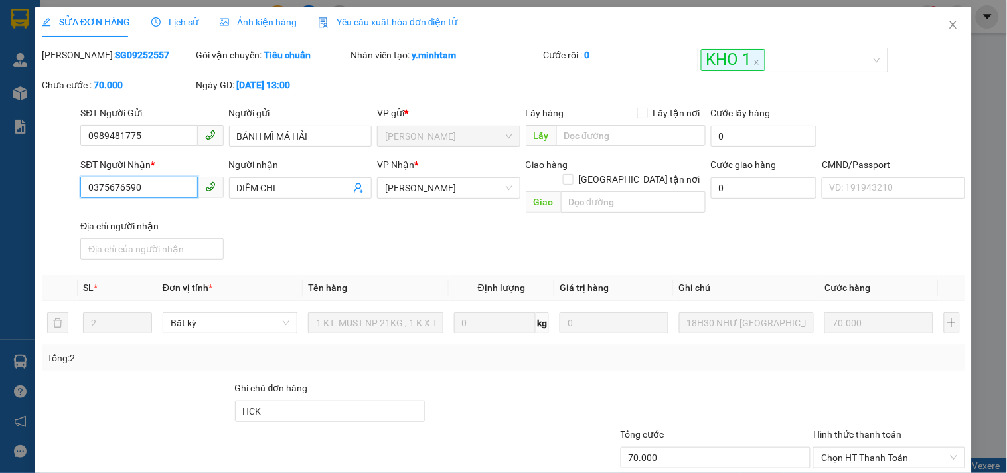
click at [105, 178] on input "0375676590" at bounding box center [138, 187] width 117 height 21
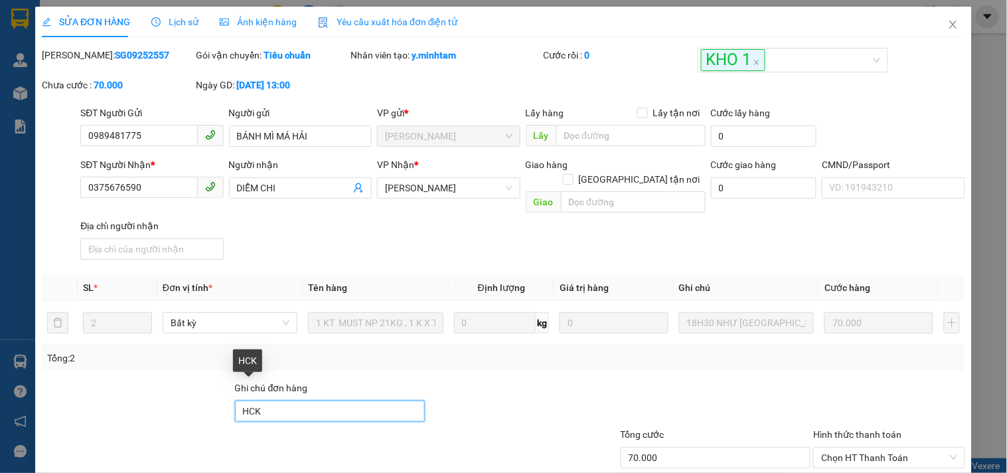
click at [274, 400] on input "HCK" at bounding box center [330, 410] width 190 height 21
type input "HCK/ DG"
click at [453, 350] on div "Tổng: 2" at bounding box center [503, 357] width 913 height 15
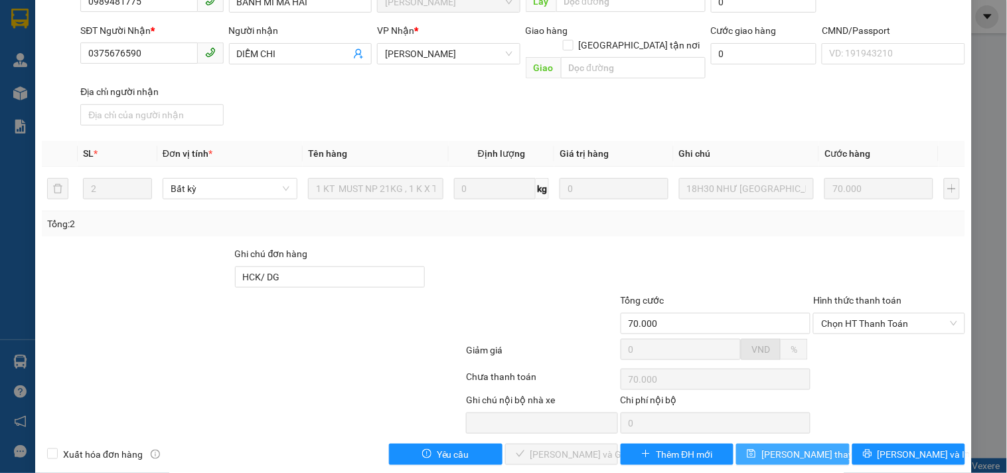
click at [793, 447] on span "[PERSON_NAME] thay đổi" at bounding box center [814, 454] width 106 height 15
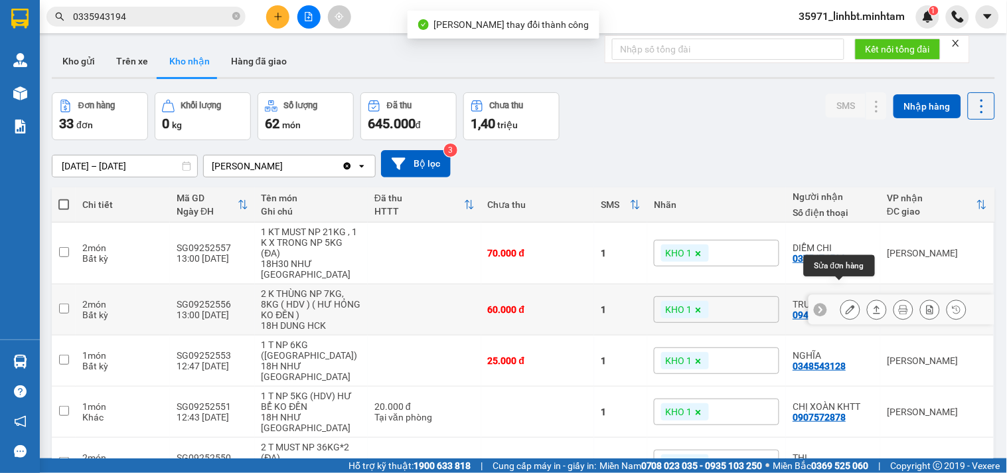
click at [846, 305] on icon at bounding box center [850, 309] width 9 height 9
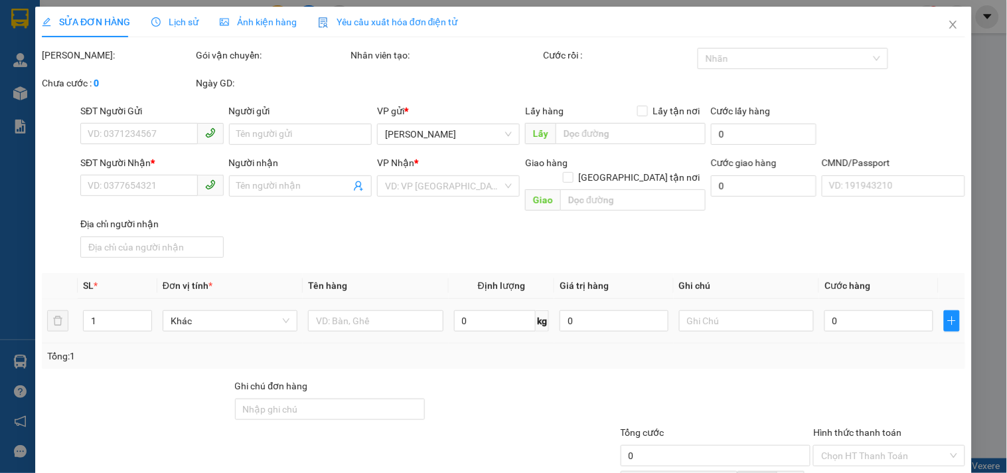
type input "0932255478"
type input "CÔNG"
type input "0940973106"
type input "TRUNG"
type input "60.000"
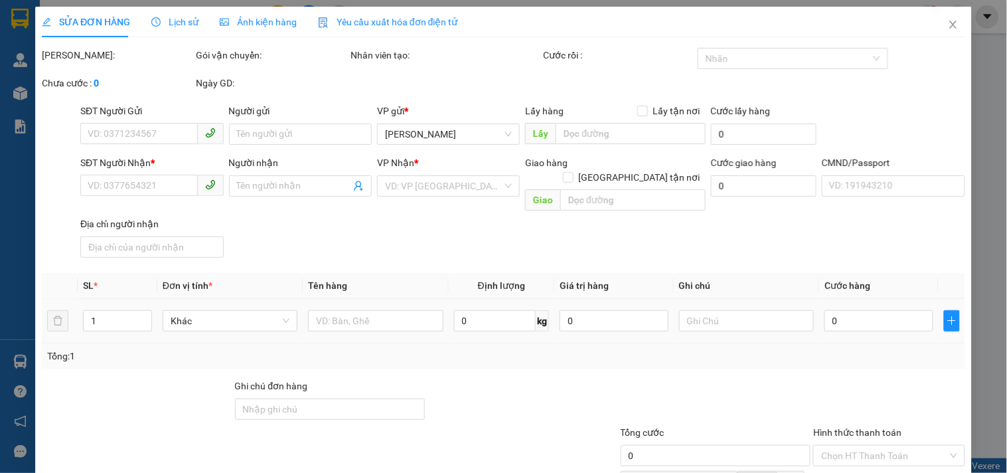
type input "60.000"
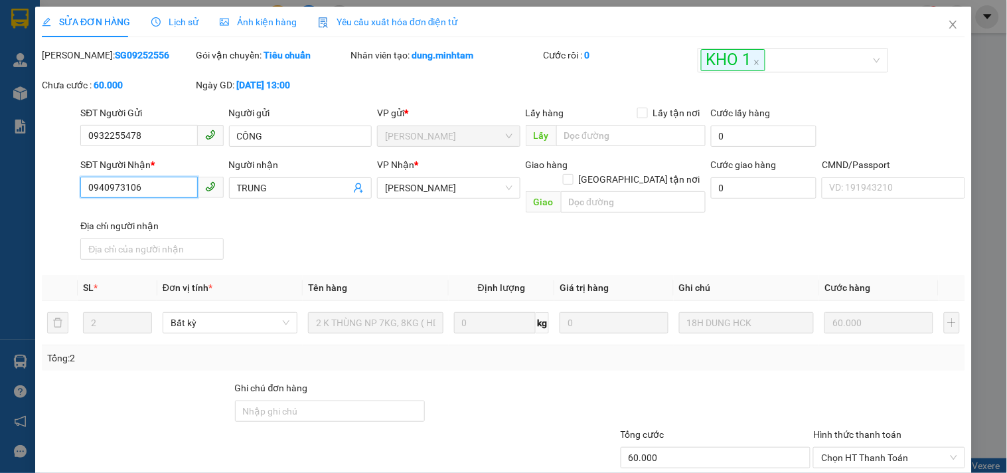
click at [113, 186] on input "0940973106" at bounding box center [138, 187] width 117 height 21
drag, startPoint x: 313, startPoint y: 399, endPoint x: 291, endPoint y: 396, distance: 22.2
click at [313, 400] on input "Ghi chú đơn hàng" at bounding box center [330, 410] width 190 height 21
type input "KGD"
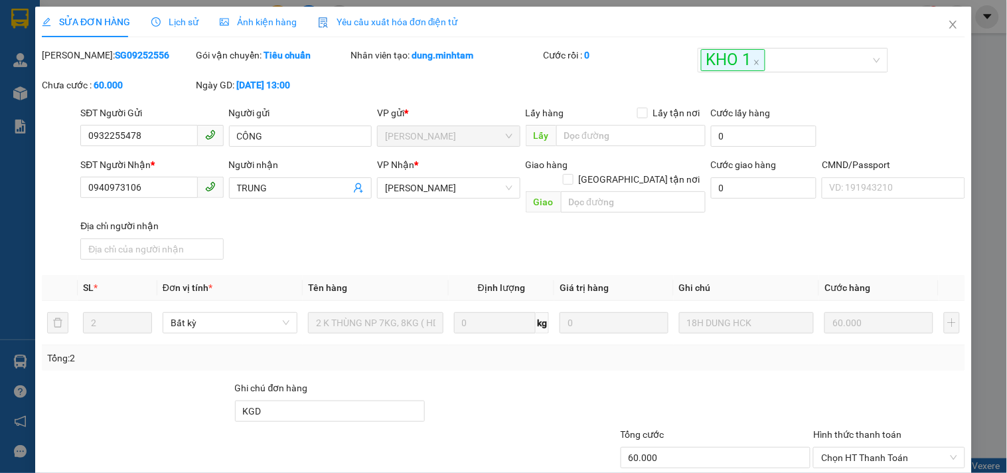
click at [488, 396] on div at bounding box center [522, 403] width 193 height 46
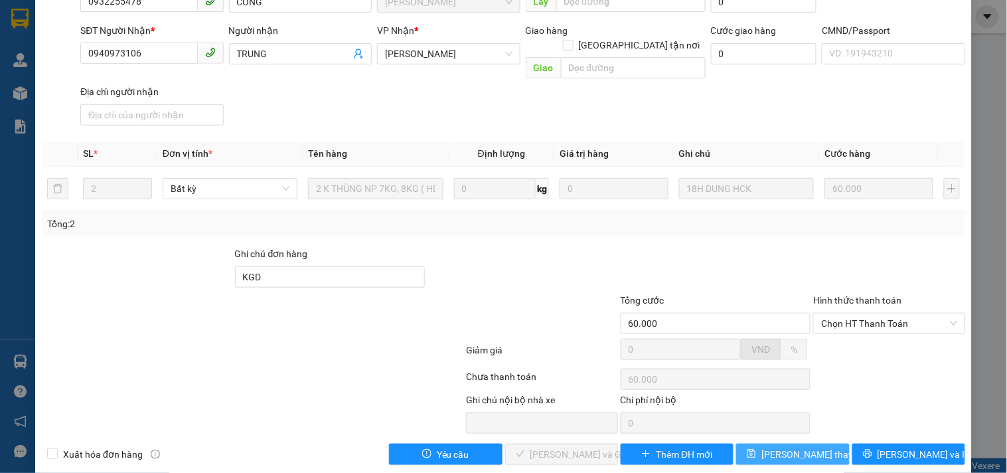
click at [792, 447] on span "[PERSON_NAME] thay đổi" at bounding box center [814, 454] width 106 height 15
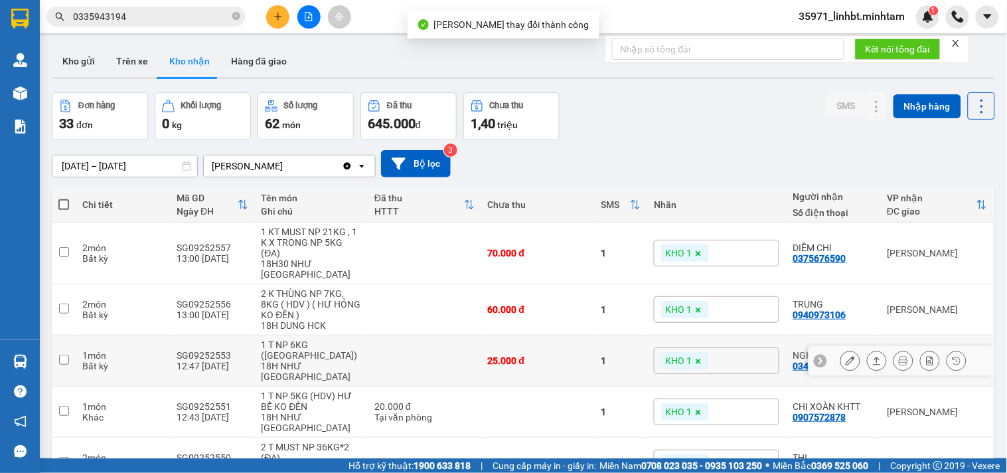
click at [841, 349] on button at bounding box center [850, 360] width 19 height 23
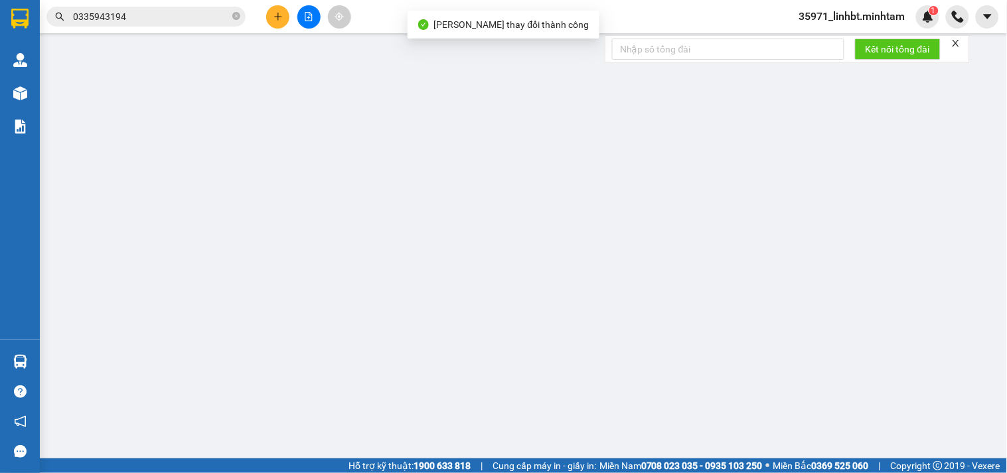
type input "0343210287"
type input "THẢO"
type input "0348543128"
type input "NGHĨA"
type input "25.000"
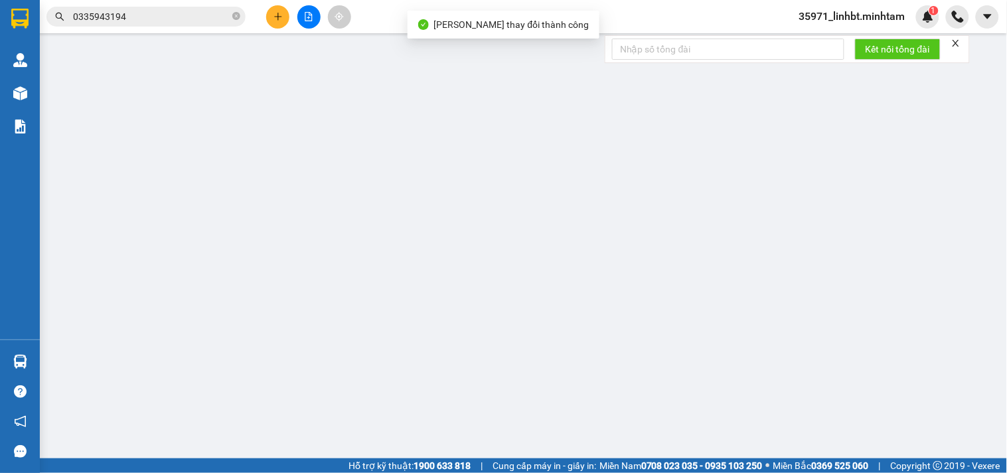
type input "25.000"
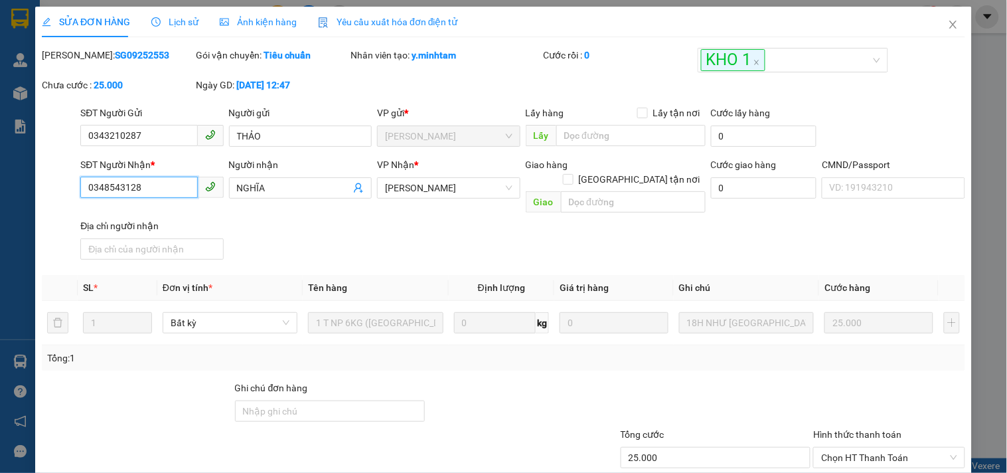
click at [105, 181] on input "0348543128" at bounding box center [138, 187] width 117 height 21
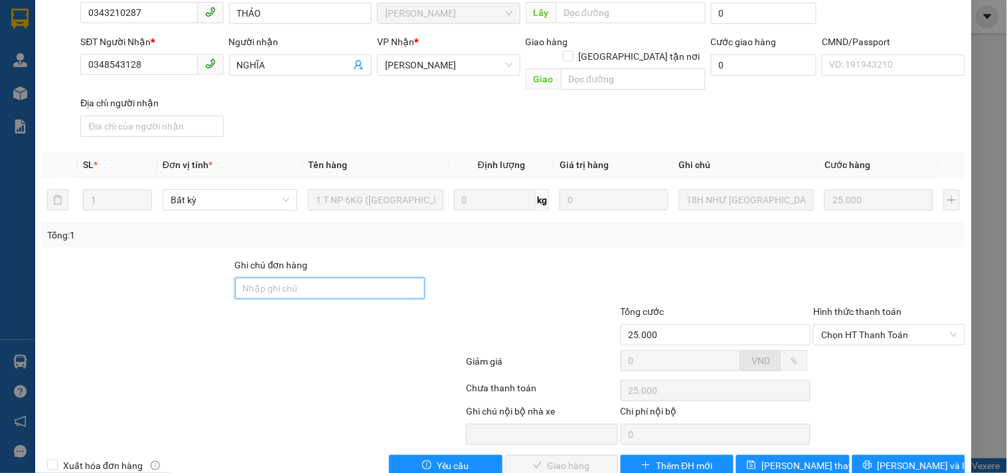
click at [264, 277] on input "Ghi chú đơn hàng" at bounding box center [330, 287] width 190 height 21
type input "ĐG"
click at [516, 258] on div at bounding box center [522, 281] width 193 height 46
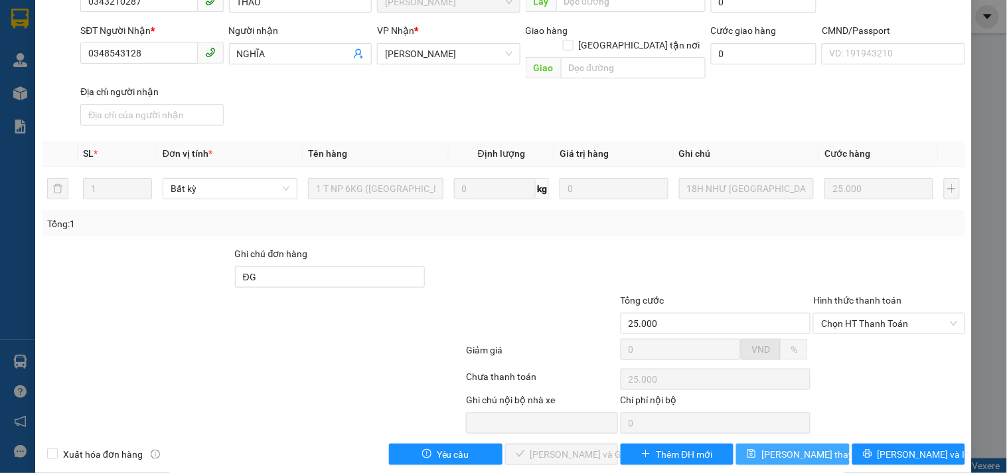
click at [781, 447] on span "[PERSON_NAME] thay đổi" at bounding box center [814, 454] width 106 height 15
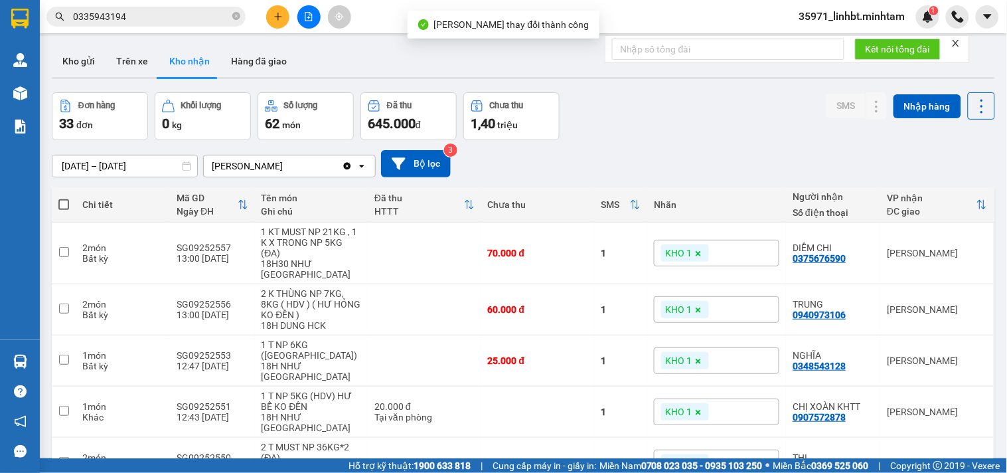
scroll to position [123, 0]
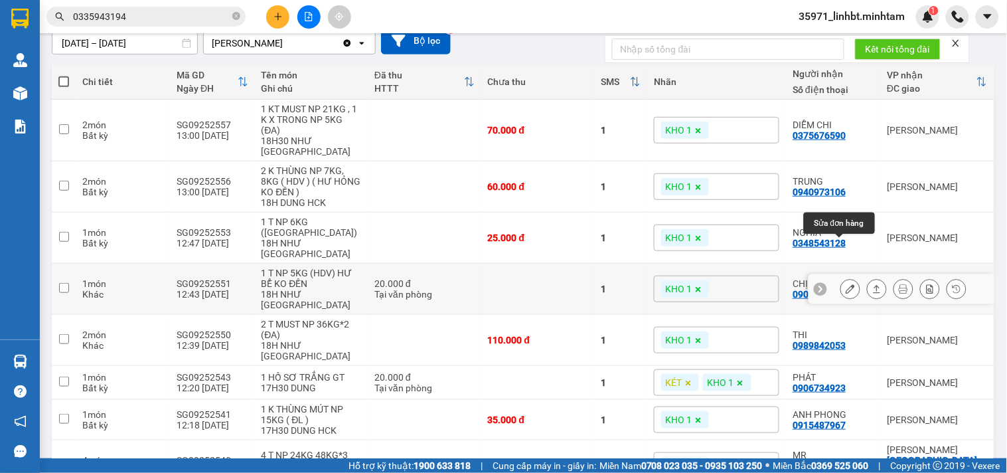
click at [846, 284] on icon at bounding box center [850, 288] width 9 height 9
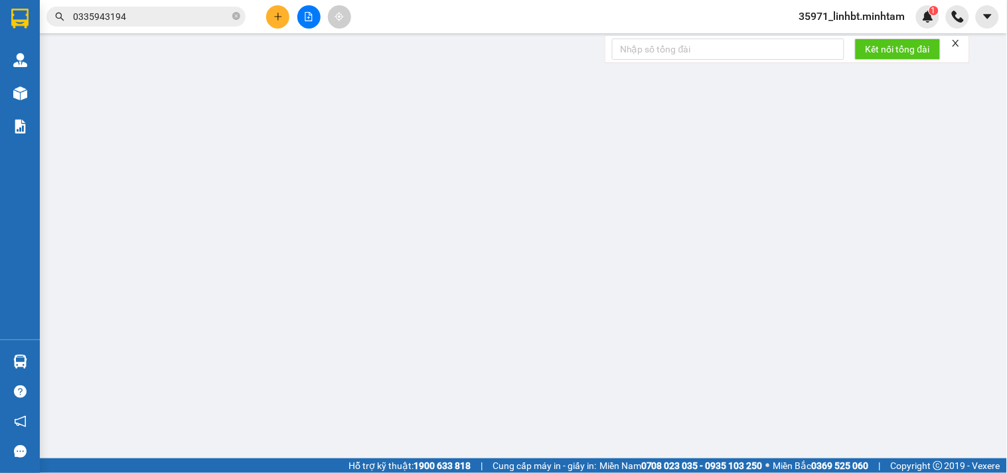
type input "0917385758"
type input "[PERSON_NAME]"
type input "0907572878"
type input "CHỊ XOÀN KHTT"
type input "20.000"
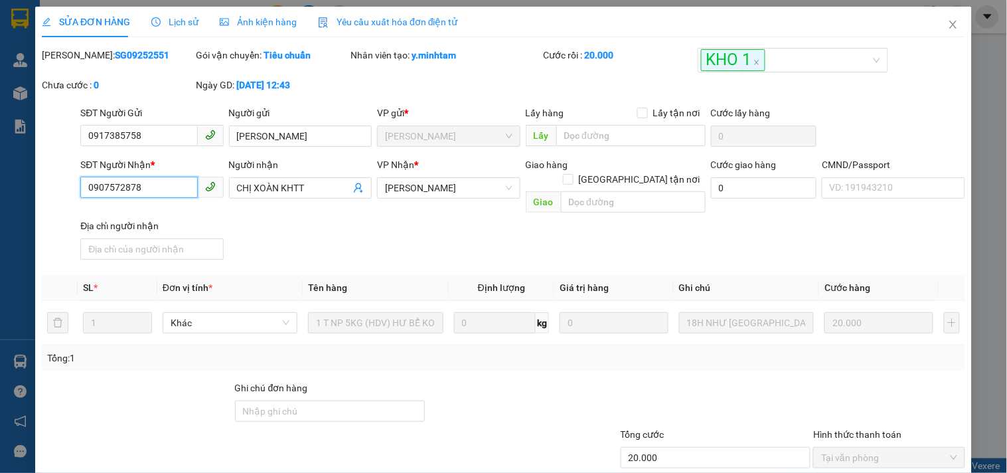
click at [117, 189] on input "0907572878" at bounding box center [138, 187] width 117 height 21
click at [317, 400] on input "Ghi chú đơn hàng" at bounding box center [330, 410] width 190 height 21
type input "KNM"
click at [539, 427] on div at bounding box center [542, 450] width 154 height 46
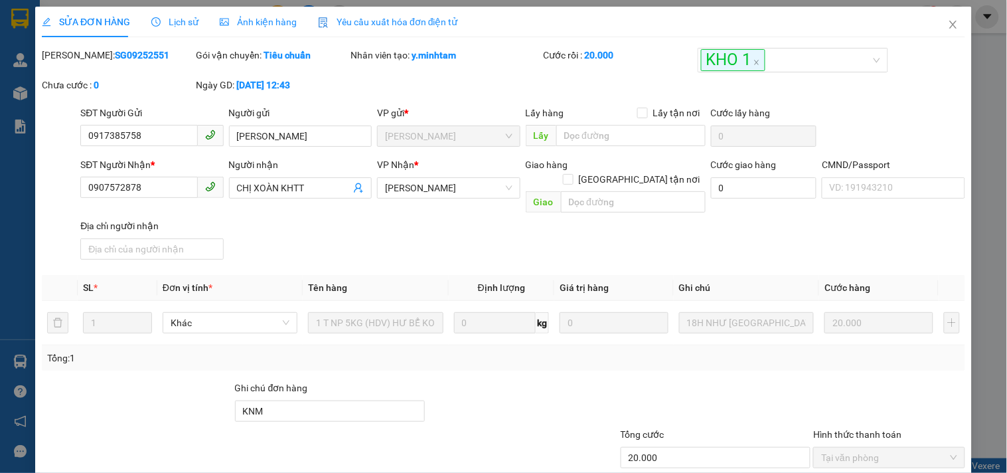
scroll to position [134, 0]
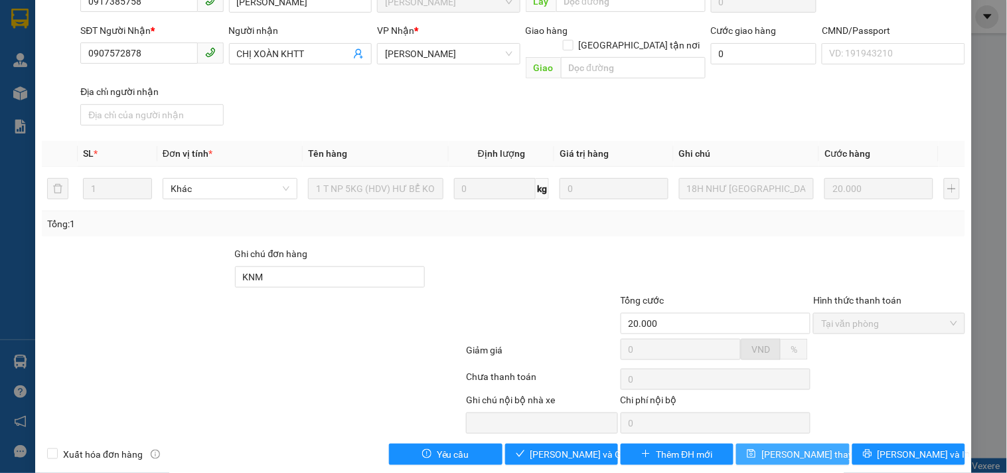
click at [756, 449] on icon "save" at bounding box center [751, 453] width 9 height 9
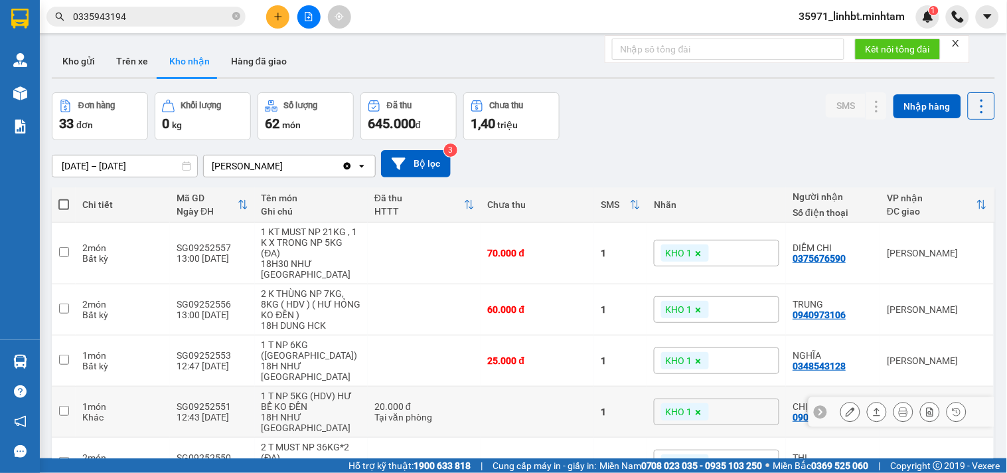
scroll to position [123, 0]
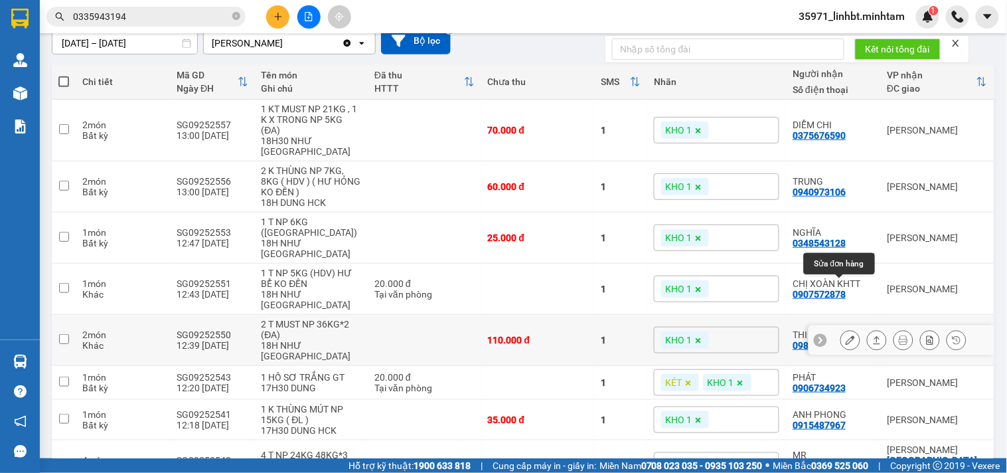
click at [846, 335] on icon at bounding box center [850, 339] width 9 height 9
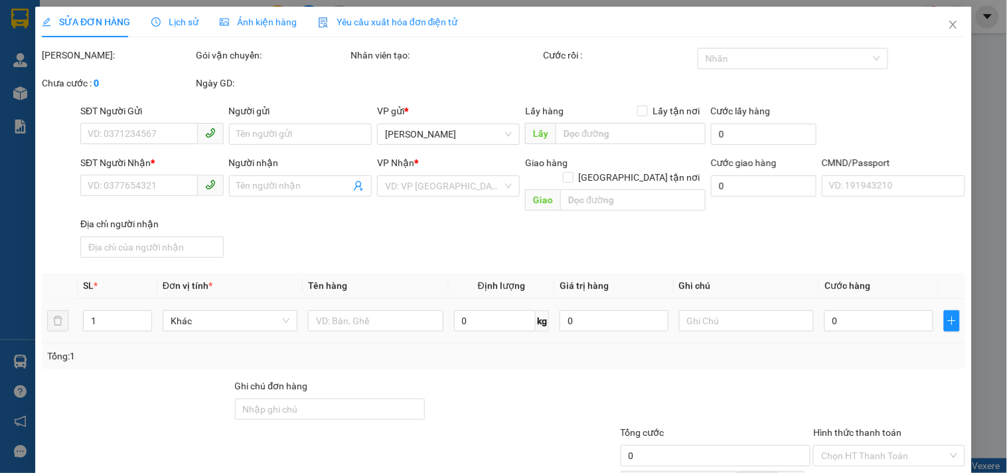
type input "0898539385"
type input "THÁI, [DEMOGRAPHIC_DATA]"
type input "0989842053"
type input "THI"
type input "110.000"
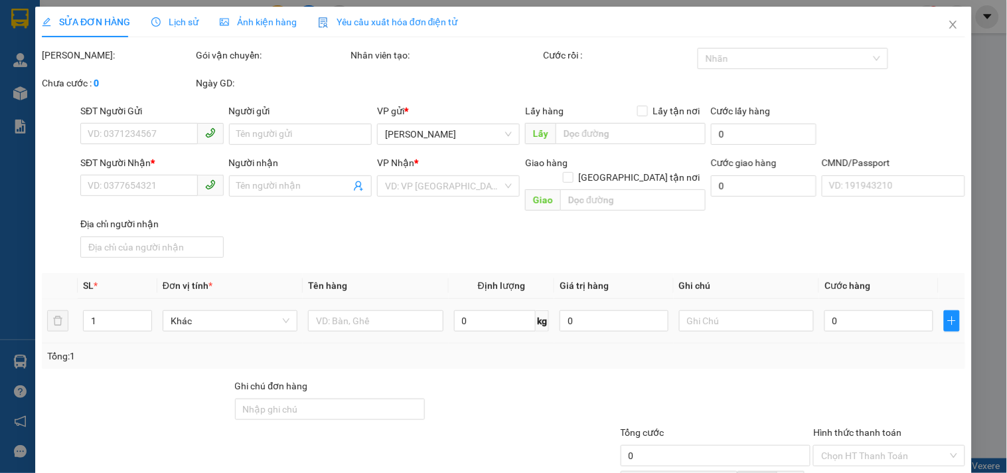
type input "110.000"
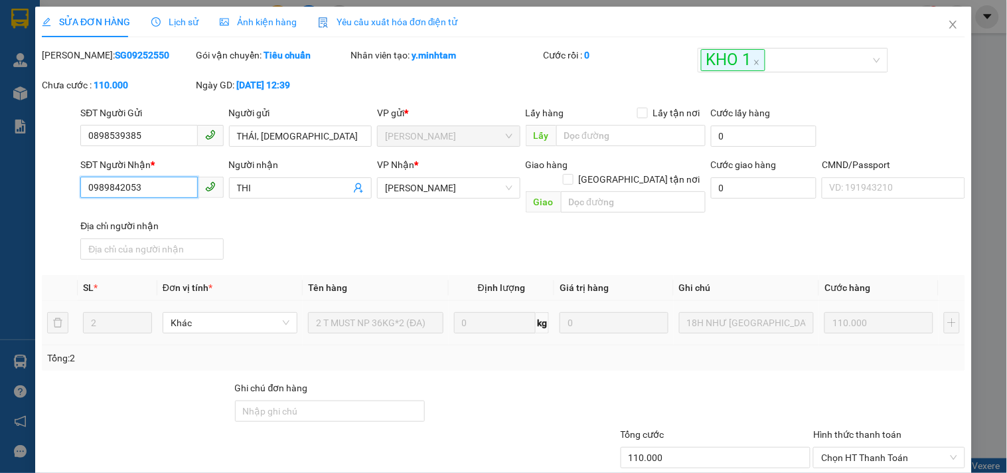
click at [122, 191] on input "0989842053" at bounding box center [138, 187] width 117 height 21
click at [294, 400] on input "Ghi chú đơn hàng" at bounding box center [330, 410] width 190 height 21
type input "KNM"
click at [514, 350] on div "Tổng: 2" at bounding box center [503, 357] width 913 height 15
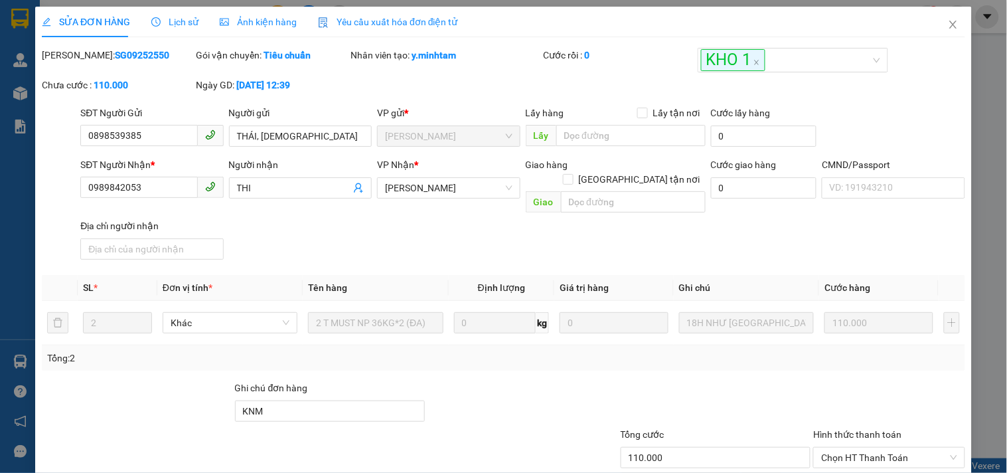
scroll to position [134, 0]
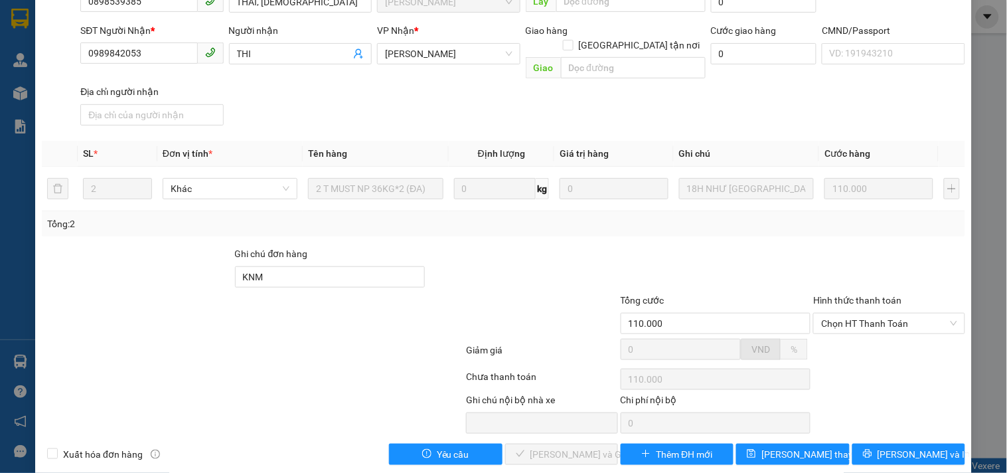
click at [777, 422] on div "Total Paid Fee 0 Total UnPaid Fee 110.000 Cash Collection Total Fee Mã ĐH: SG09…" at bounding box center [503, 189] width 923 height 551
click at [775, 447] on span "[PERSON_NAME] thay đổi" at bounding box center [814, 454] width 106 height 15
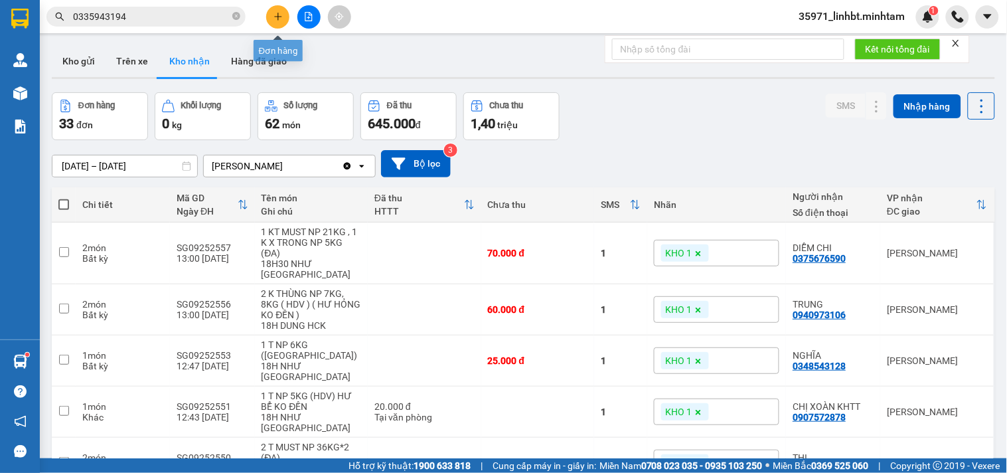
click at [277, 17] on icon "plus" at bounding box center [277, 16] width 7 height 1
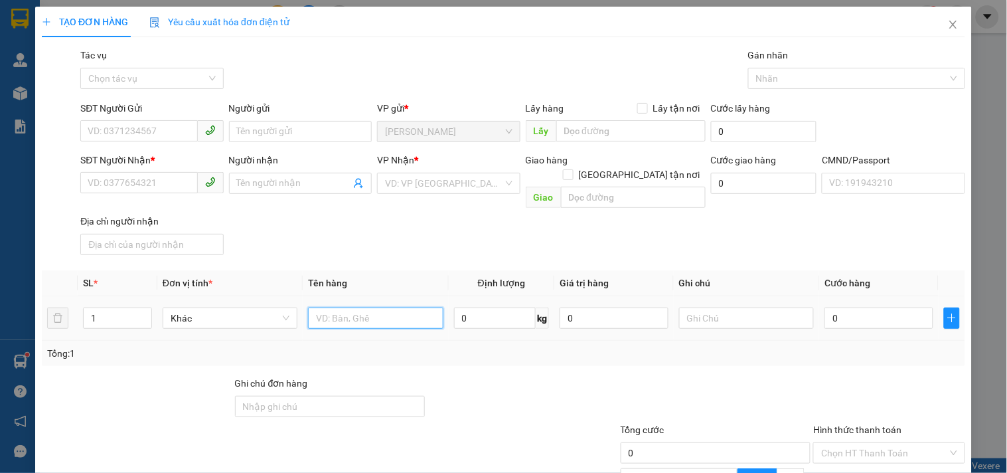
click at [372, 307] on input "text" at bounding box center [375, 317] width 135 height 21
type input "1 T NP 22KG_ TC"
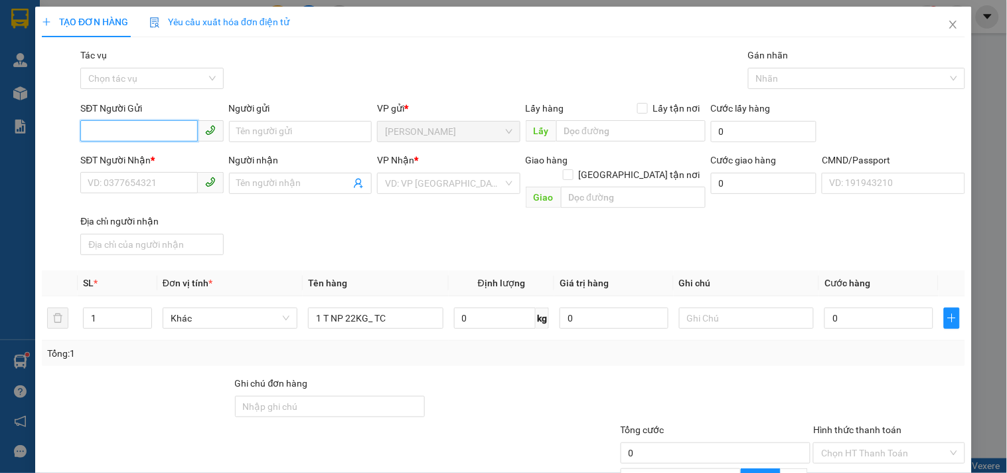
click at [123, 133] on input "SĐT Người Gửi" at bounding box center [138, 130] width 117 height 21
type input "0986372287"
click at [143, 156] on div "0986372287 - KIẾM" at bounding box center [150, 158] width 125 height 15
type input "KIẾM"
type input "0938826230"
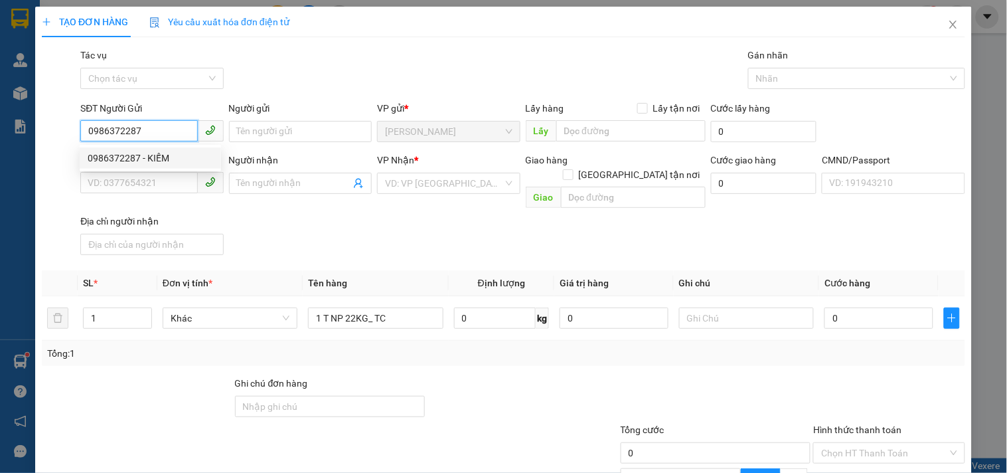
type input "TUẤN"
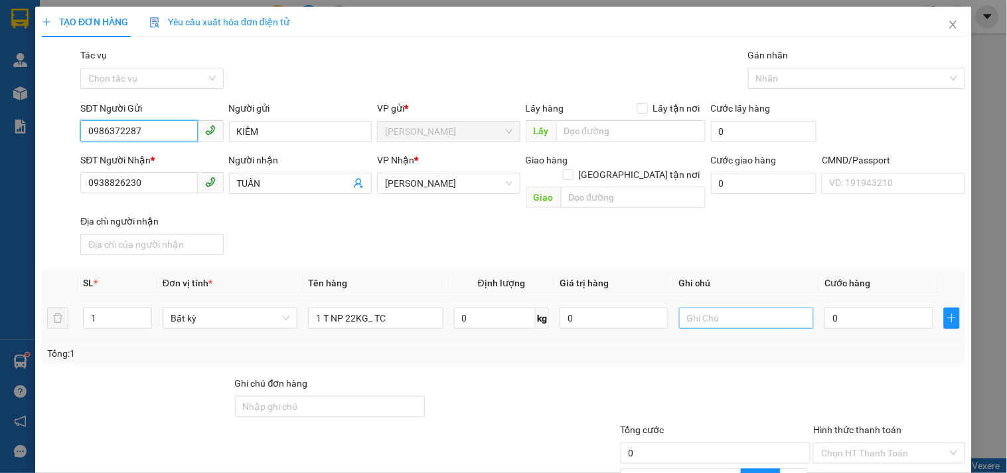
type input "0986372287"
click at [791, 307] on input "text" at bounding box center [746, 317] width 135 height 21
type input "19H30 LINH"
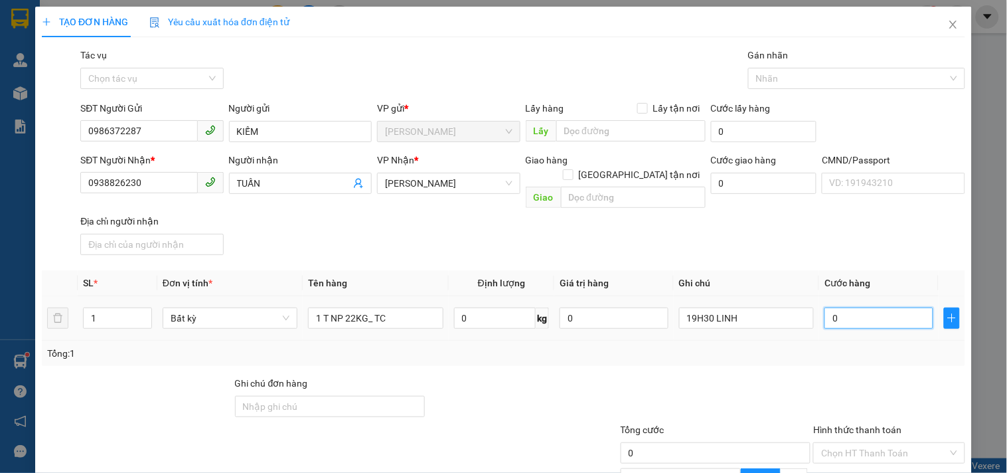
click at [848, 307] on input "0" at bounding box center [878, 317] width 109 height 21
type input "004"
type input "4"
type input "0.040"
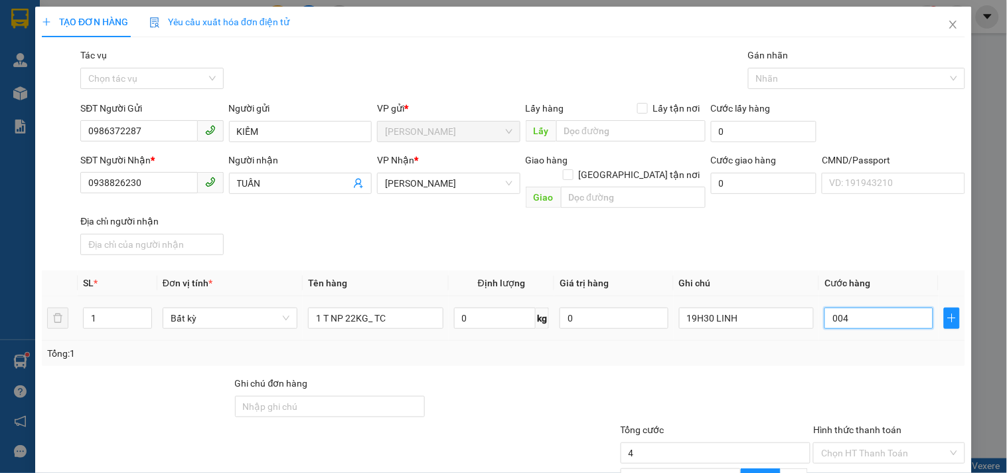
type input "40"
click at [814, 346] on div "Tổng: 1" at bounding box center [503, 353] width 913 height 15
type input "40.000"
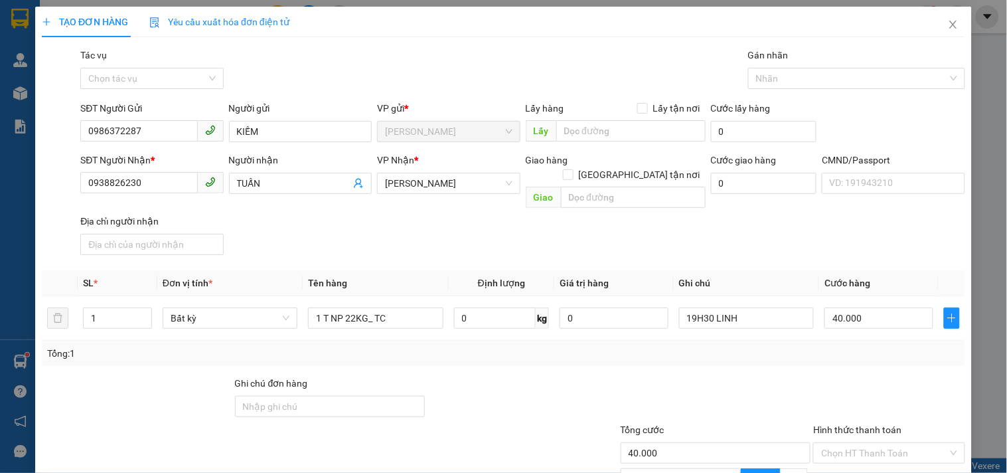
scroll to position [123, 0]
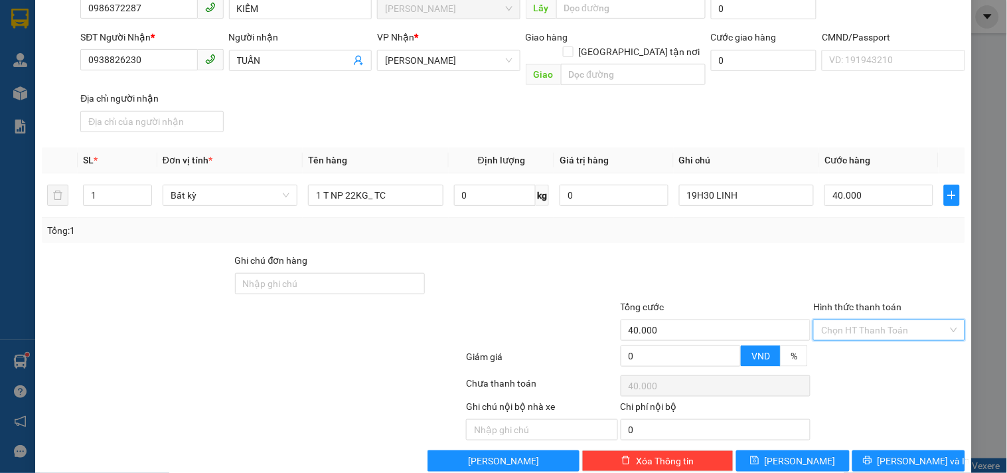
click at [877, 320] on input "Hình thức thanh toán" at bounding box center [884, 330] width 126 height 20
click at [865, 342] on div "Tại văn phòng" at bounding box center [881, 340] width 134 height 15
type input "0"
click at [913, 453] on span "[PERSON_NAME] và In" at bounding box center [923, 460] width 93 height 15
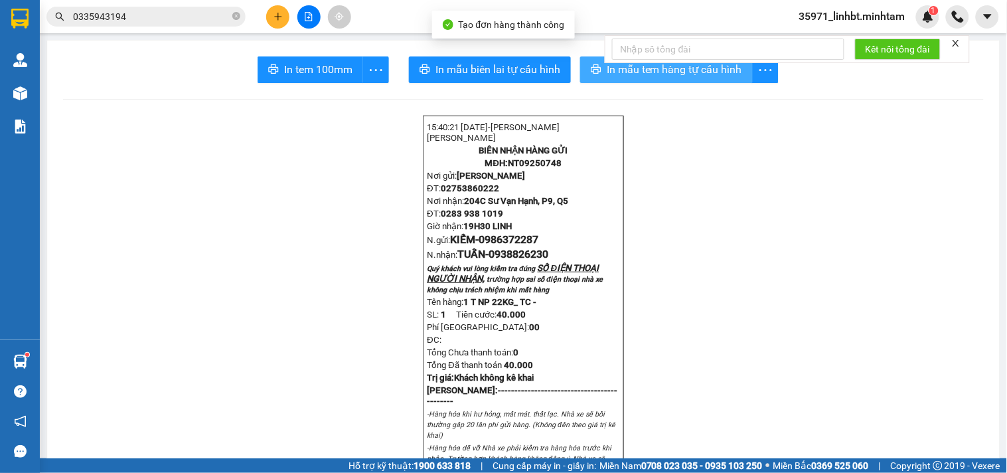
click at [591, 68] on icon "printer" at bounding box center [596, 69] width 11 height 11
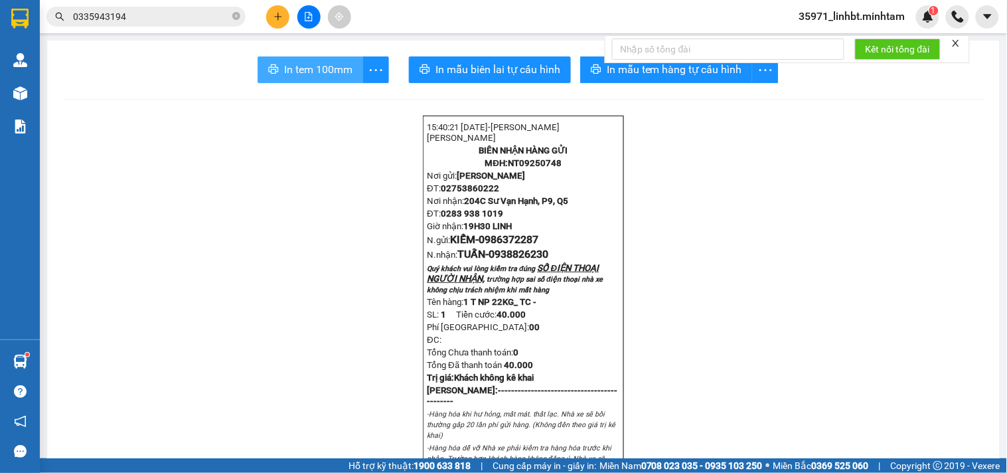
click at [315, 72] on span "In tem 100mm" at bounding box center [318, 69] width 68 height 17
click at [275, 9] on button at bounding box center [277, 16] width 23 height 23
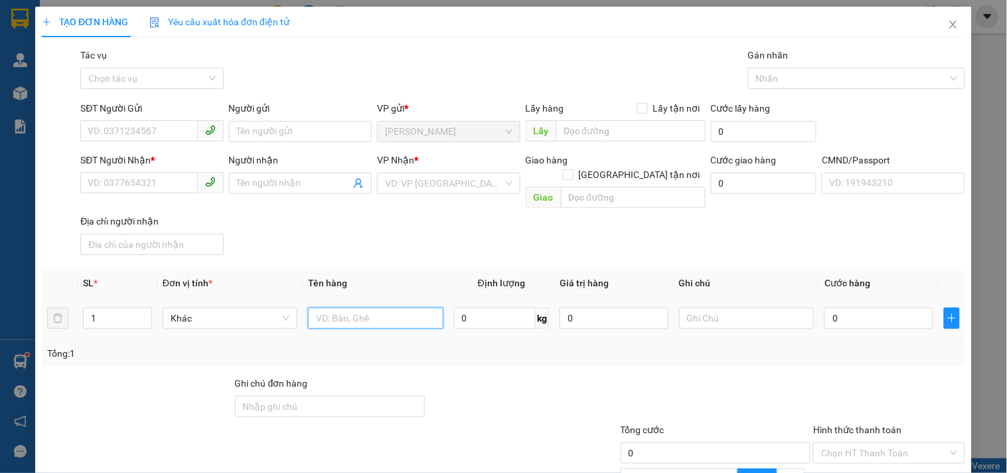
click at [342, 307] on input "text" at bounding box center [375, 317] width 135 height 21
click at [154, 129] on input "SĐT Người Gửi" at bounding box center [138, 130] width 117 height 21
click at [346, 307] on input "text" at bounding box center [375, 317] width 135 height 21
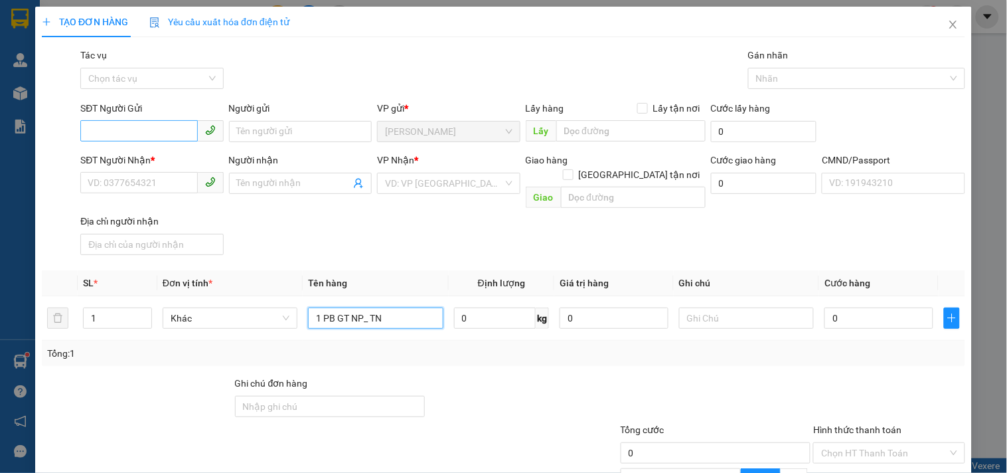
type input "1 PB GT NP_ TN"
click at [103, 126] on input "SĐT Người Gửi" at bounding box center [138, 130] width 117 height 21
type input "0962770578"
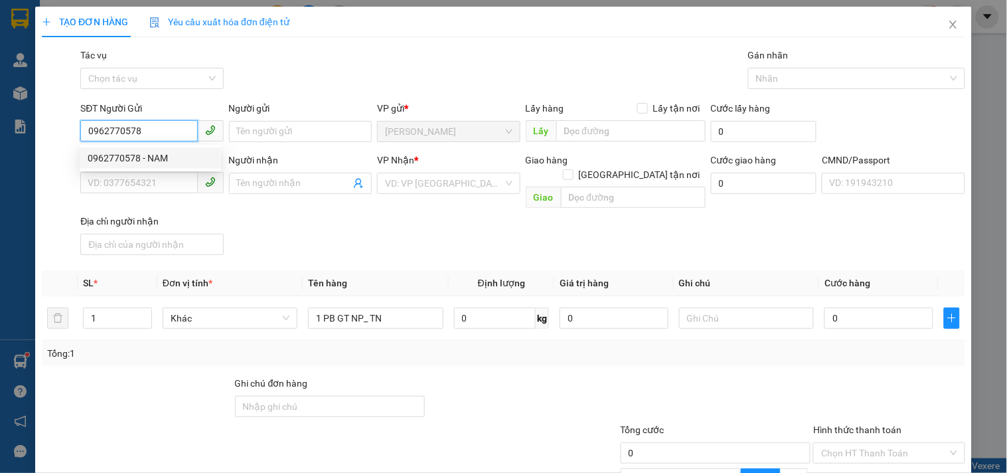
click at [167, 149] on div "0962770578 - NAM" at bounding box center [150, 157] width 141 height 21
type input "NAM"
type input "0931840626"
type input "THÔNG"
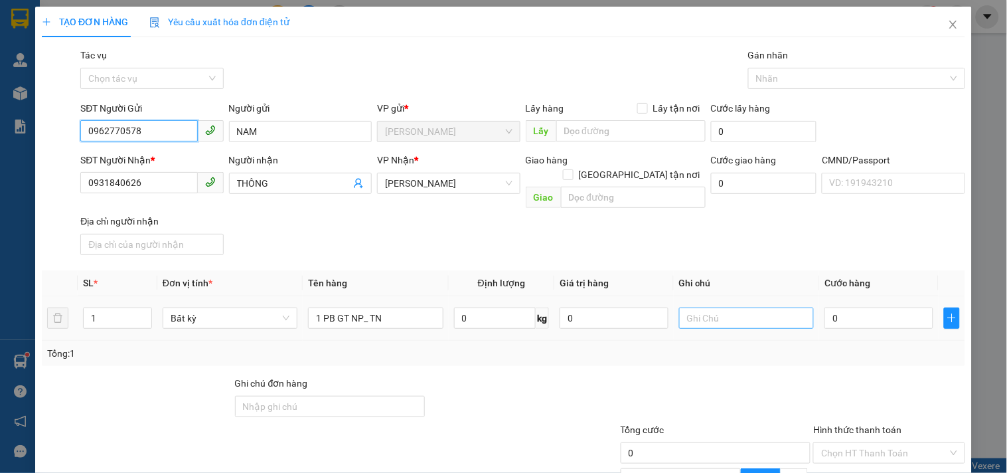
type input "0962770578"
click at [712, 307] on input "text" at bounding box center [746, 317] width 135 height 21
type input "19H30 LINH"
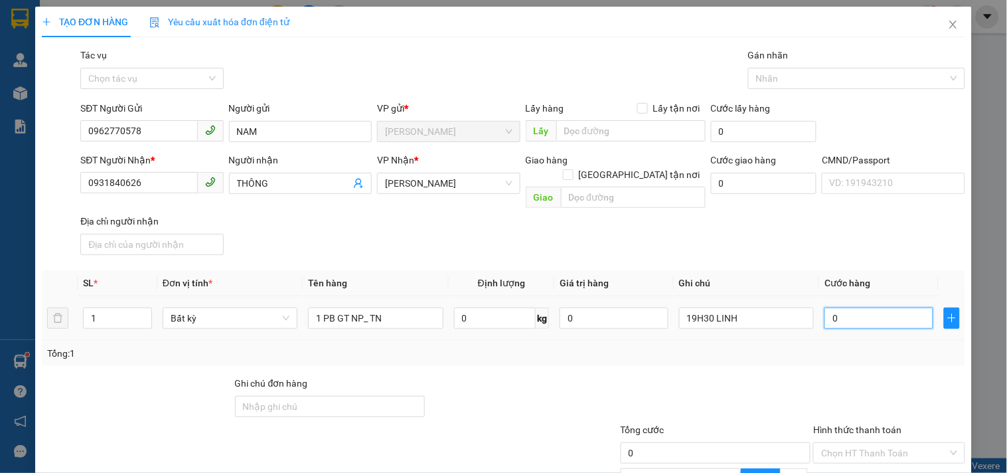
click at [901, 310] on input "0" at bounding box center [878, 317] width 109 height 21
type input "2"
type input "20"
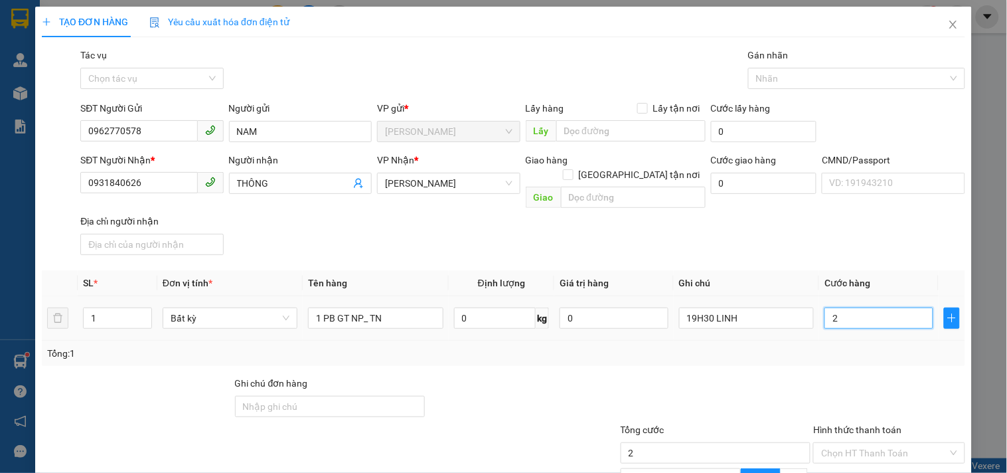
type input "20"
type input "20.000"
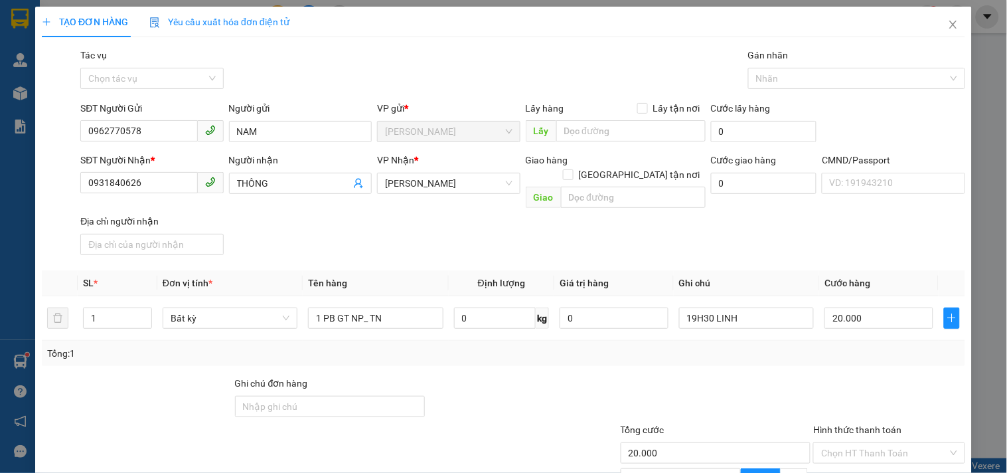
click at [852, 346] on div "Tổng: 1" at bounding box center [503, 353] width 913 height 15
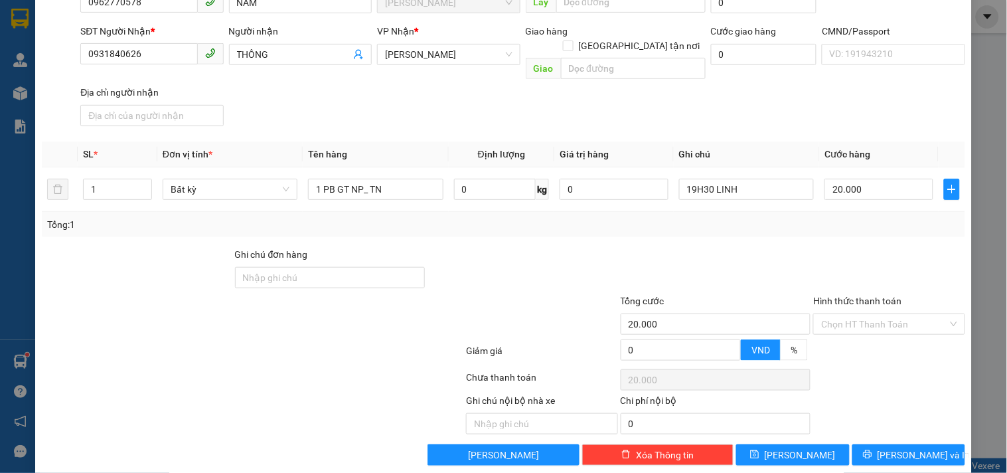
click at [880, 447] on div "TẠO ĐƠN HÀNG Yêu cầu xuất hóa đơn điện tử Transit Pickup Surcharge Ids Transit …" at bounding box center [503, 176] width 937 height 597
click at [881, 447] on div "TẠO ĐƠN HÀNG Yêu cầu xuất hóa đơn điện tử Transit Pickup Surcharge Ids Transit …" at bounding box center [503, 176] width 937 height 597
click at [881, 444] on button "[PERSON_NAME] và In" at bounding box center [908, 454] width 113 height 21
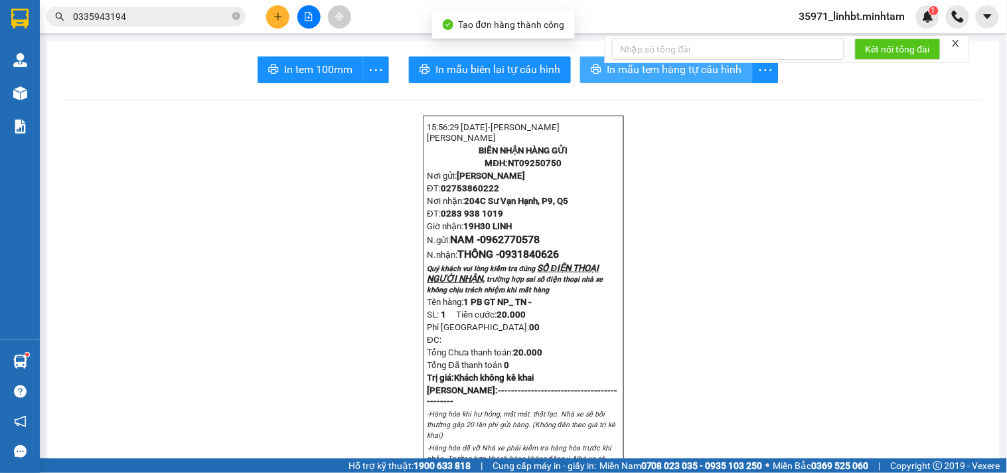
click at [585, 58] on button "In mẫu tem hàng tự cấu hình" at bounding box center [666, 69] width 173 height 27
click at [718, 70] on span "In mẫu tem hàng tự cấu hình" at bounding box center [674, 69] width 135 height 17
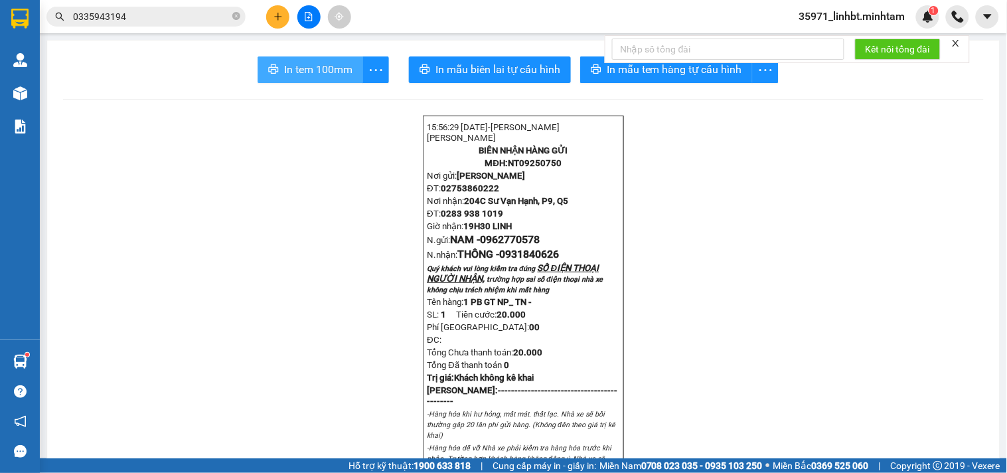
click at [268, 74] on icon "printer" at bounding box center [273, 69] width 11 height 11
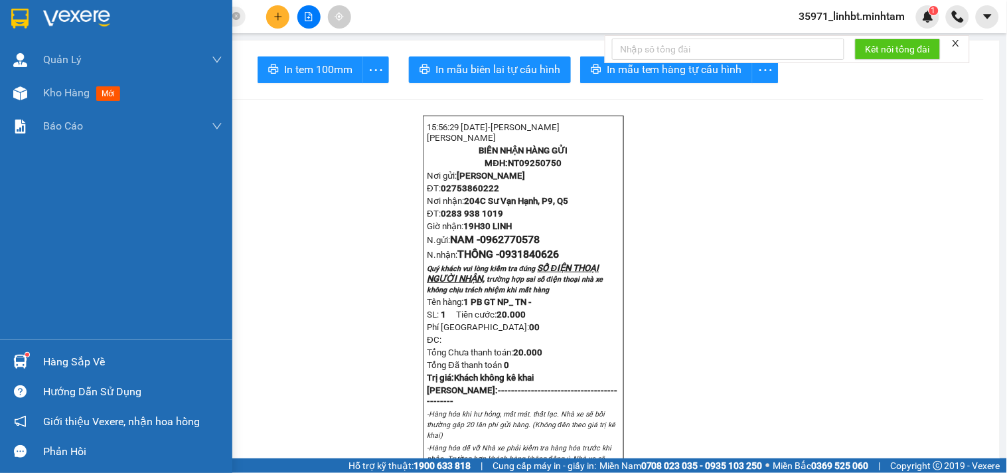
click at [25, 353] on sup at bounding box center [27, 354] width 4 height 4
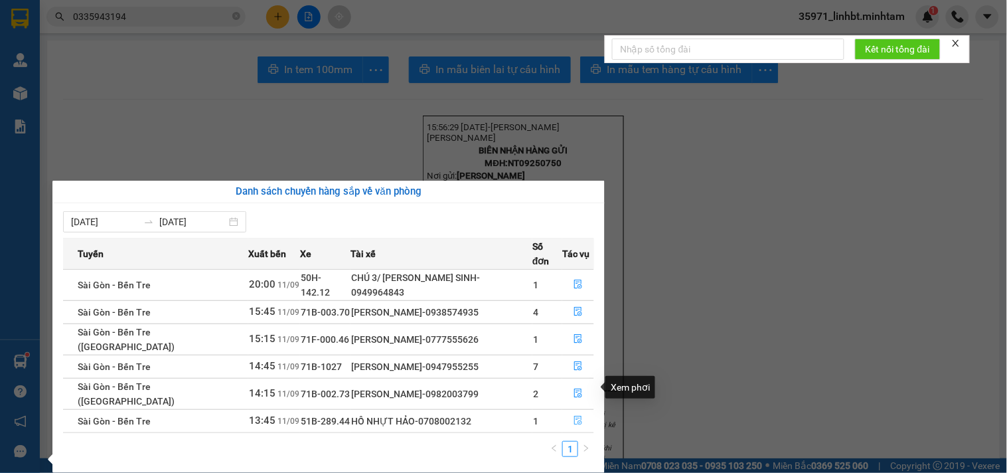
click at [573, 416] on icon "file-done" at bounding box center [577, 420] width 9 height 9
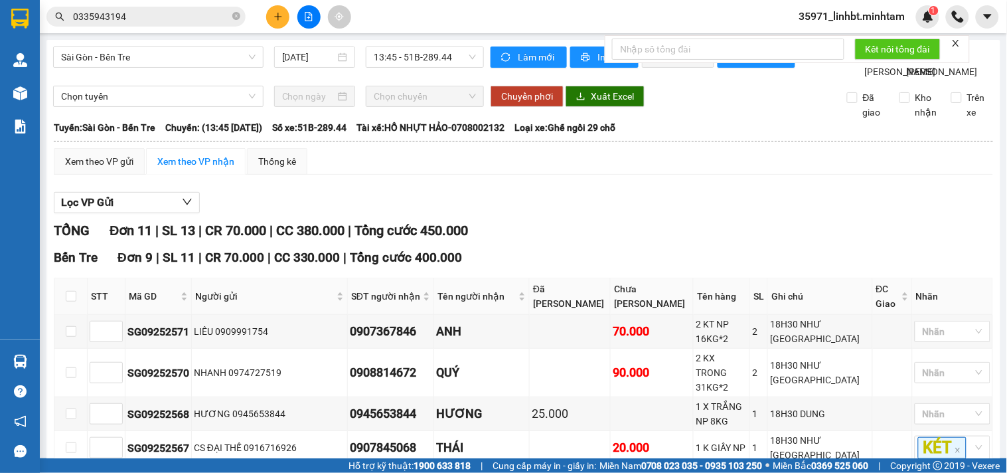
scroll to position [453, 0]
